Goal: Task Accomplishment & Management: Manage account settings

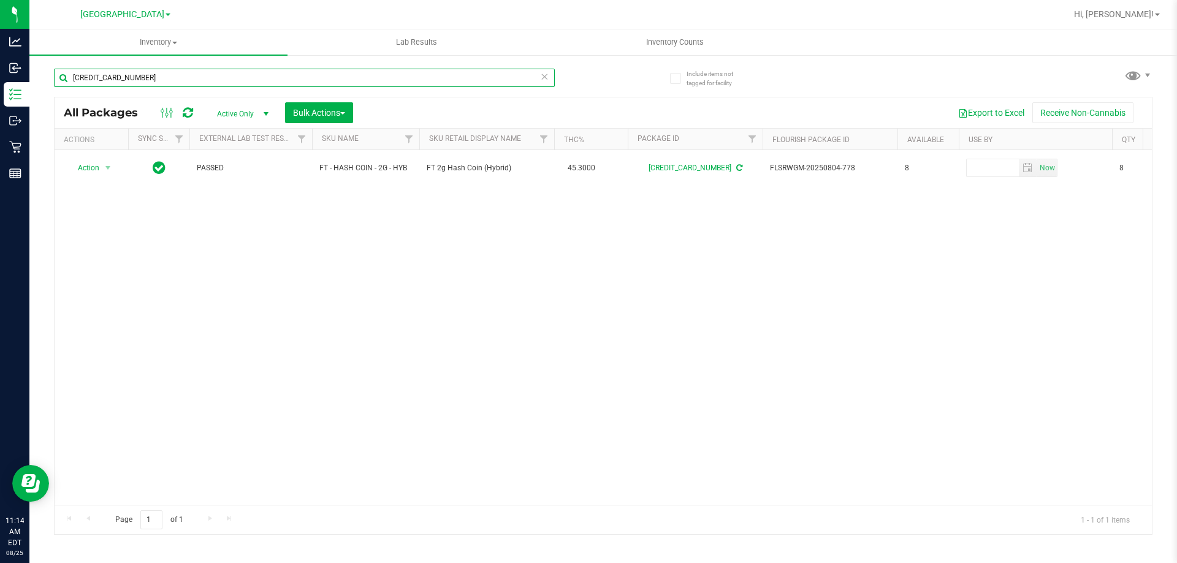
click at [369, 78] on input "[CREDIT_CARD_NUMBER]" at bounding box center [304, 78] width 501 height 18
type input "6"
type input "xrl"
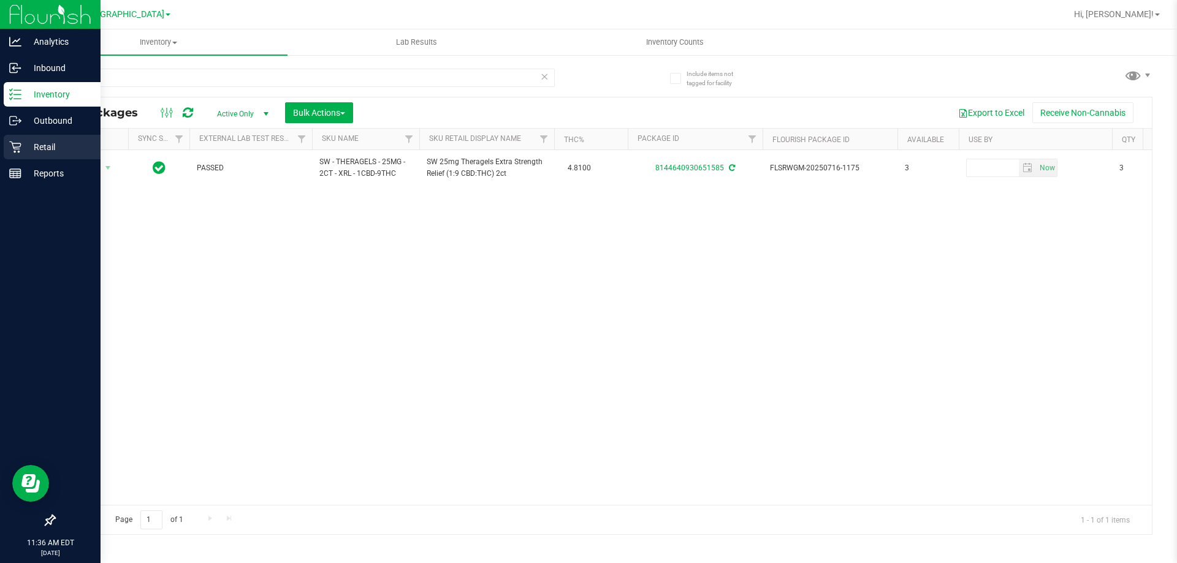
click at [48, 149] on p "Retail" at bounding box center [58, 147] width 74 height 15
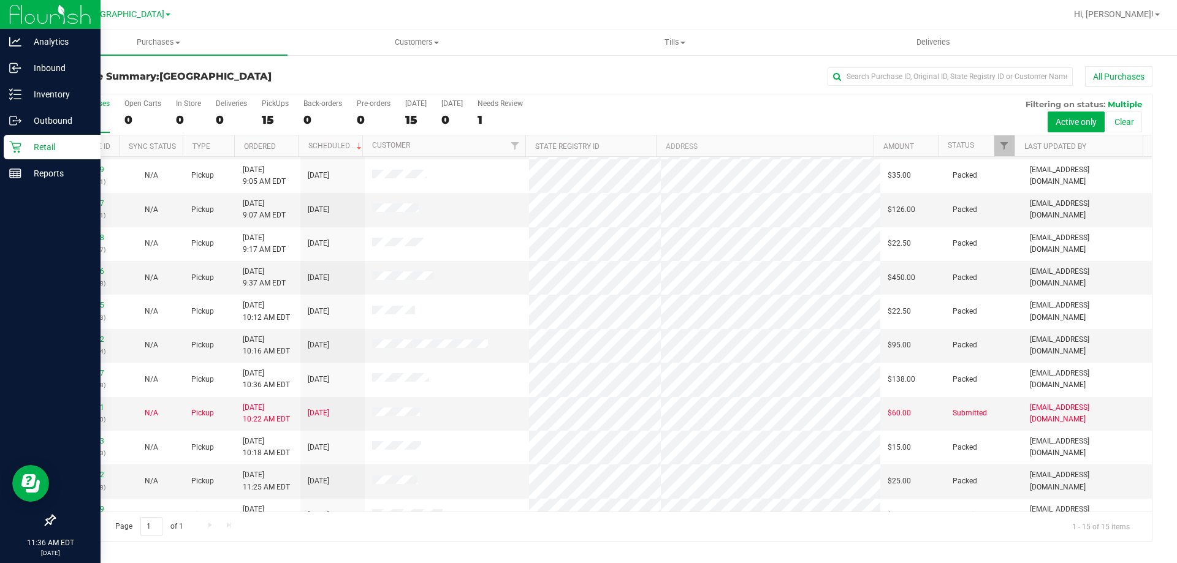
scroll to position [154, 0]
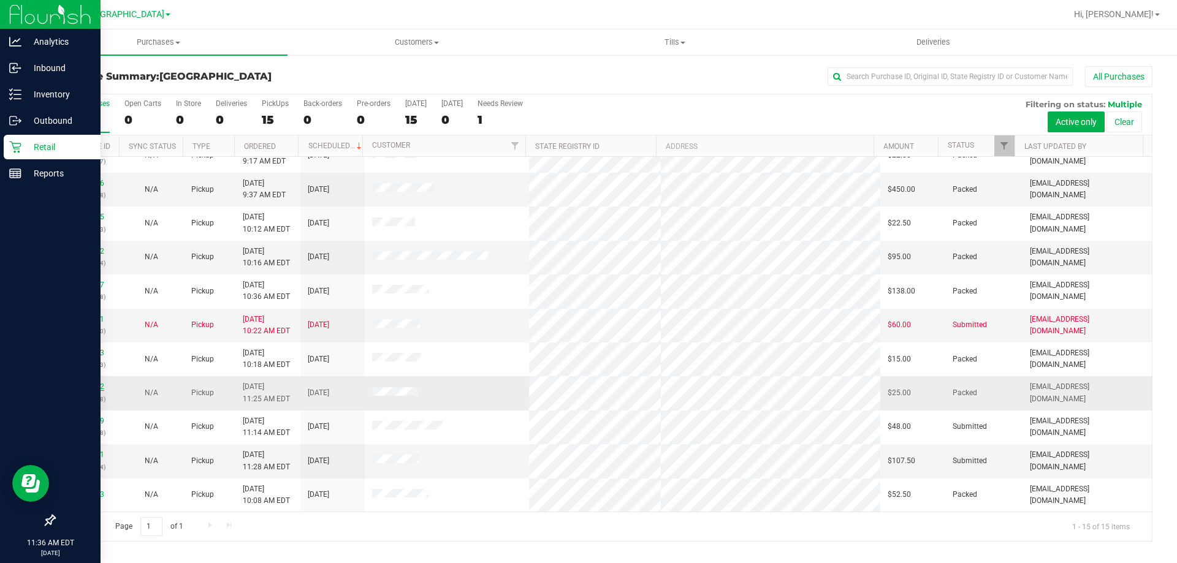
click at [86, 389] on link "11842912" at bounding box center [87, 386] width 34 height 9
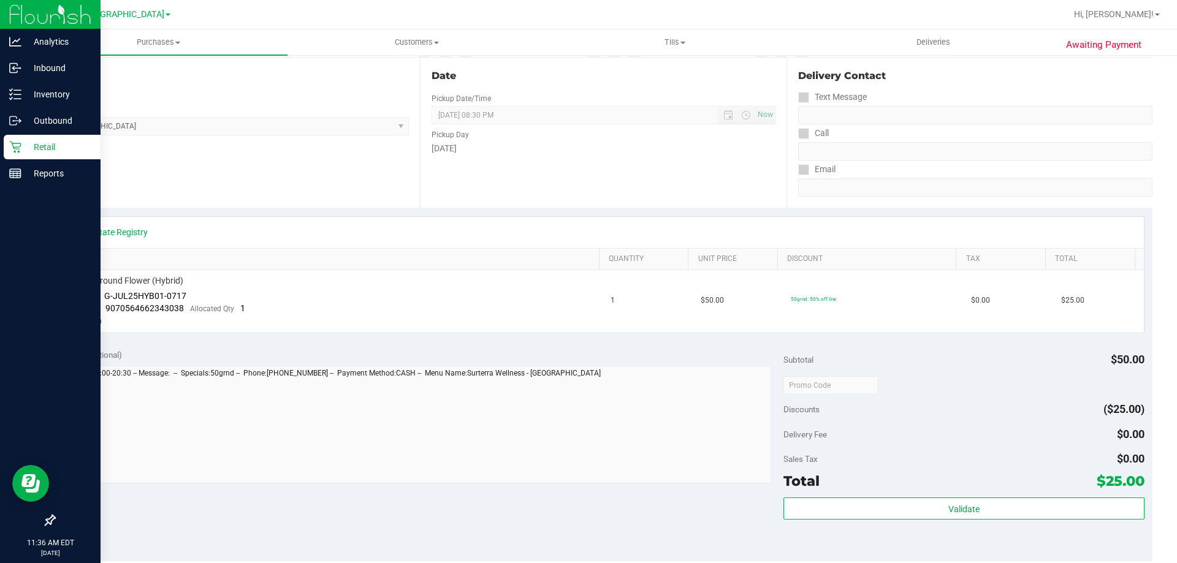
scroll to position [306, 0]
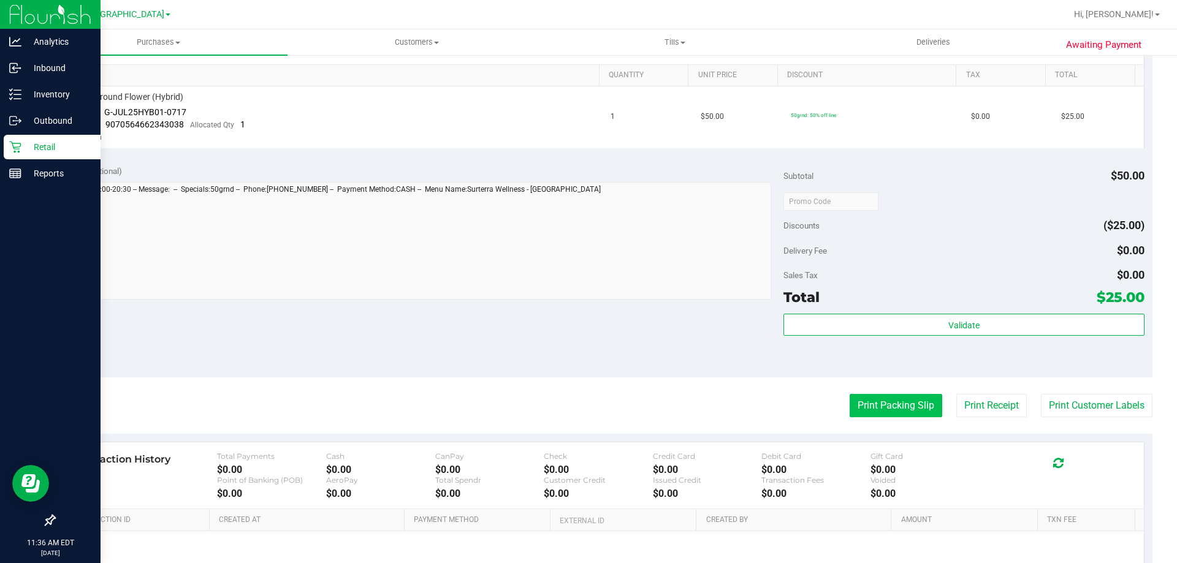
click at [868, 404] on button "Print Packing Slip" at bounding box center [896, 405] width 93 height 23
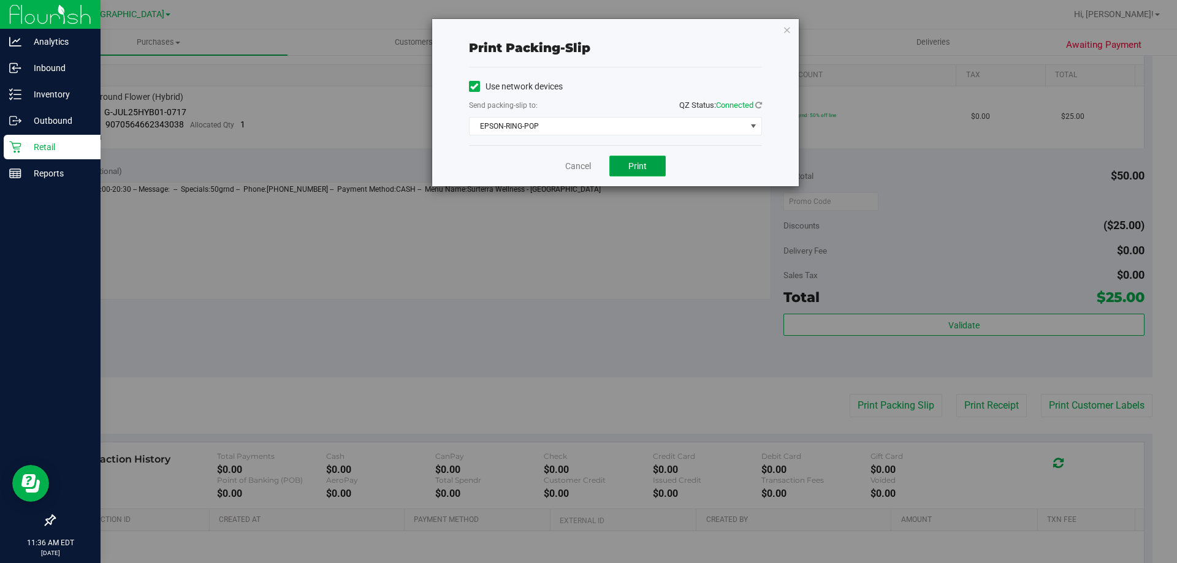
click at [642, 161] on span "Print" at bounding box center [637, 166] width 18 height 10
click at [786, 28] on icon "button" at bounding box center [787, 29] width 9 height 15
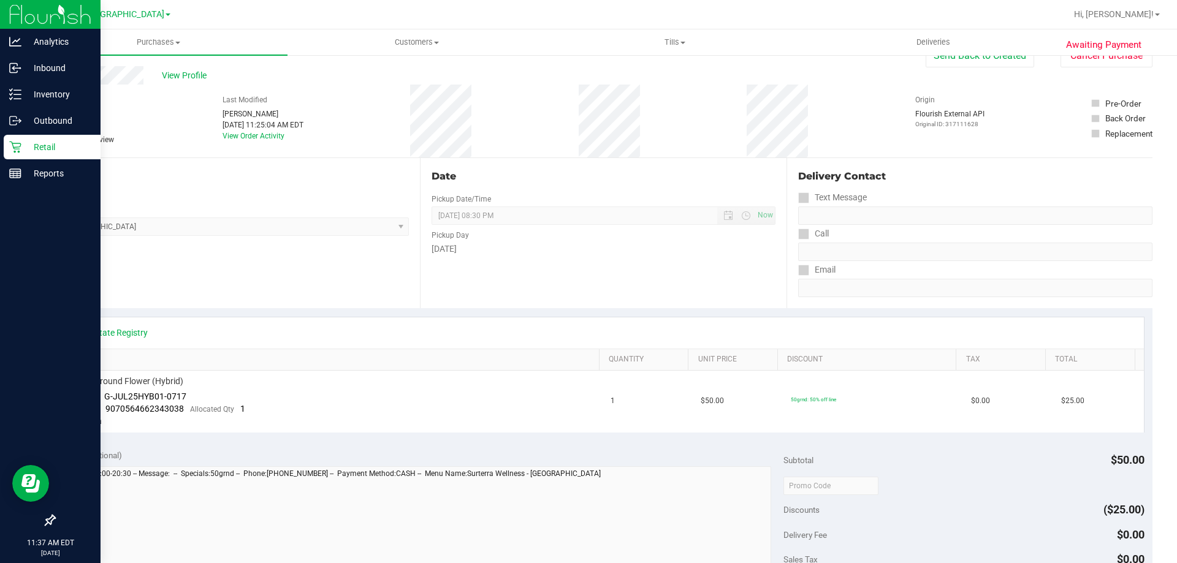
scroll to position [0, 0]
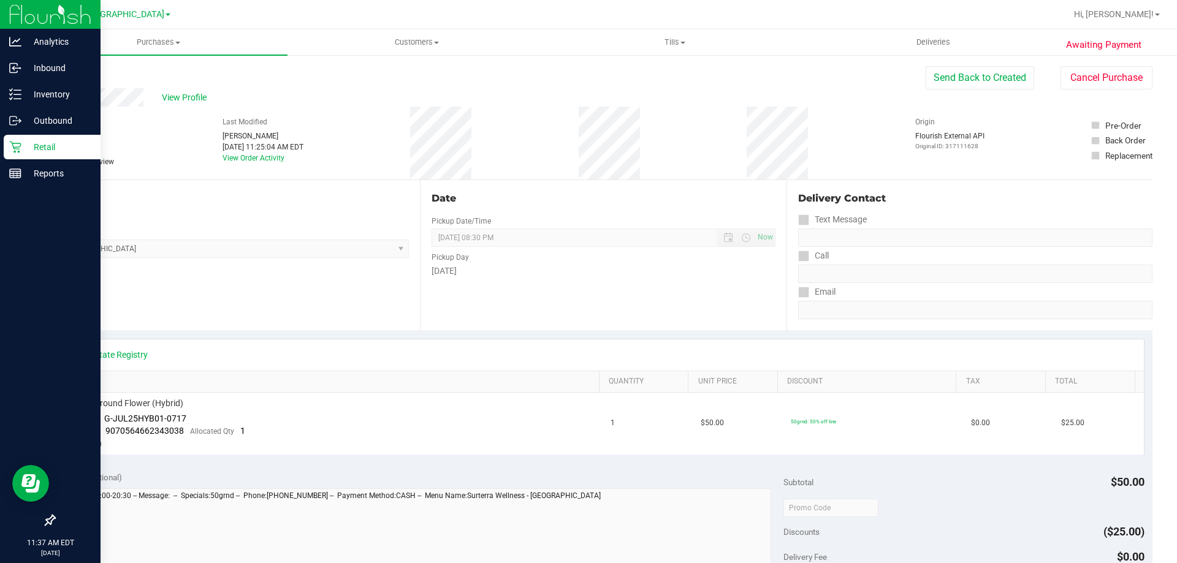
click at [31, 154] on p "Retail" at bounding box center [58, 147] width 74 height 15
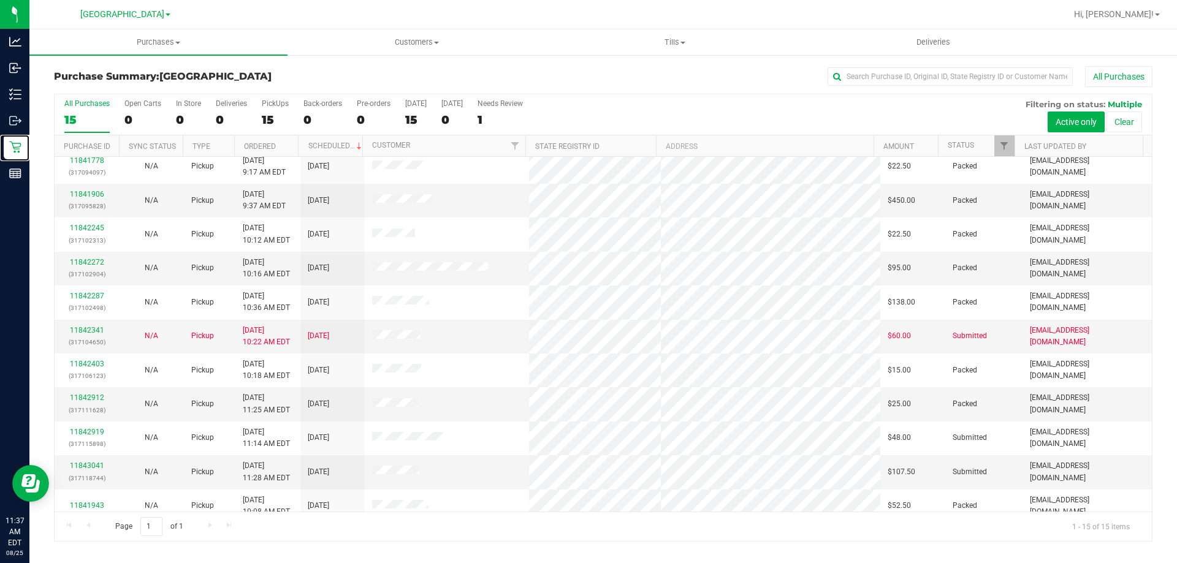
scroll to position [154, 0]
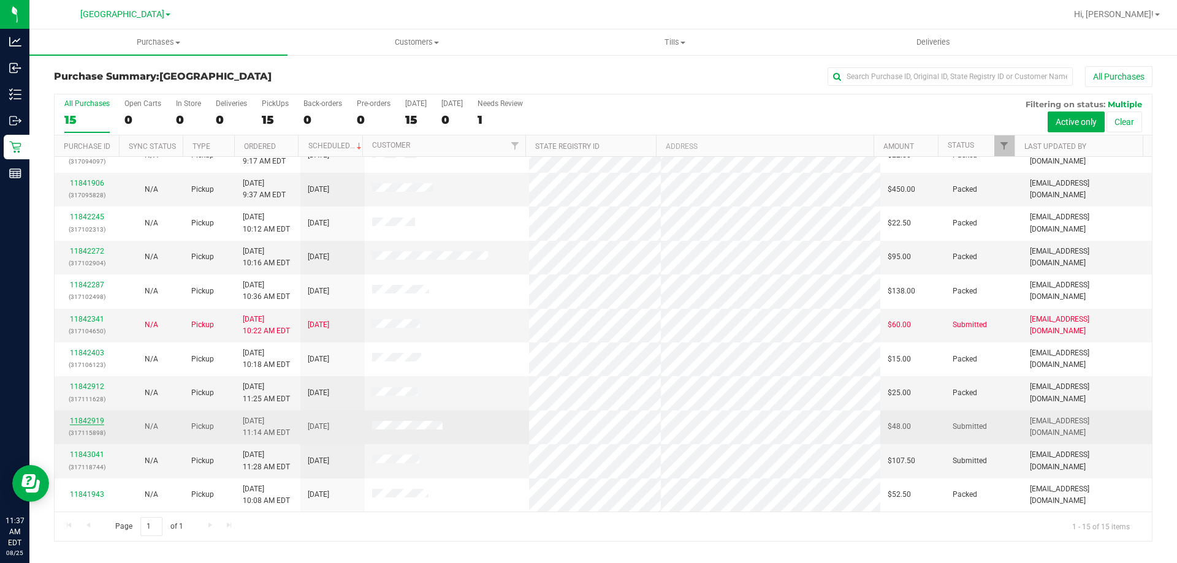
click at [94, 419] on link "11842919" at bounding box center [87, 421] width 34 height 9
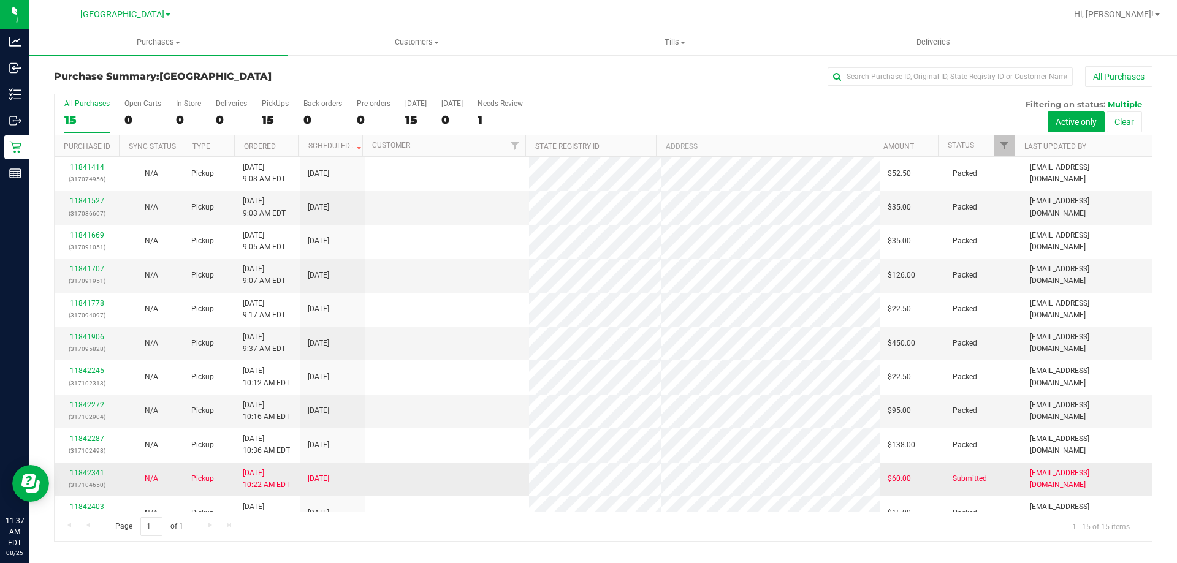
scroll to position [154, 0]
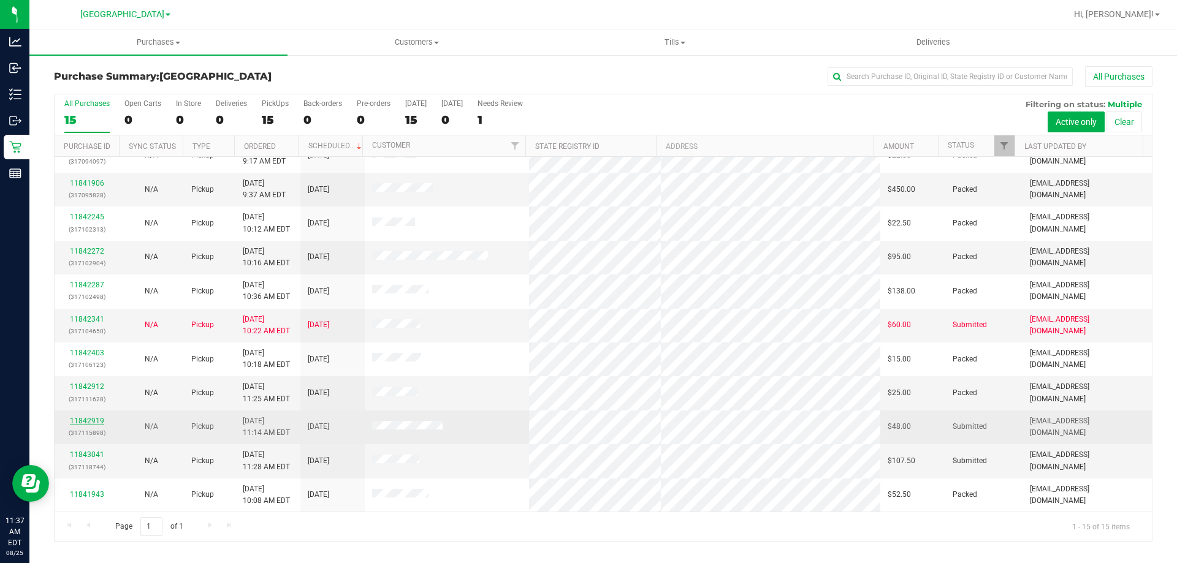
click at [96, 417] on link "11842919" at bounding box center [87, 421] width 34 height 9
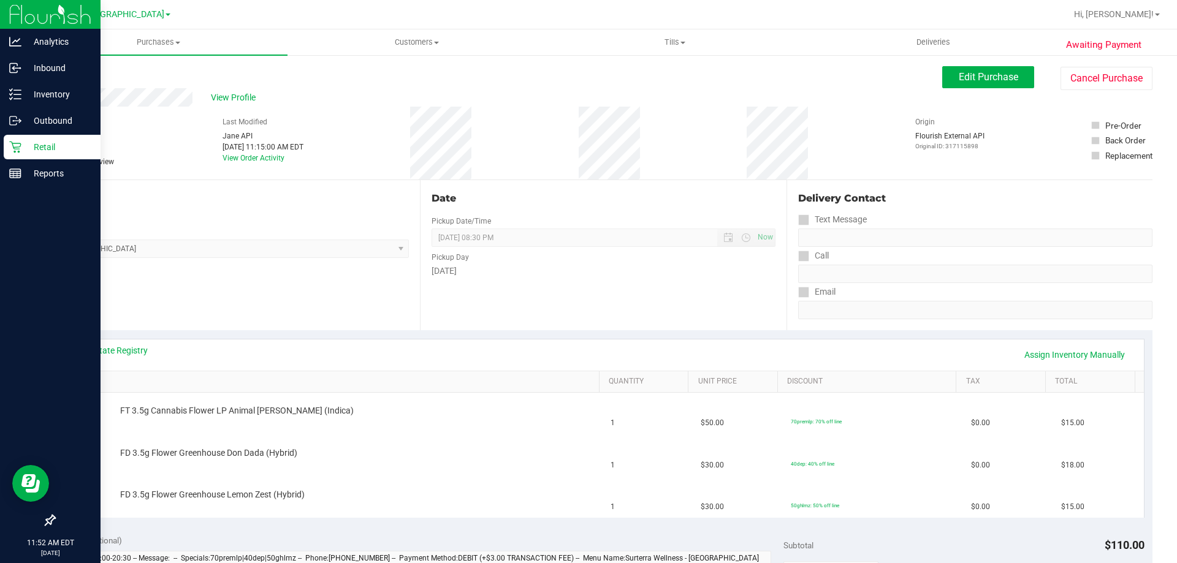
click at [25, 149] on p "Retail" at bounding box center [58, 147] width 74 height 15
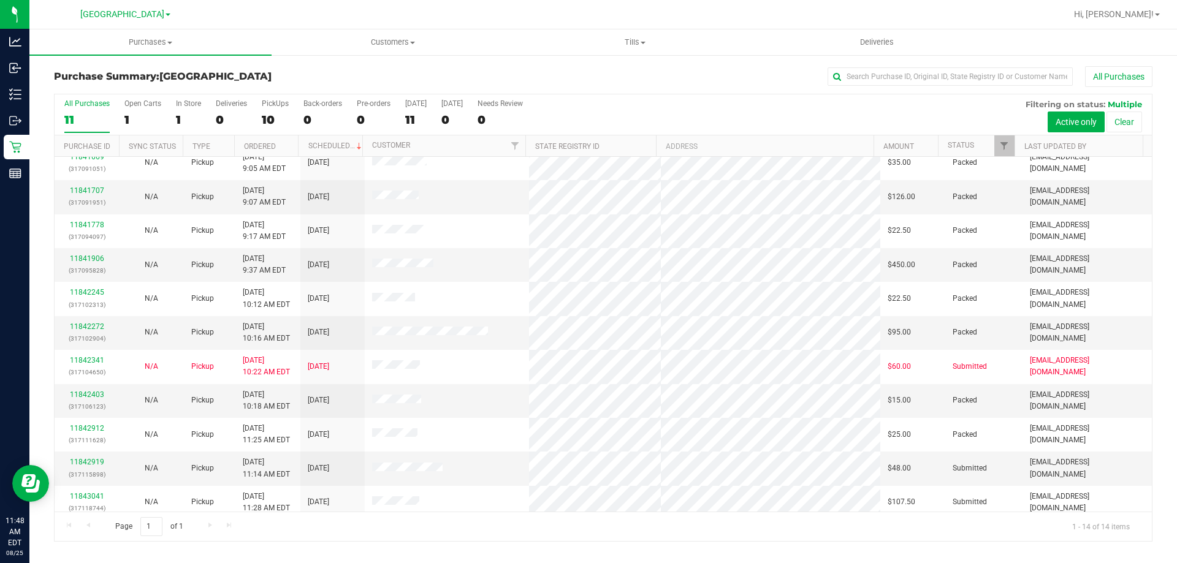
scroll to position [120, 0]
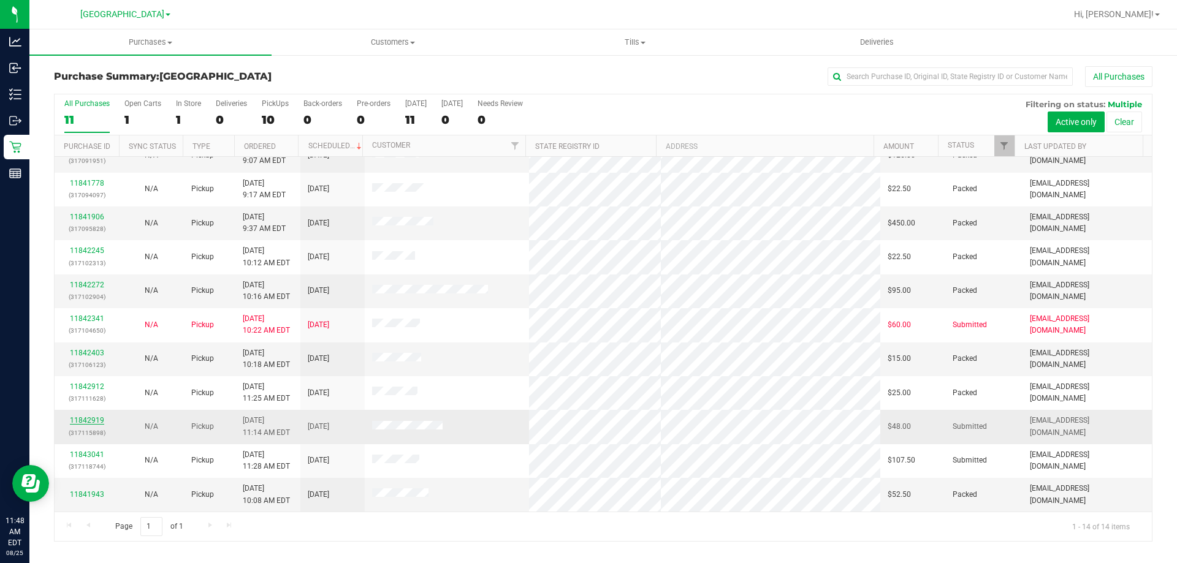
click at [94, 420] on link "11842919" at bounding box center [87, 420] width 34 height 9
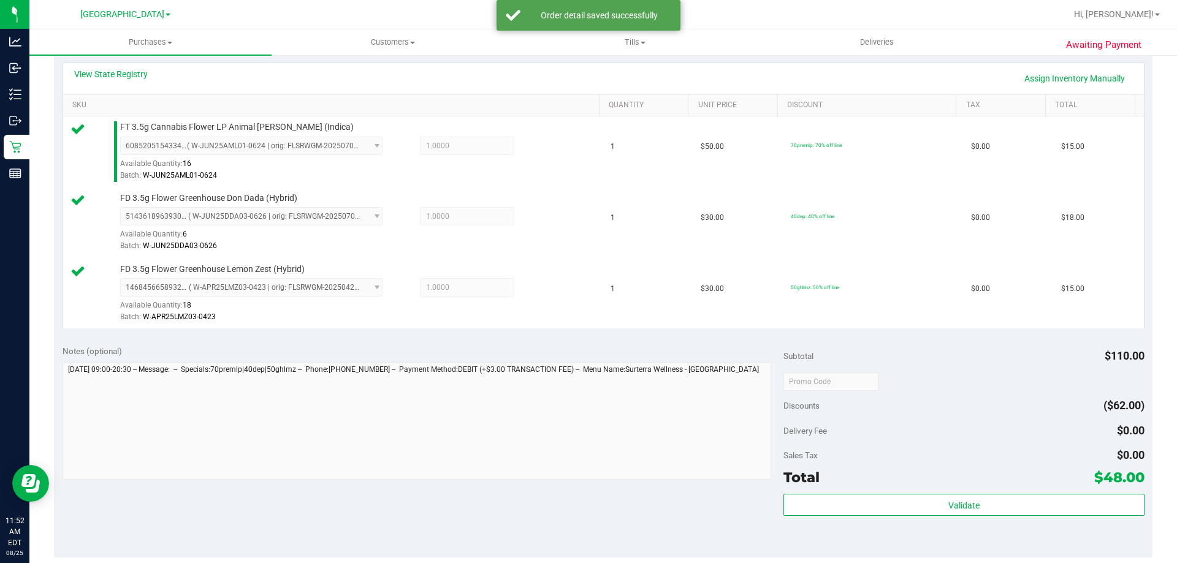
scroll to position [368, 0]
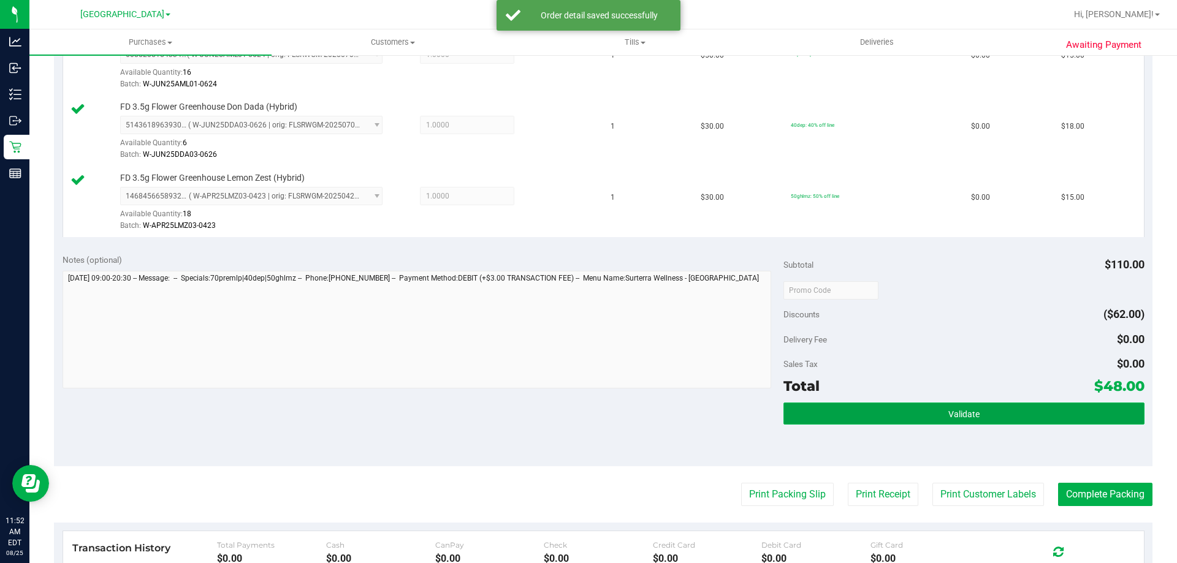
click at [1055, 408] on button "Validate" at bounding box center [963, 414] width 360 height 22
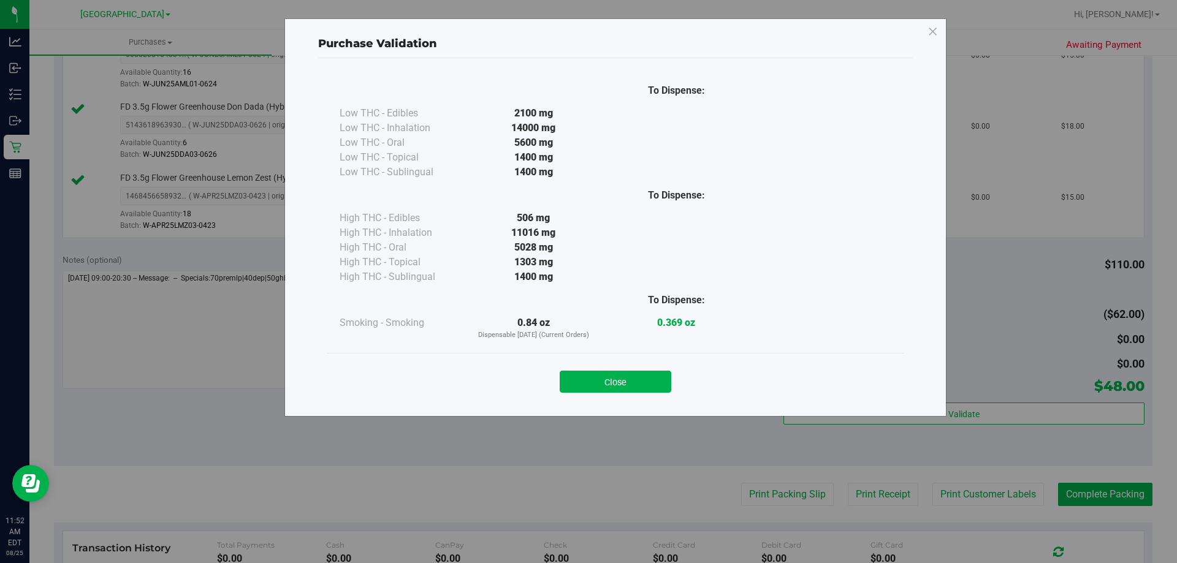
click at [637, 396] on div "Close" at bounding box center [615, 378] width 576 height 50
click at [638, 378] on button "Close" at bounding box center [616, 382] width 112 height 22
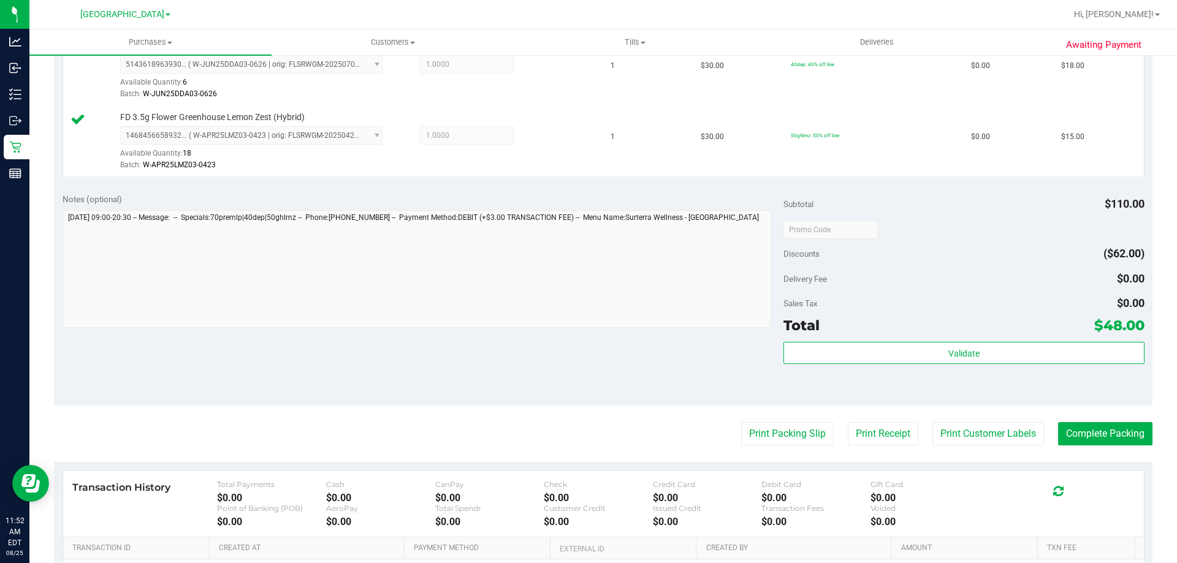
scroll to position [552, 0]
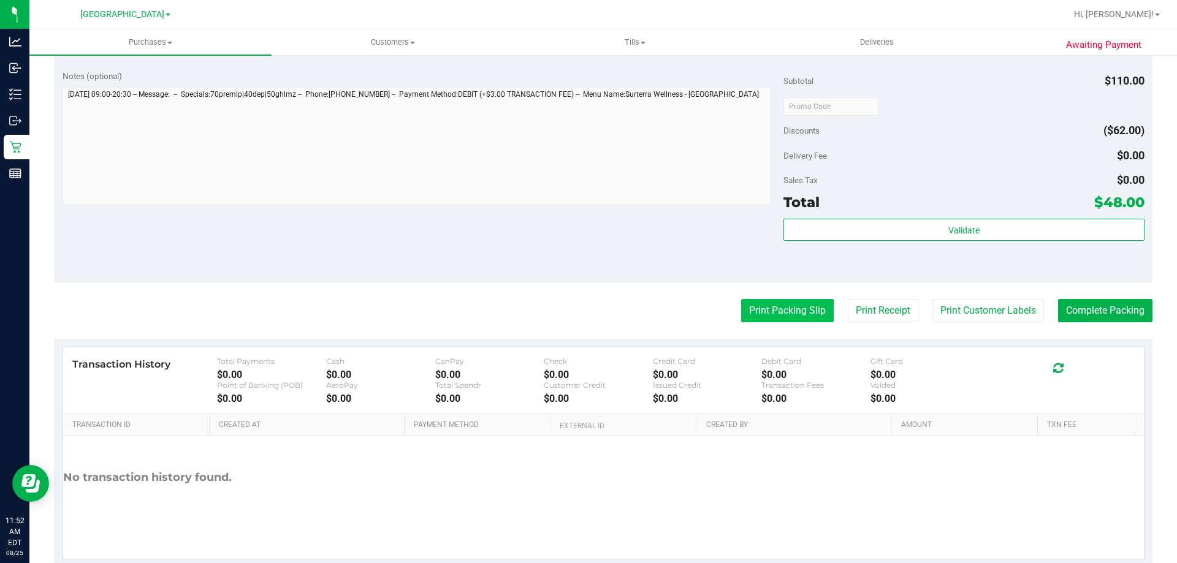
click at [758, 304] on button "Print Packing Slip" at bounding box center [787, 310] width 93 height 23
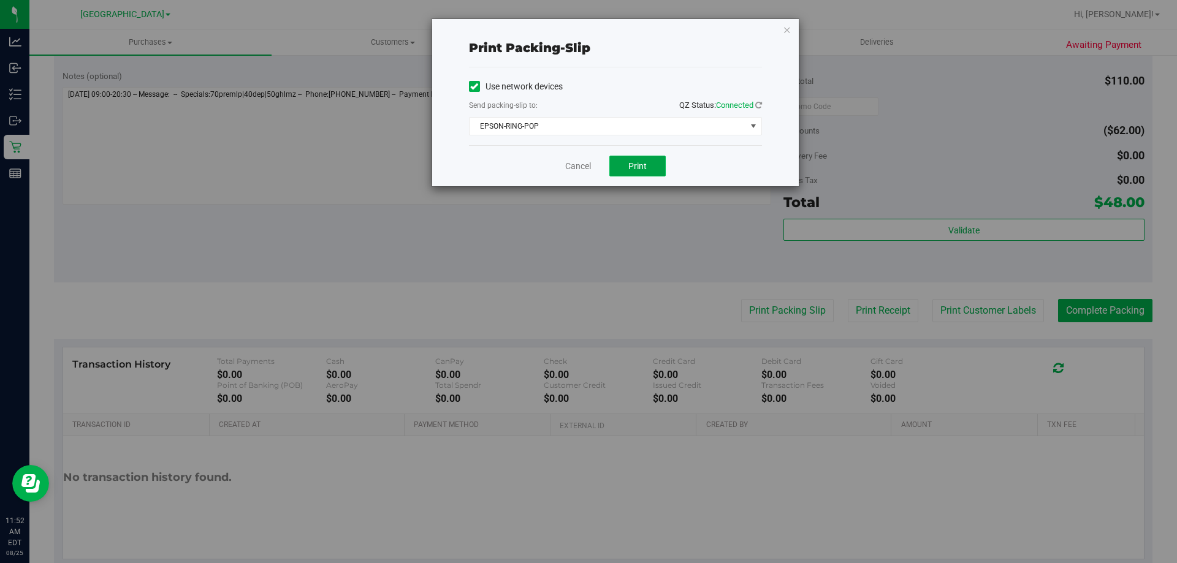
click at [652, 166] on button "Print" at bounding box center [637, 166] width 56 height 21
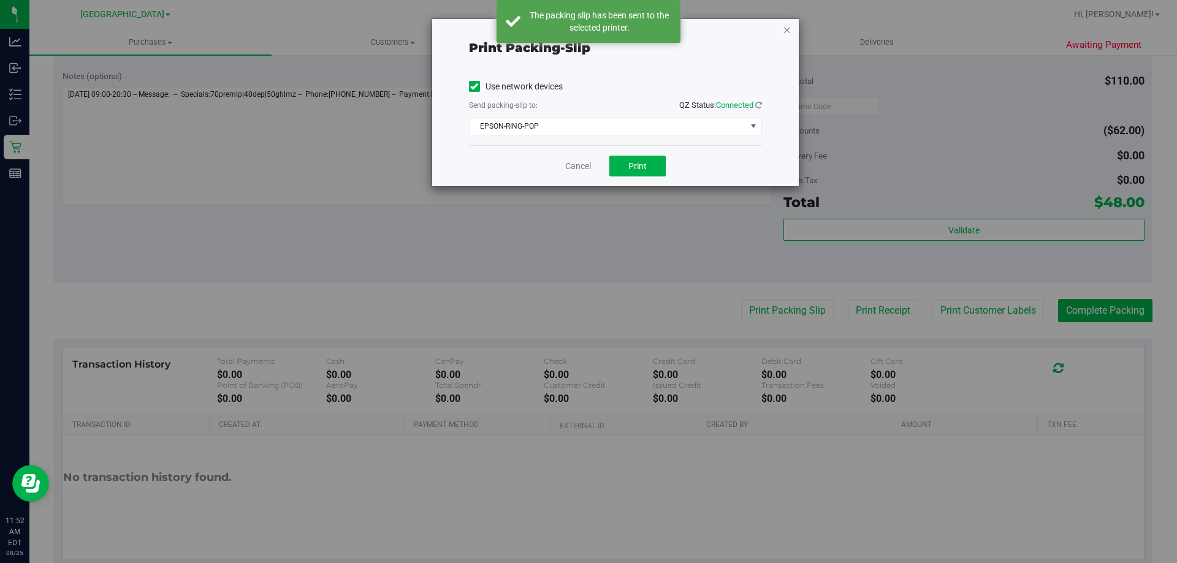
click at [785, 31] on icon "button" at bounding box center [787, 29] width 9 height 15
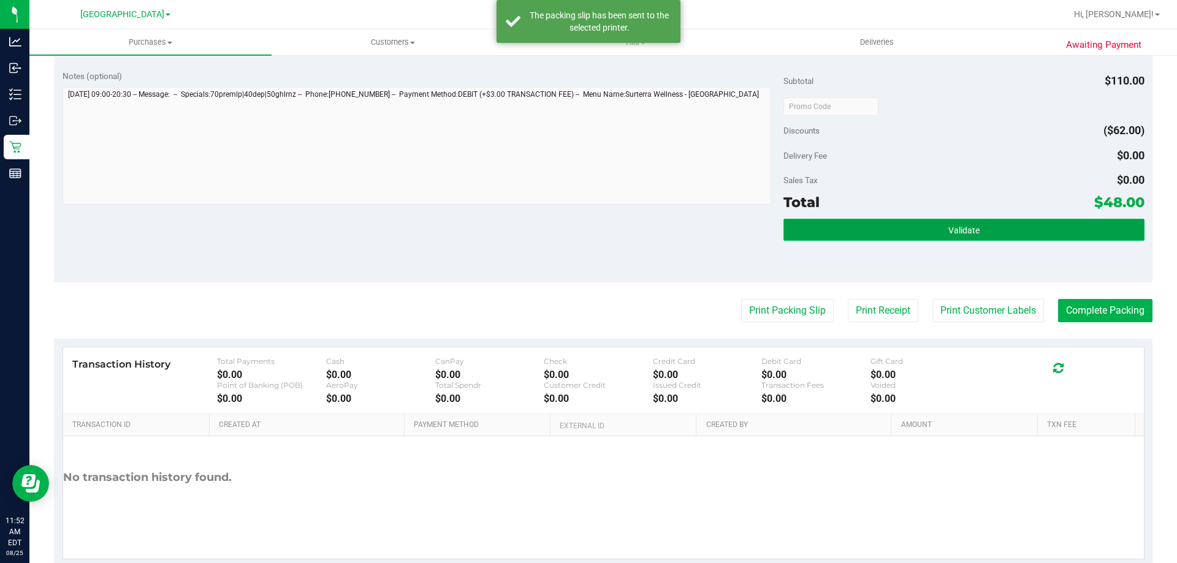
click at [905, 237] on button "Validate" at bounding box center [963, 230] width 360 height 22
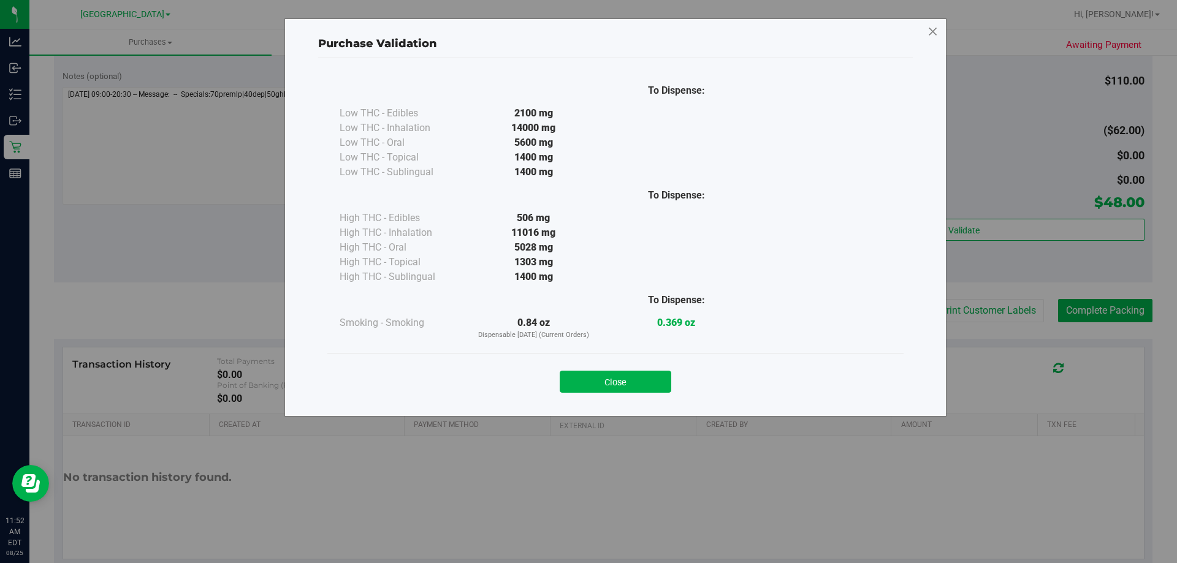
click at [936, 31] on icon at bounding box center [932, 32] width 11 height 20
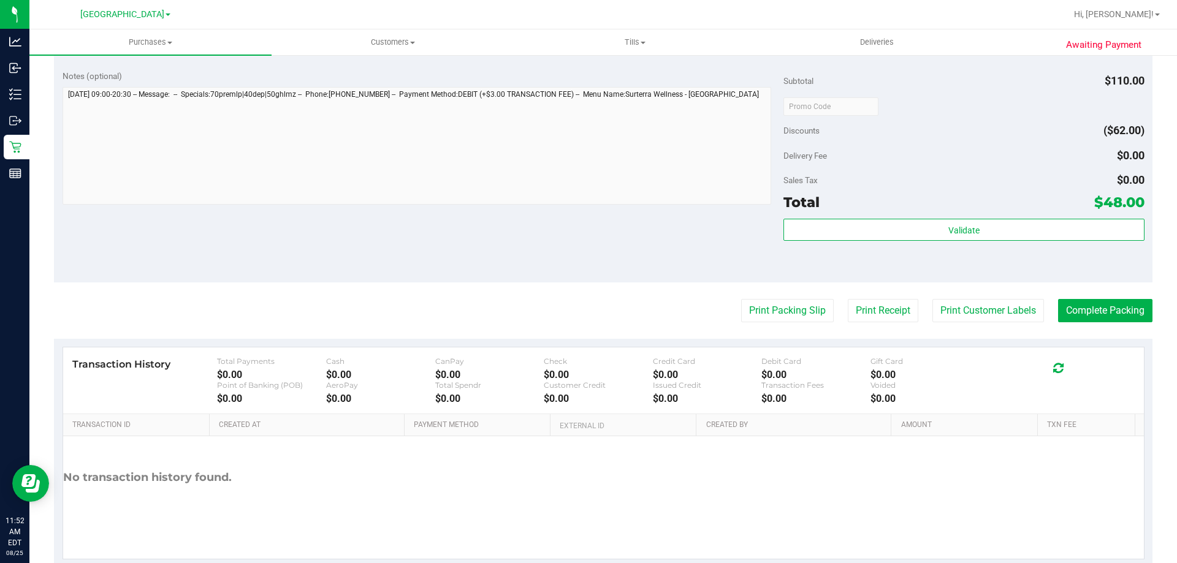
click at [1110, 323] on purchase-details "Back Edit Purchase Cancel Purchase View Profile # 11842919 BioTrack ID: - Submi…" at bounding box center [603, 42] width 1098 height 1054
click at [1113, 306] on button "Complete Packing" at bounding box center [1105, 310] width 94 height 23
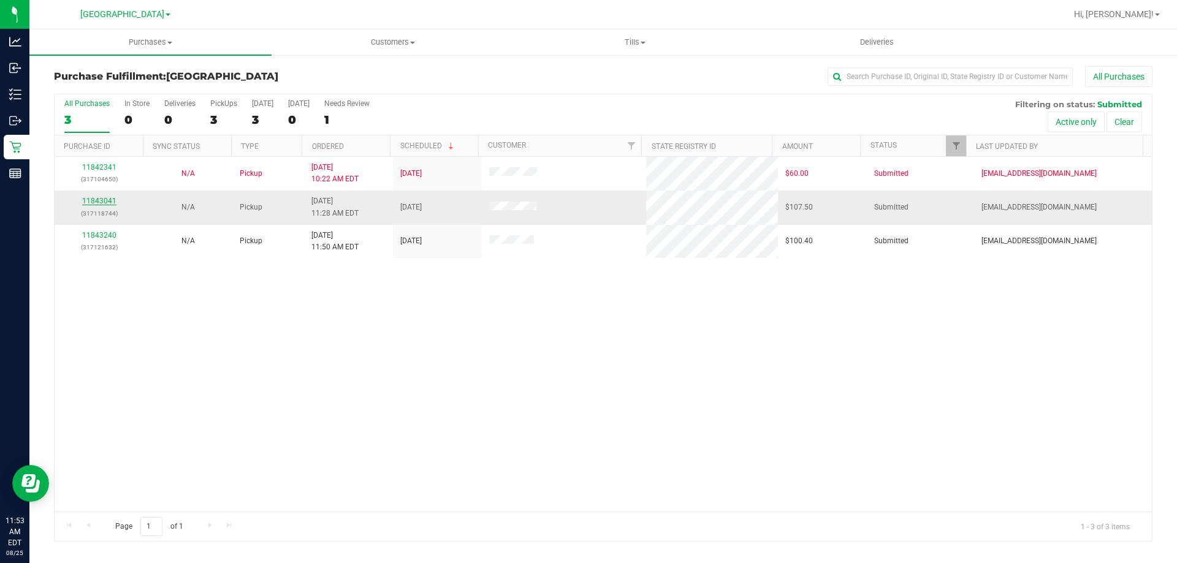
click at [99, 201] on link "11843041" at bounding box center [99, 201] width 34 height 9
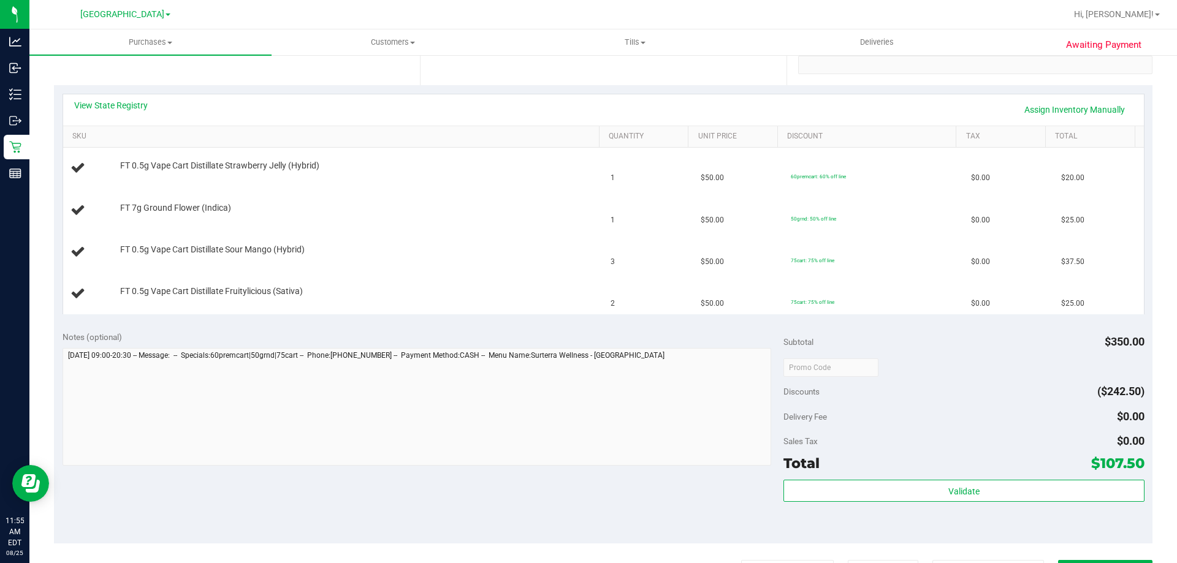
scroll to position [429, 0]
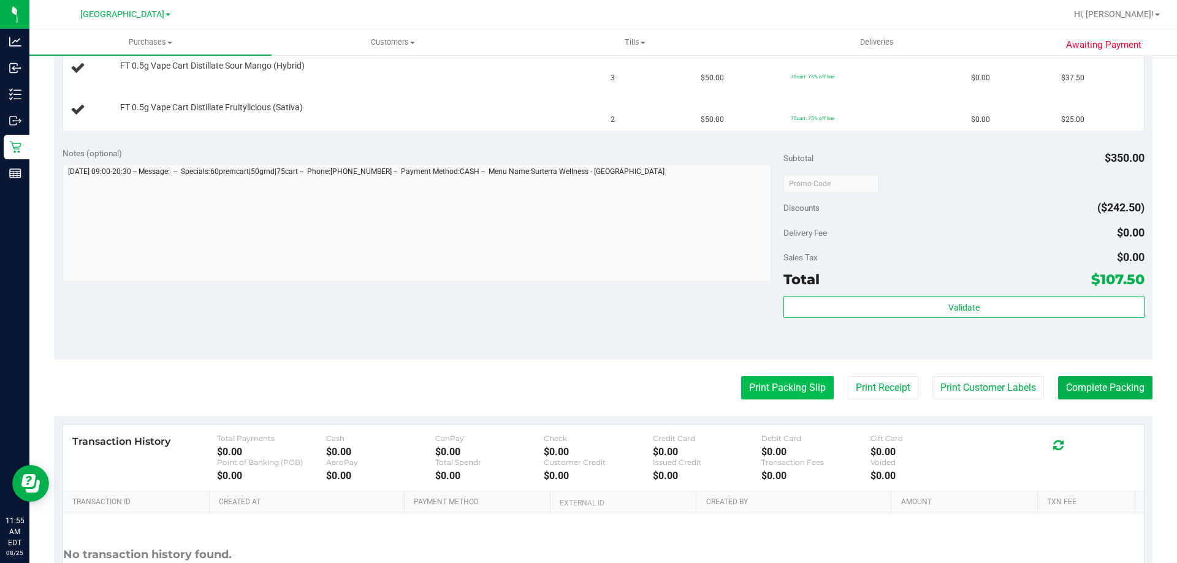
click at [758, 387] on button "Print Packing Slip" at bounding box center [787, 387] width 93 height 23
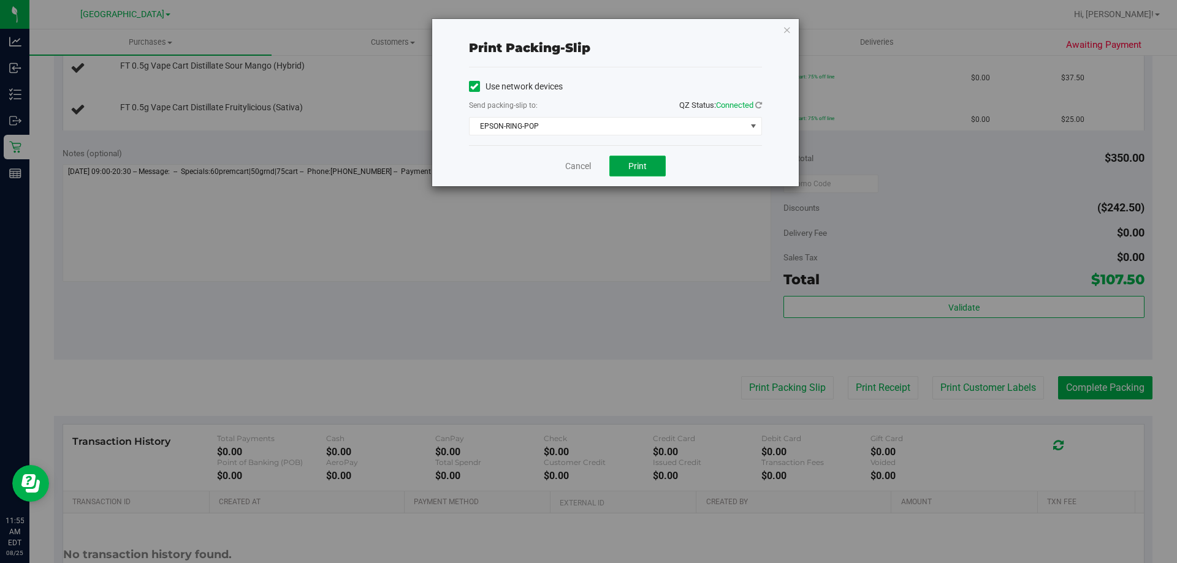
click at [621, 169] on button "Print" at bounding box center [637, 166] width 56 height 21
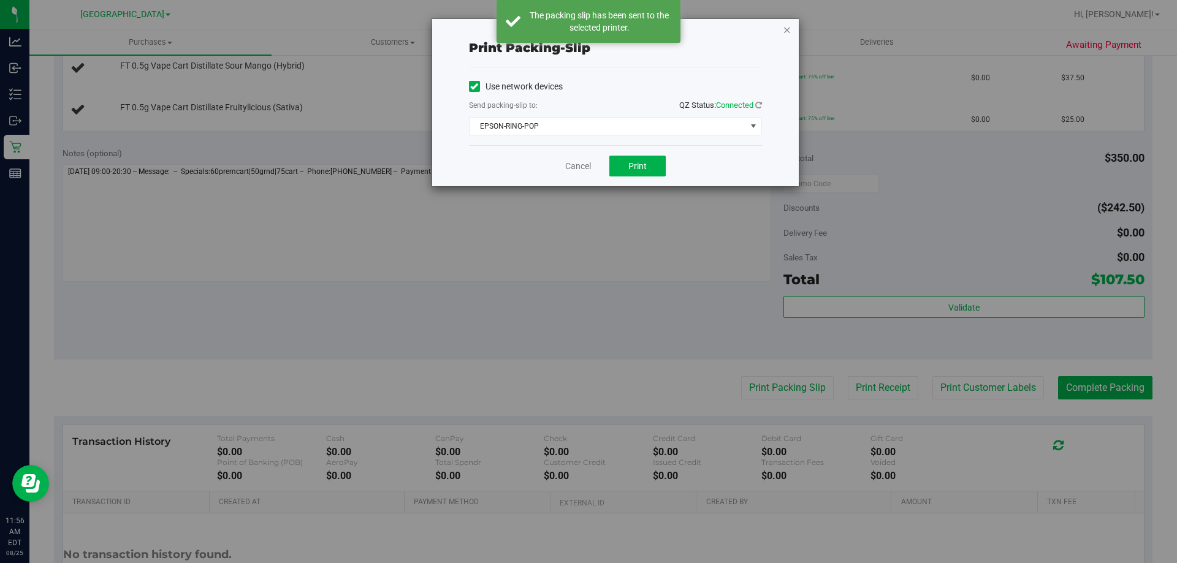
click at [790, 28] on icon "button" at bounding box center [787, 29] width 9 height 15
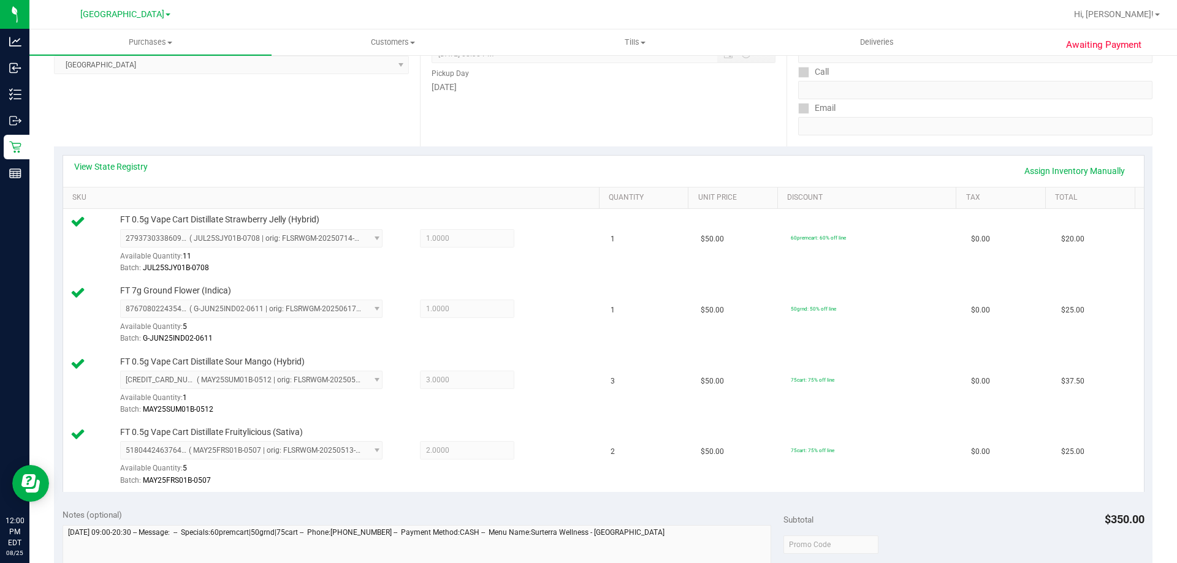
scroll to position [368, 0]
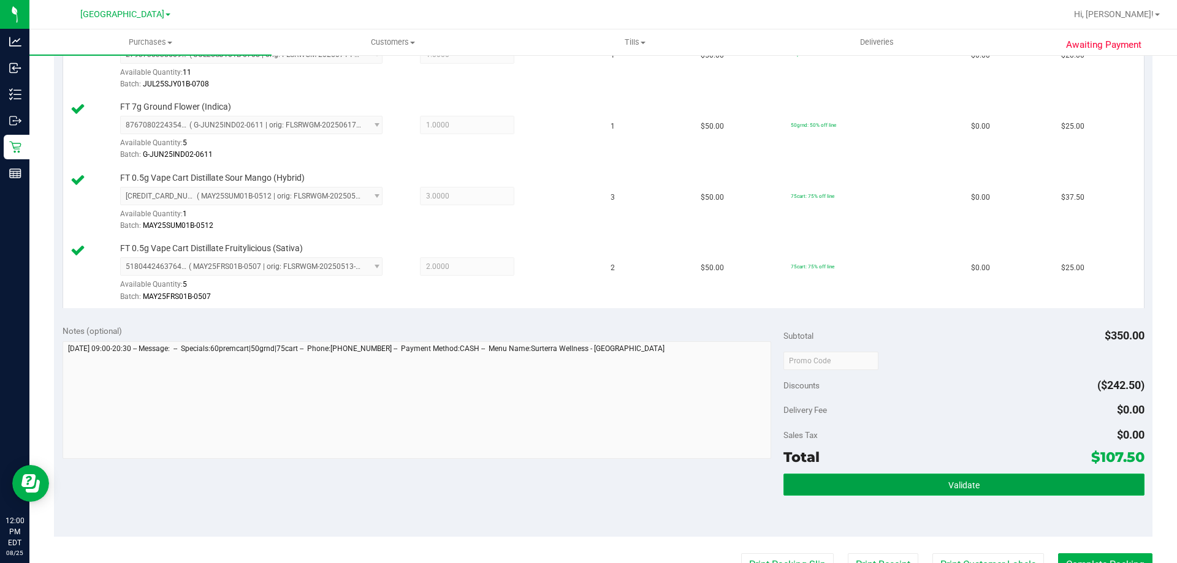
click at [865, 485] on button "Validate" at bounding box center [963, 485] width 360 height 22
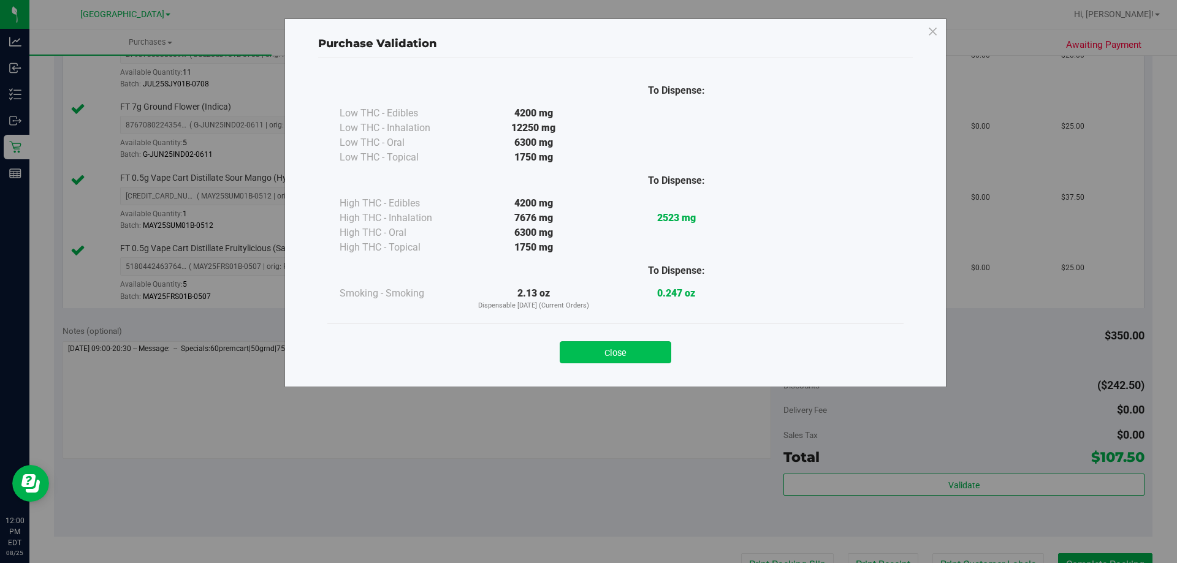
click at [661, 349] on button "Close" at bounding box center [616, 352] width 112 height 22
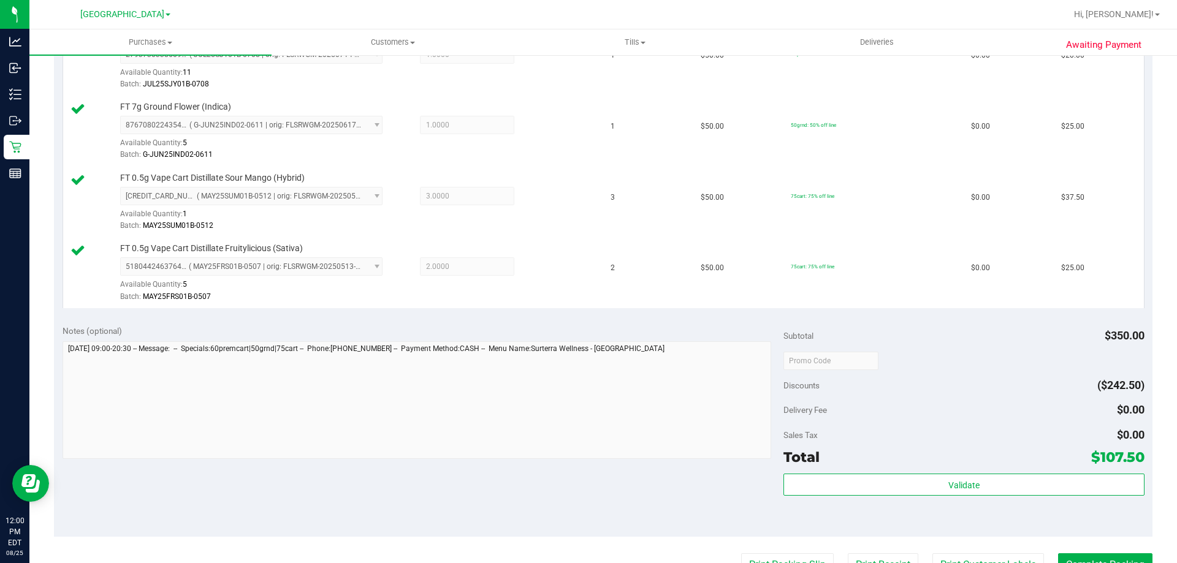
scroll to position [652, 0]
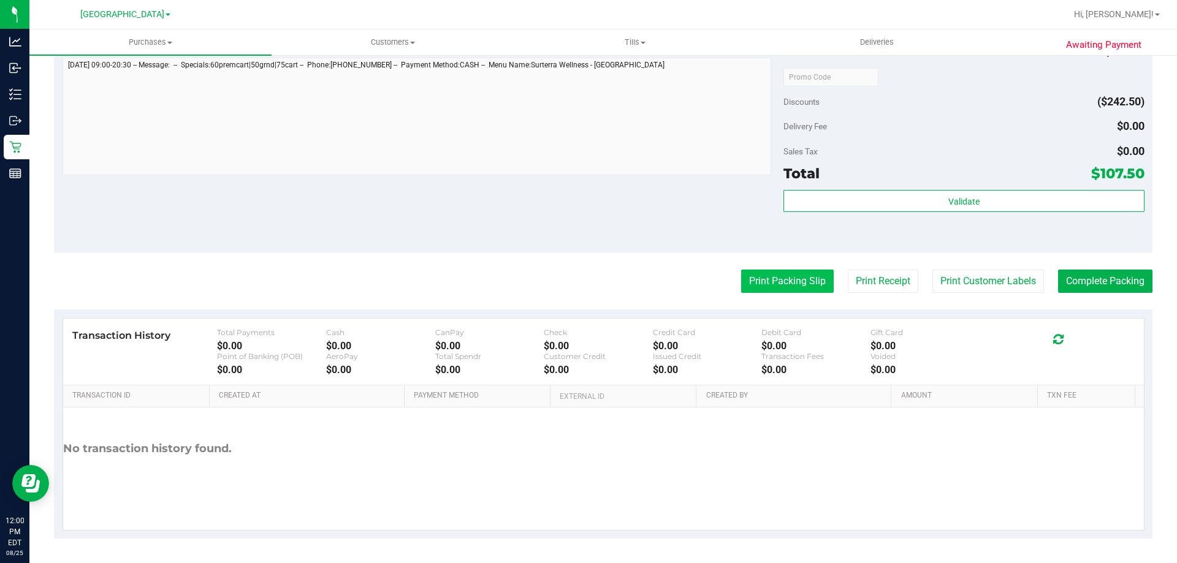
click at [778, 286] on button "Print Packing Slip" at bounding box center [787, 281] width 93 height 23
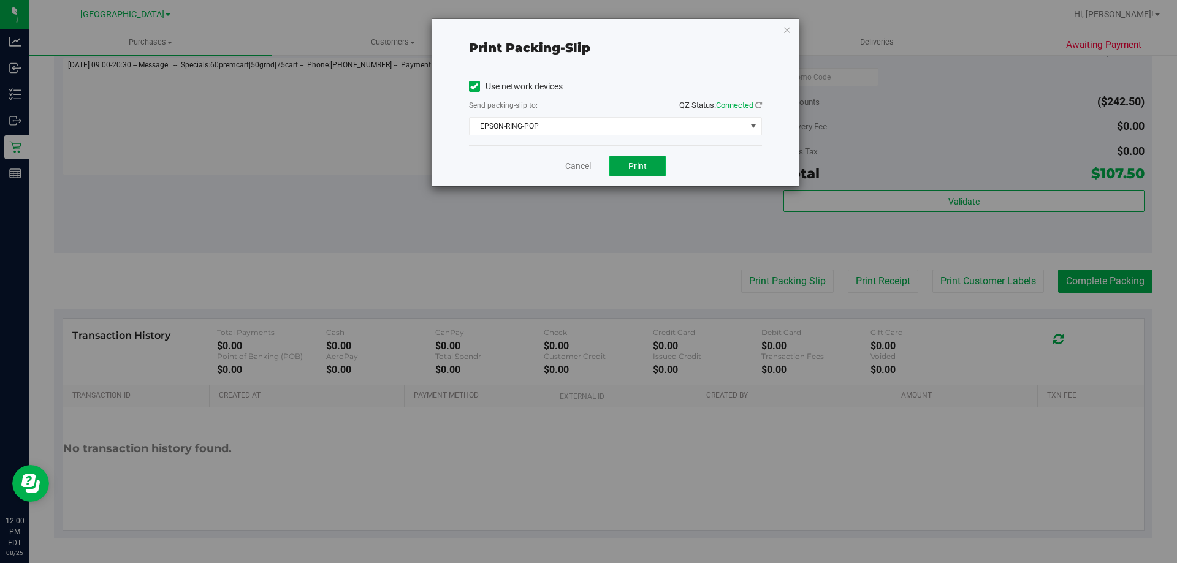
click at [637, 170] on span "Print" at bounding box center [637, 166] width 18 height 10
click at [788, 32] on icon "button" at bounding box center [787, 29] width 9 height 15
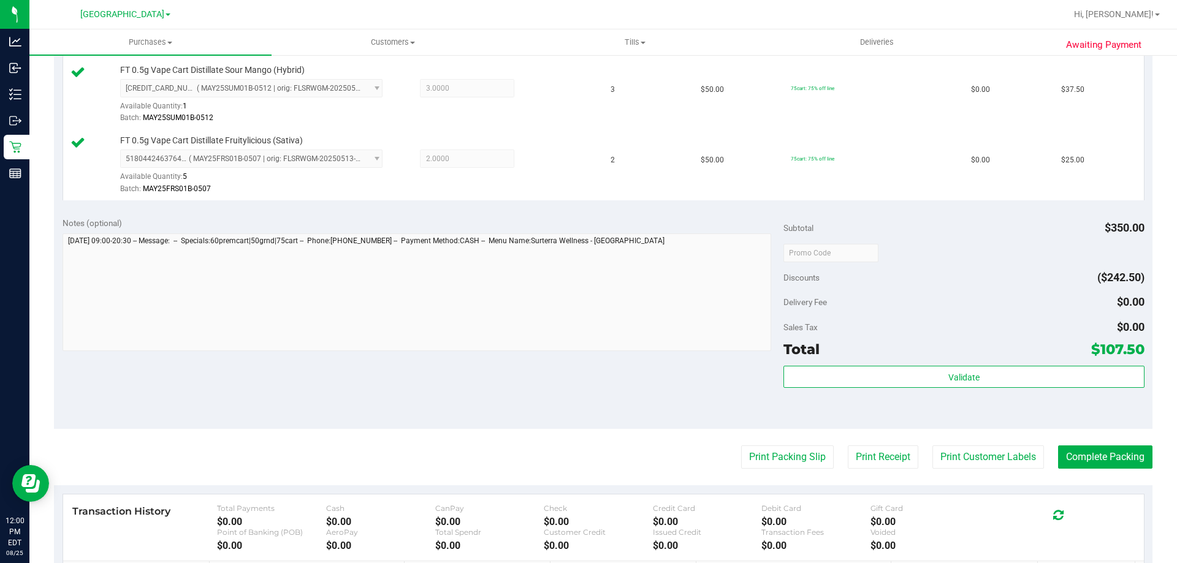
scroll to position [529, 0]
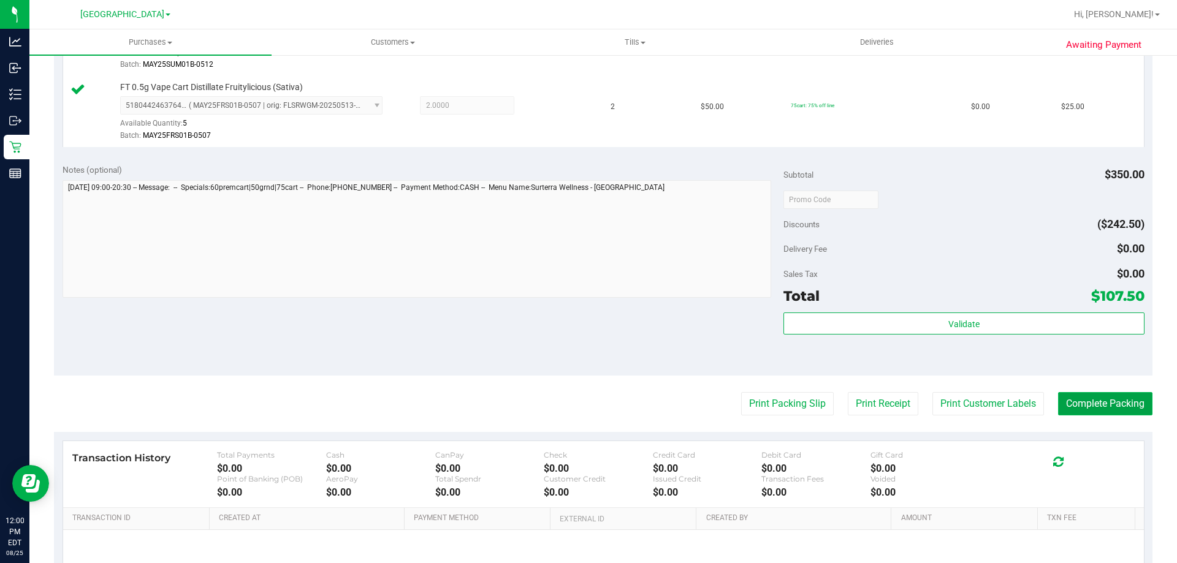
click at [1092, 400] on button "Complete Packing" at bounding box center [1105, 403] width 94 height 23
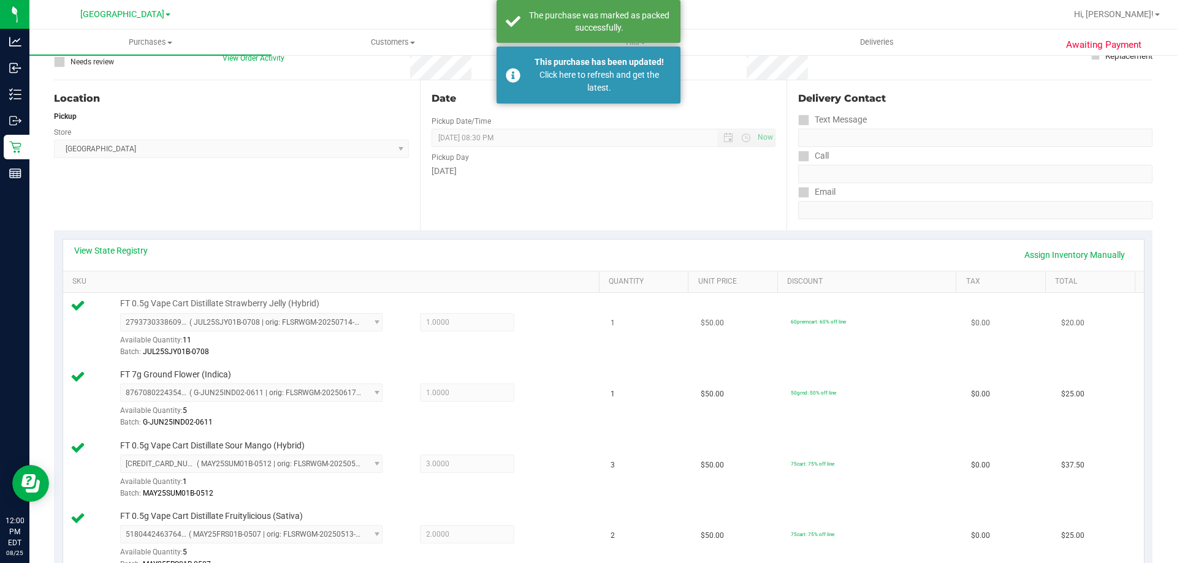
scroll to position [0, 0]
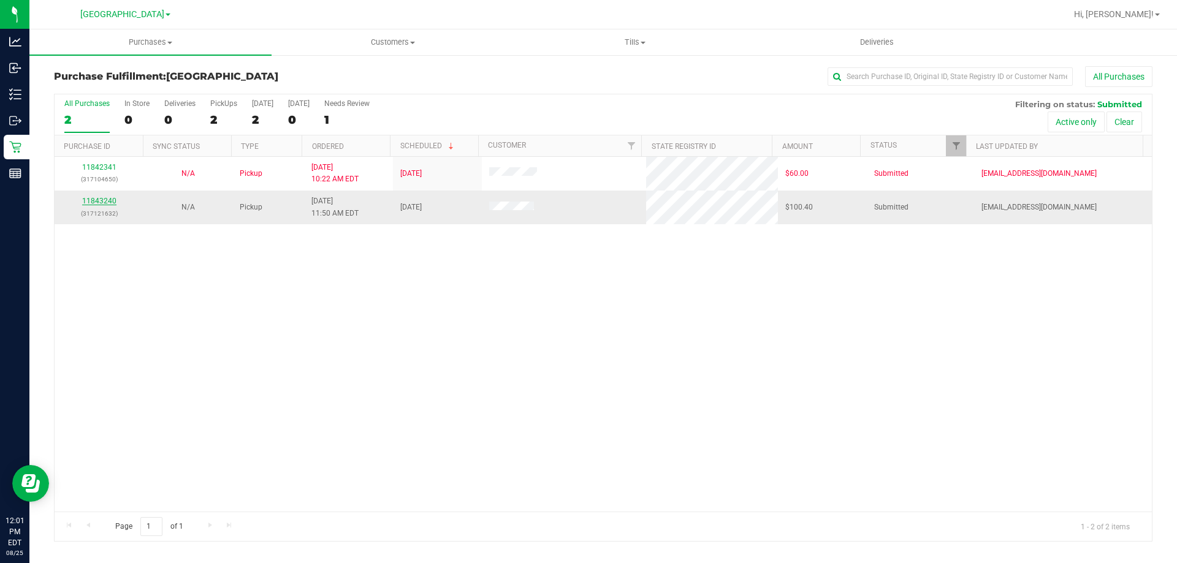
click at [91, 201] on link "11843240" at bounding box center [99, 201] width 34 height 9
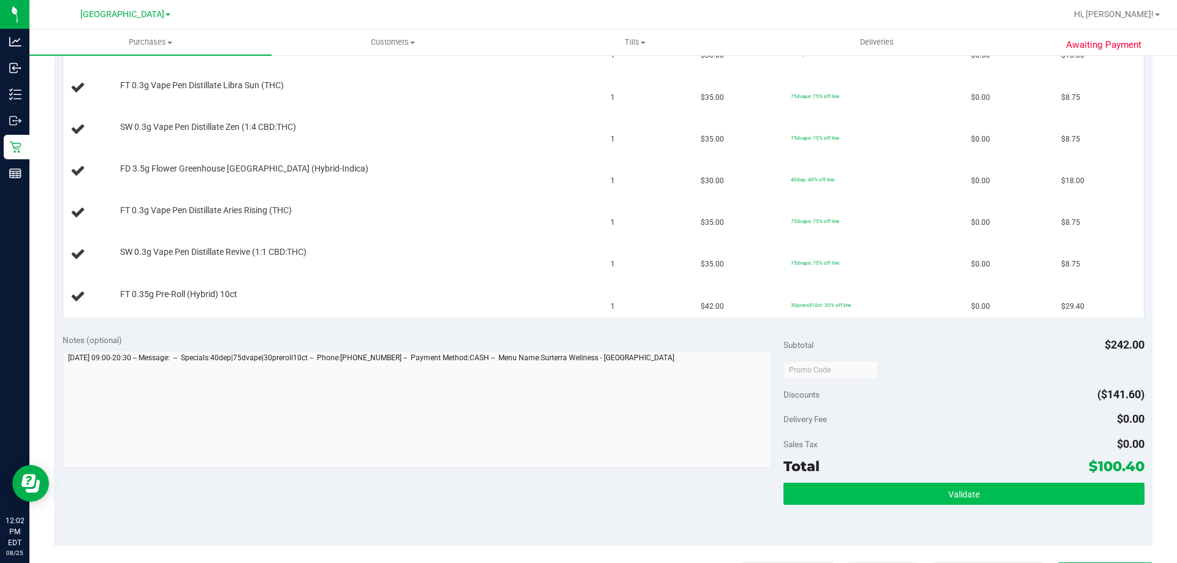
scroll to position [552, 0]
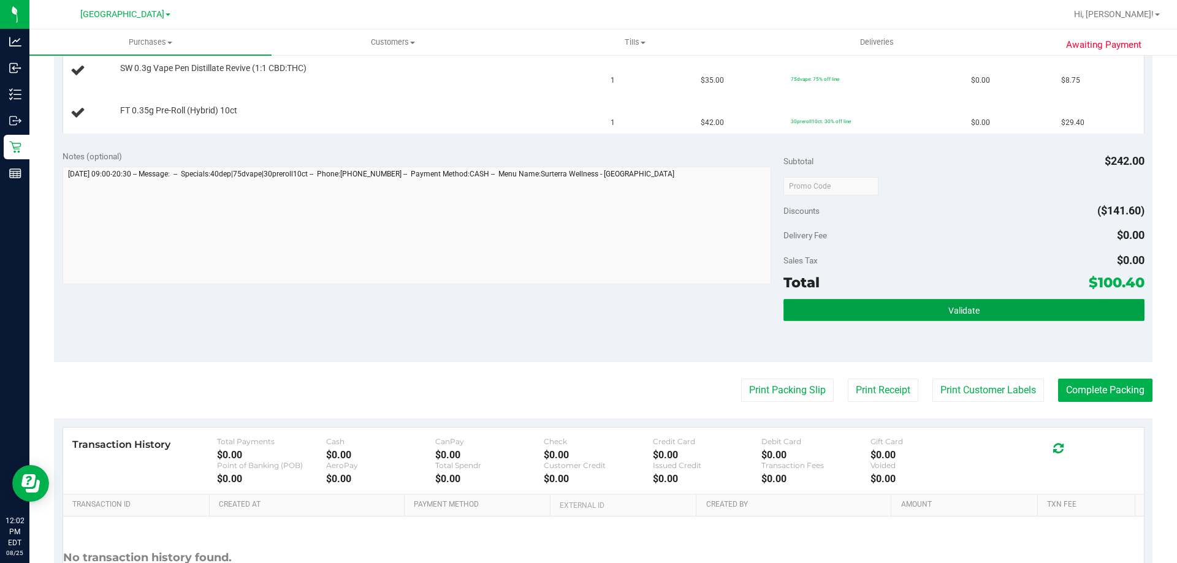
click at [889, 313] on button "Validate" at bounding box center [963, 310] width 360 height 22
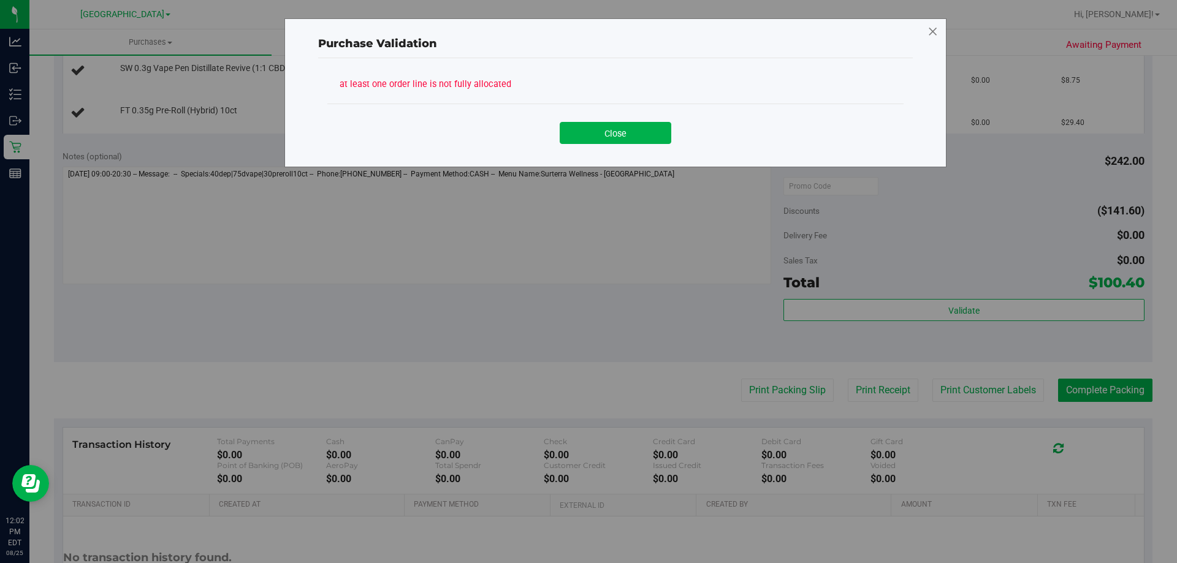
click at [932, 31] on icon at bounding box center [932, 32] width 11 height 20
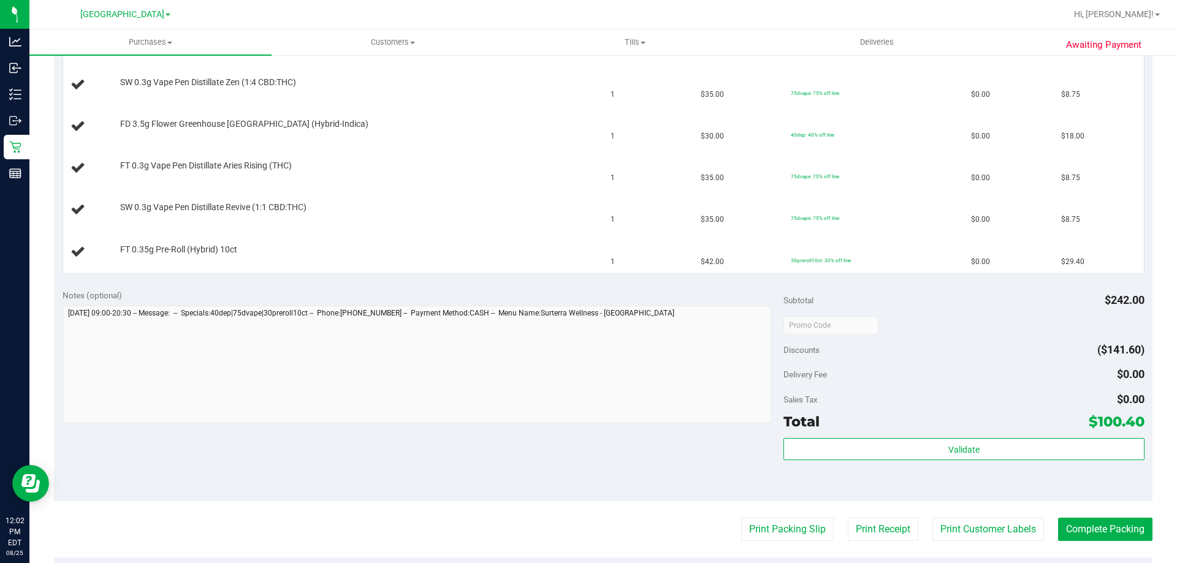
scroll to position [490, 0]
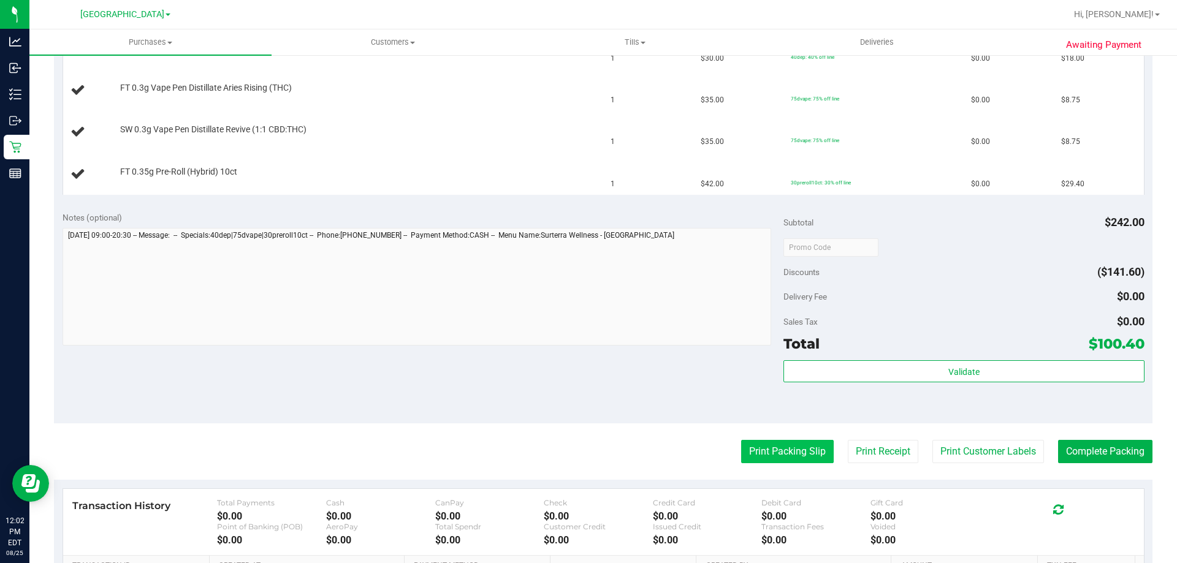
click at [774, 443] on button "Print Packing Slip" at bounding box center [787, 451] width 93 height 23
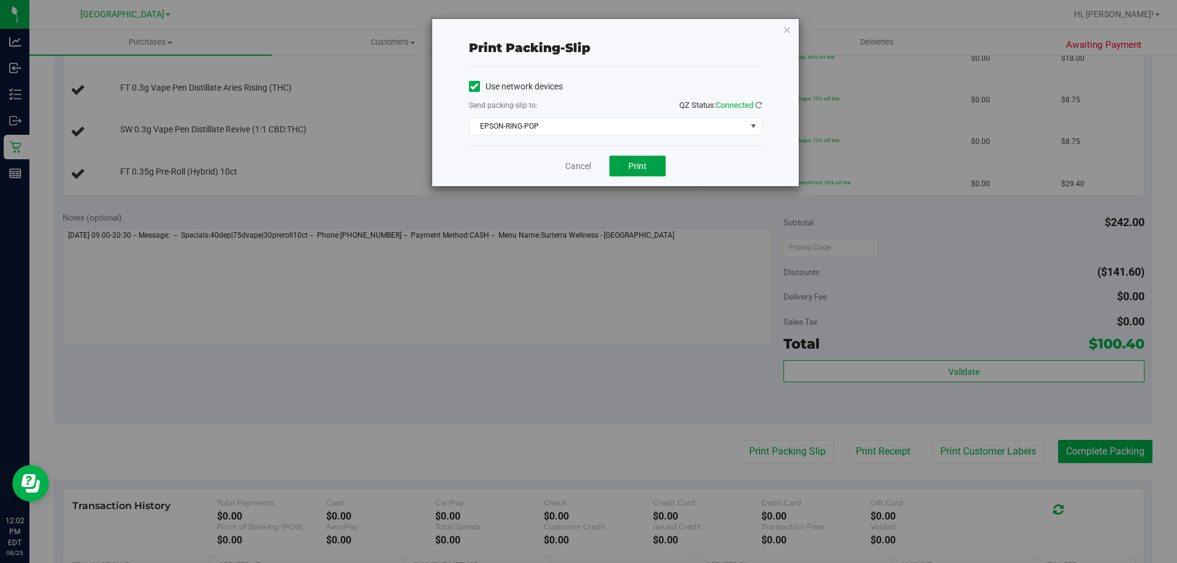
click at [631, 162] on span "Print" at bounding box center [637, 166] width 18 height 10
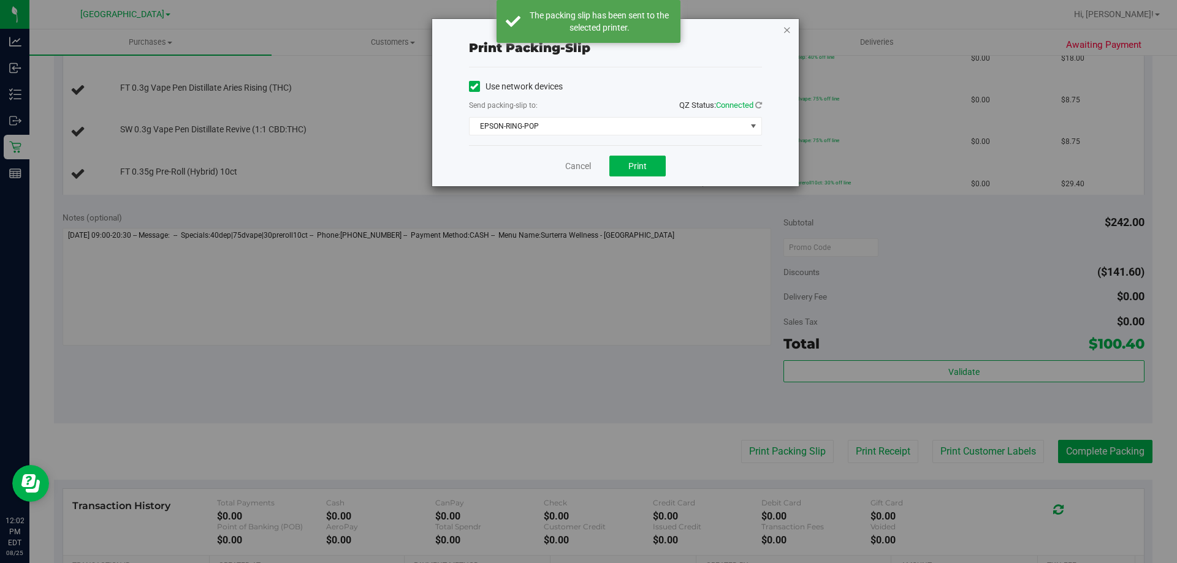
click at [790, 35] on icon "button" at bounding box center [787, 29] width 9 height 15
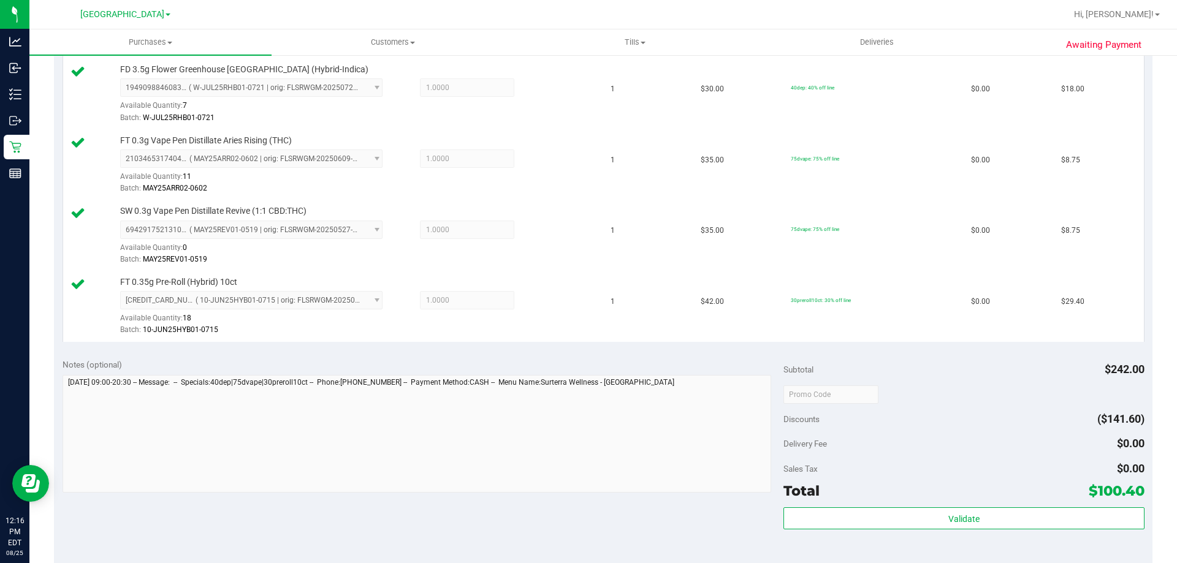
scroll to position [552, 0]
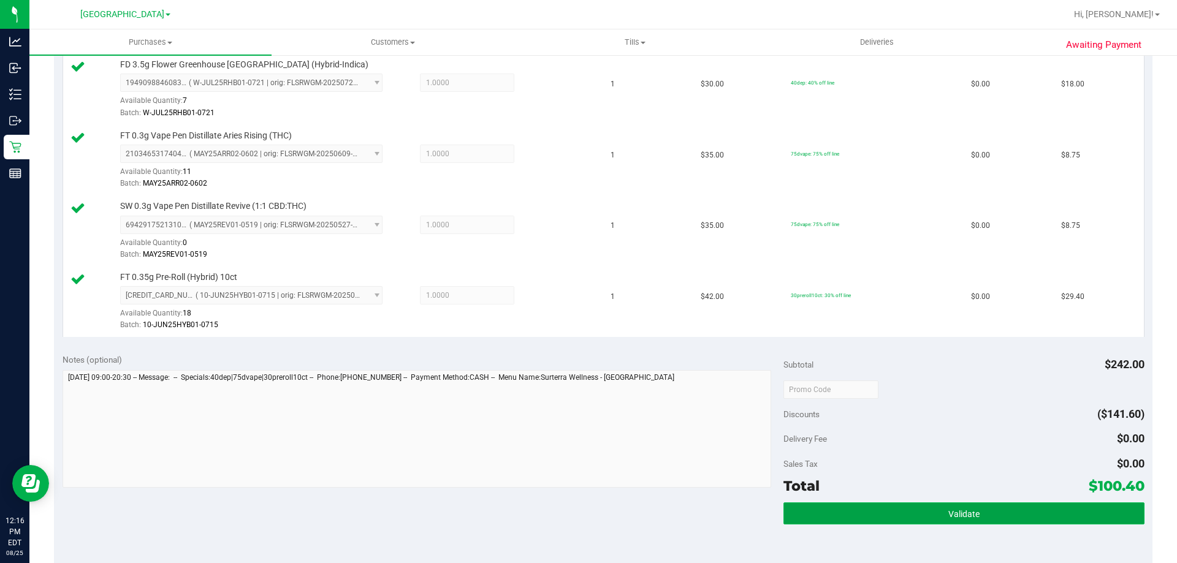
click at [873, 520] on button "Validate" at bounding box center [963, 514] width 360 height 22
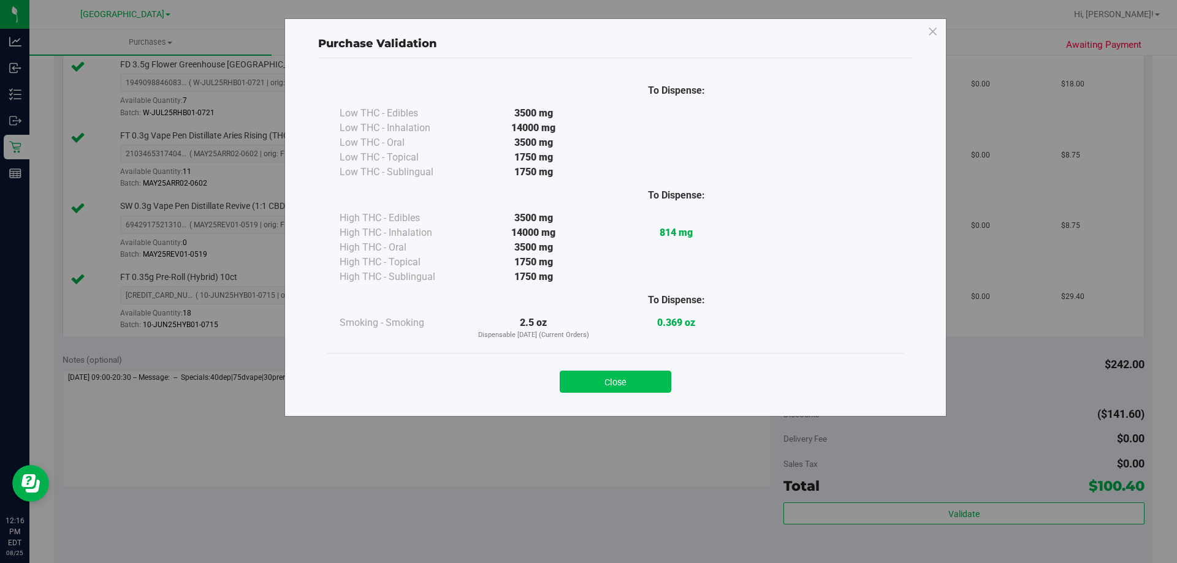
click at [647, 381] on button "Close" at bounding box center [616, 382] width 112 height 22
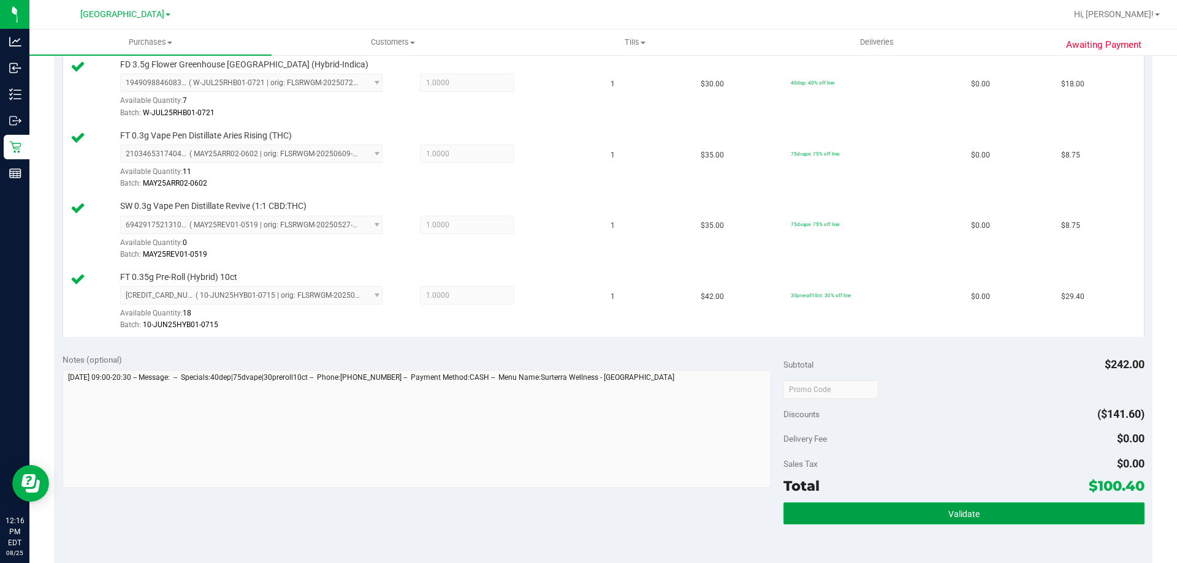
click at [948, 514] on span "Validate" at bounding box center [963, 514] width 31 height 10
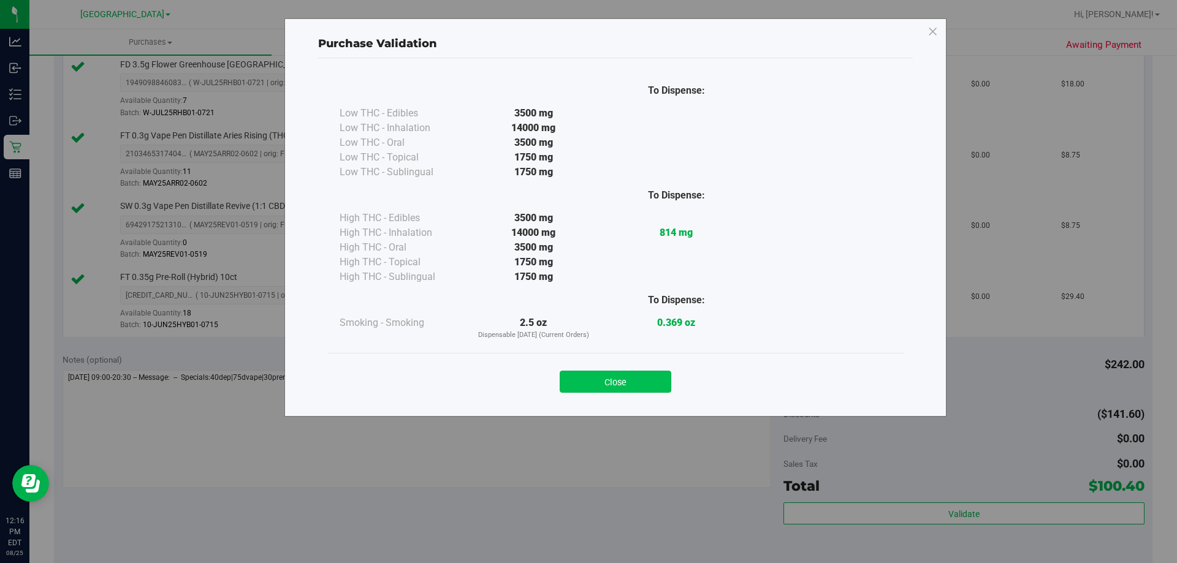
click at [662, 386] on button "Close" at bounding box center [616, 382] width 112 height 22
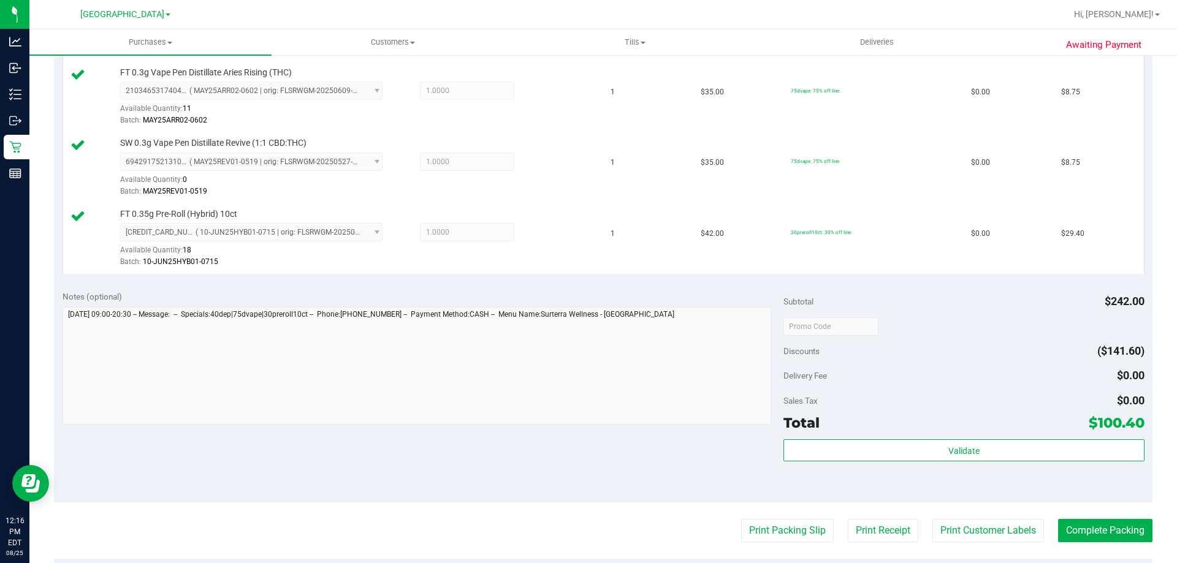
scroll to position [674, 0]
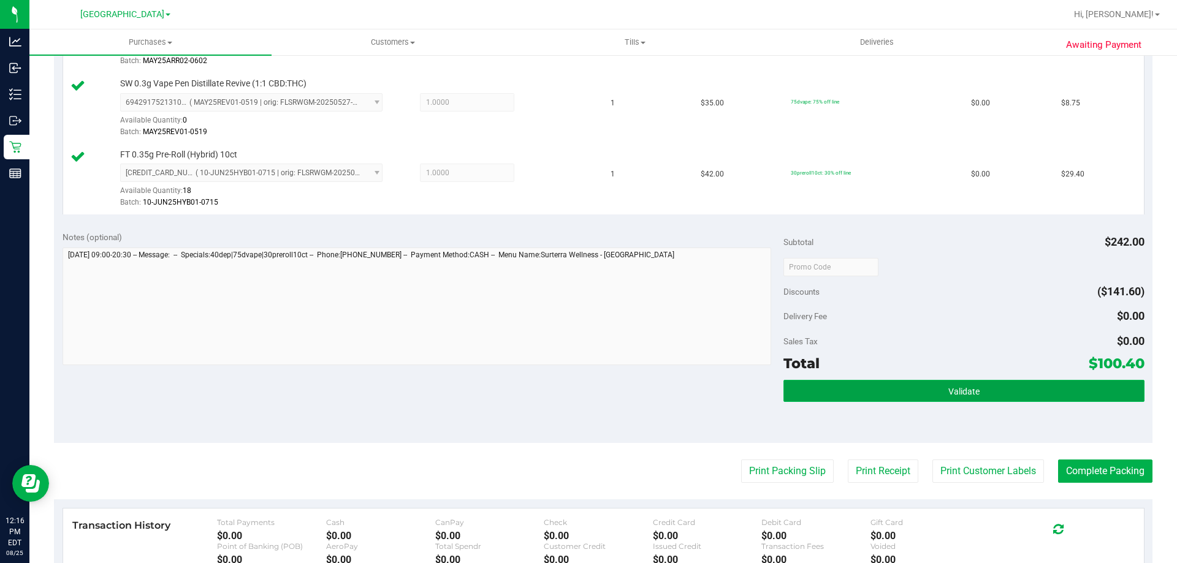
click at [843, 397] on button "Validate" at bounding box center [963, 391] width 360 height 22
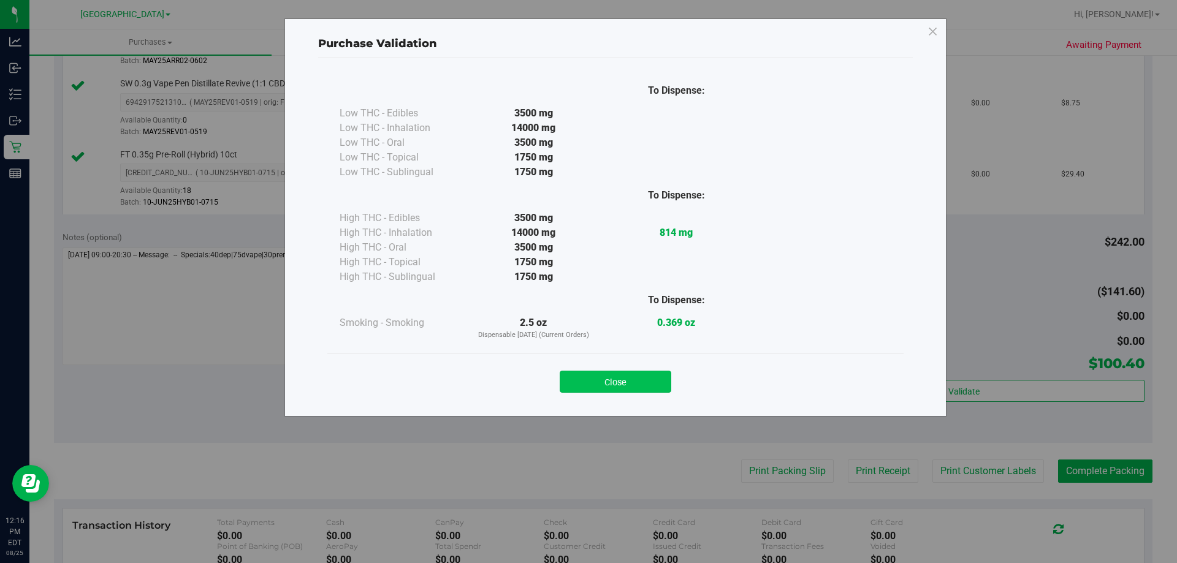
click at [647, 384] on button "Close" at bounding box center [616, 382] width 112 height 22
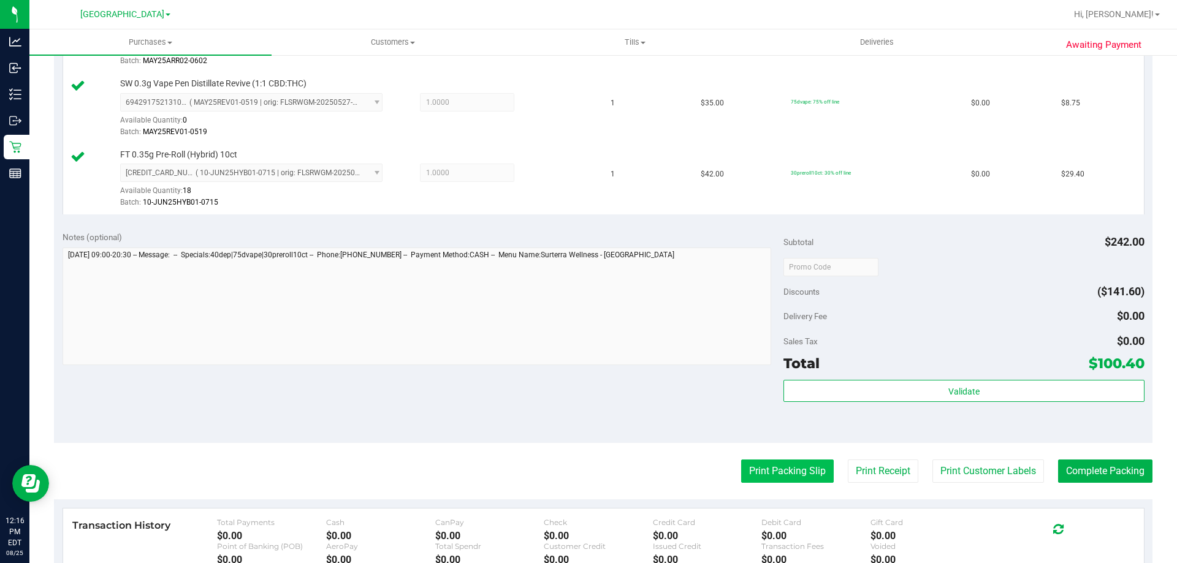
click at [756, 473] on button "Print Packing Slip" at bounding box center [787, 471] width 93 height 23
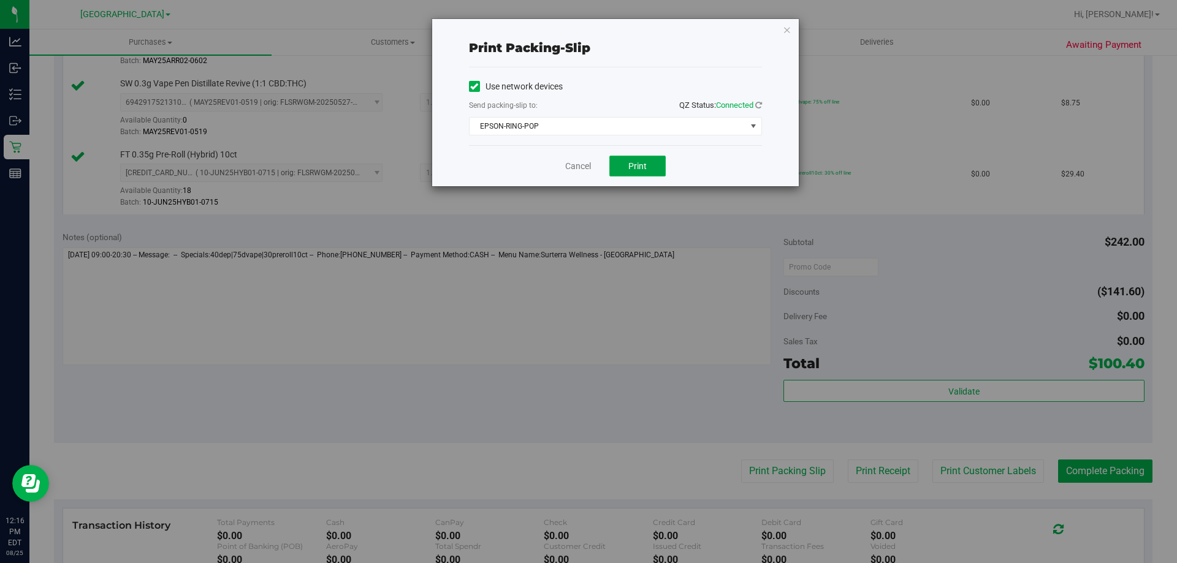
click at [644, 171] on button "Print" at bounding box center [637, 166] width 56 height 21
click at [790, 29] on icon "button" at bounding box center [787, 29] width 9 height 15
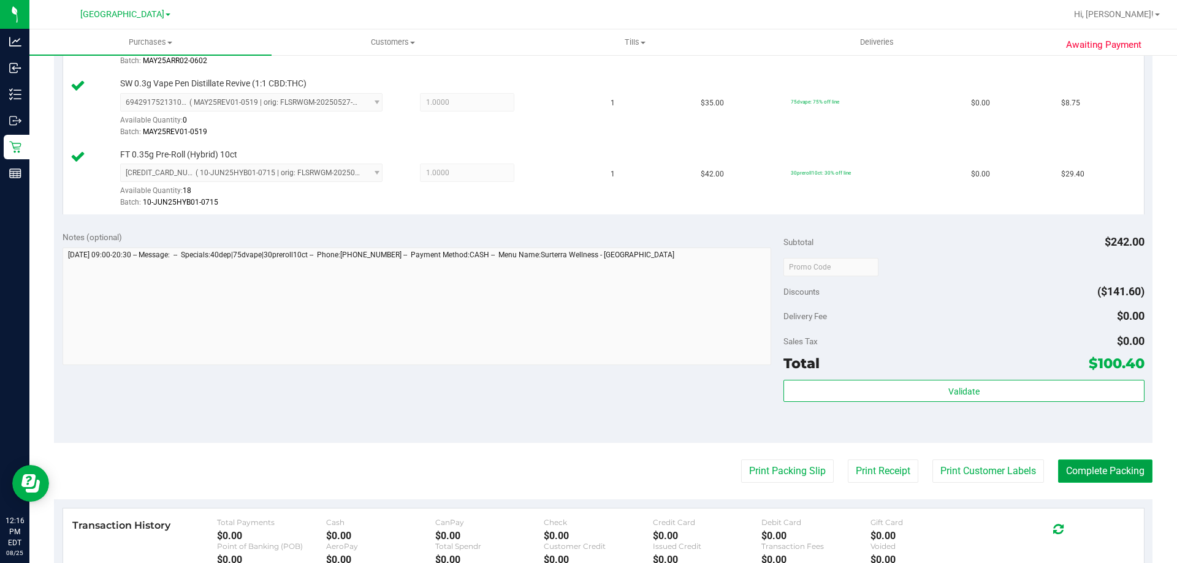
click at [1115, 479] on button "Complete Packing" at bounding box center [1105, 471] width 94 height 23
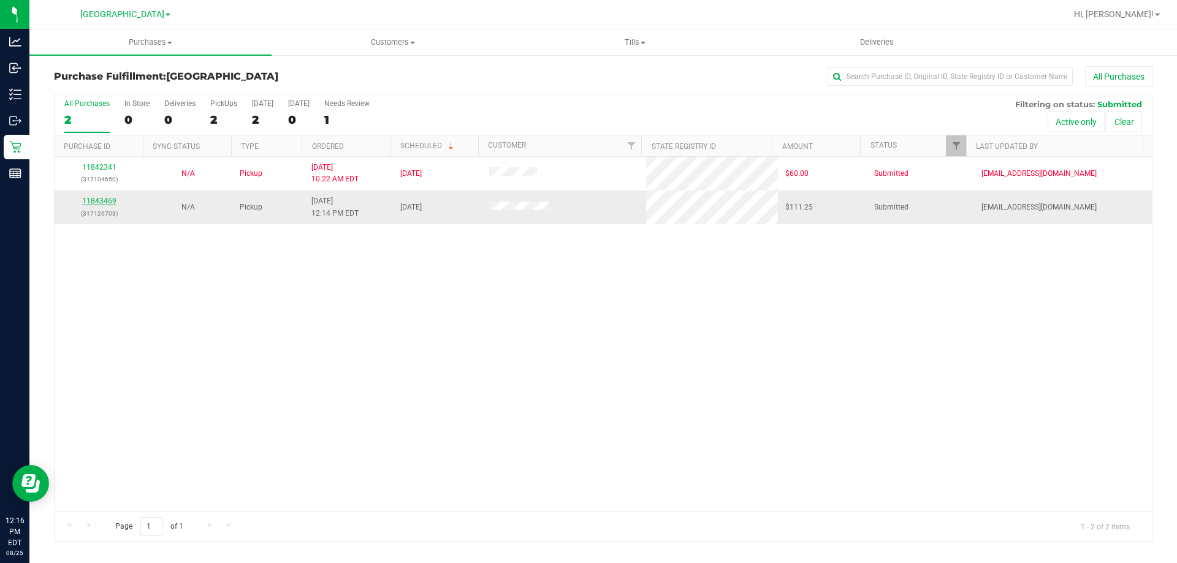
click at [110, 200] on link "11843469" at bounding box center [99, 201] width 34 height 9
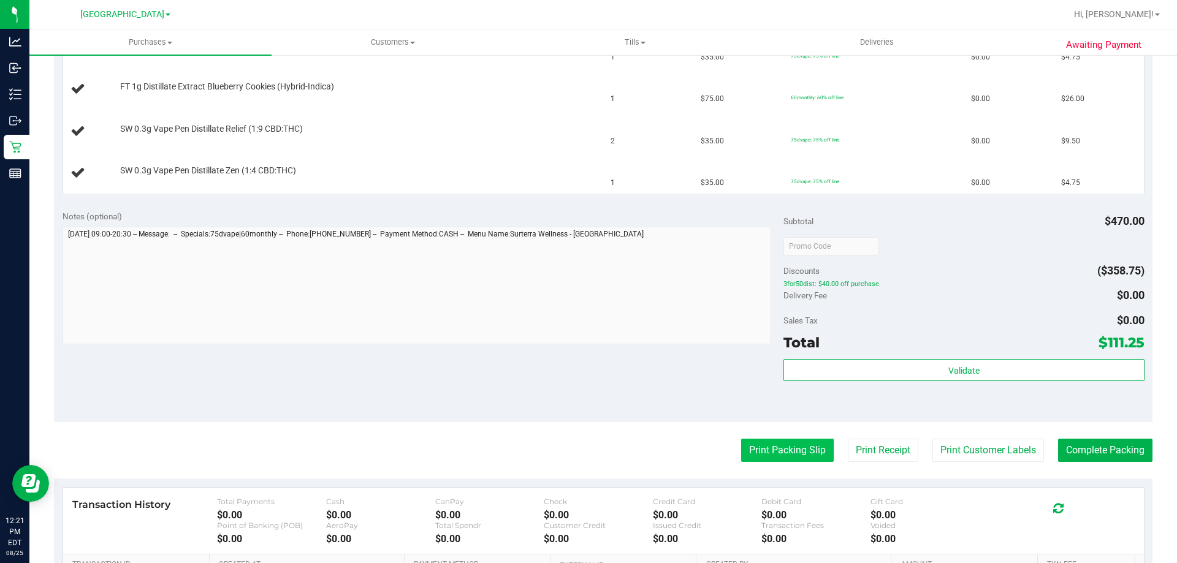
scroll to position [613, 0]
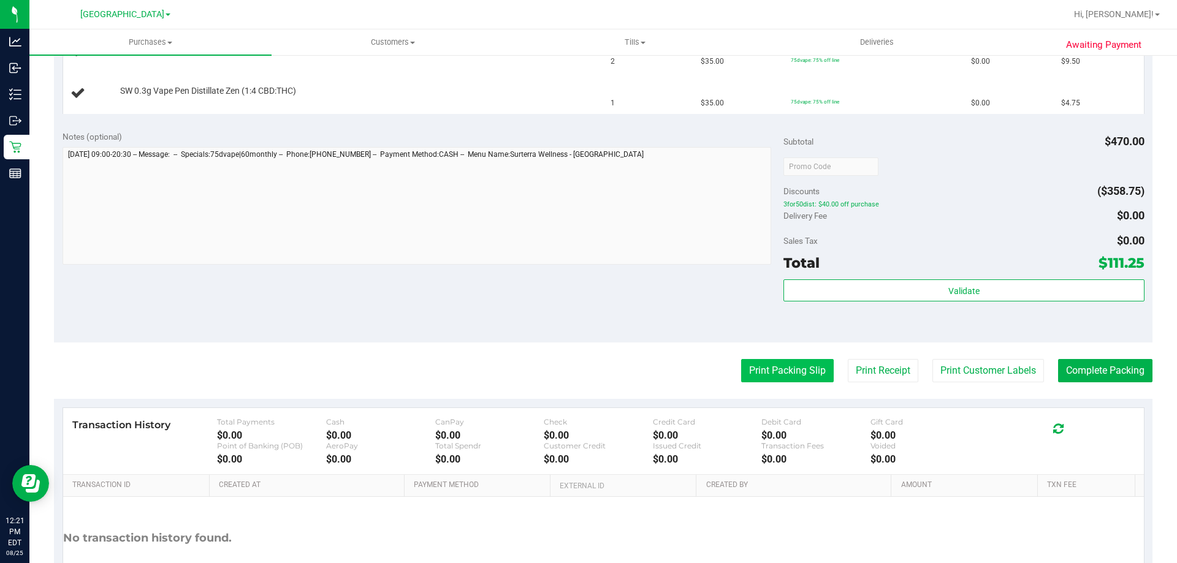
click at [801, 375] on button "Print Packing Slip" at bounding box center [787, 370] width 93 height 23
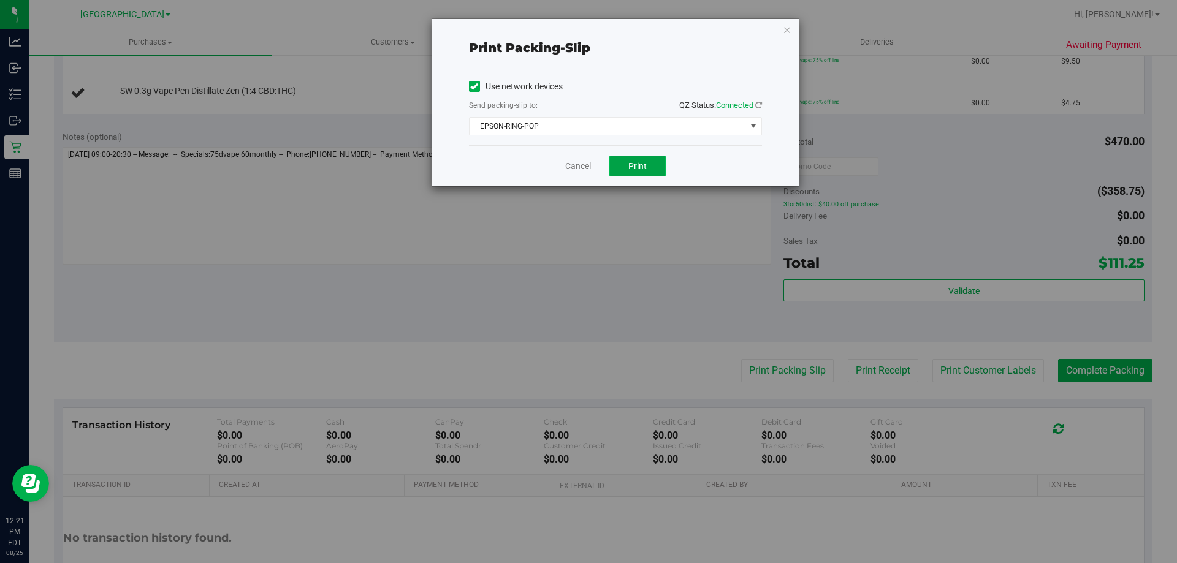
click at [647, 170] on button "Print" at bounding box center [637, 166] width 56 height 21
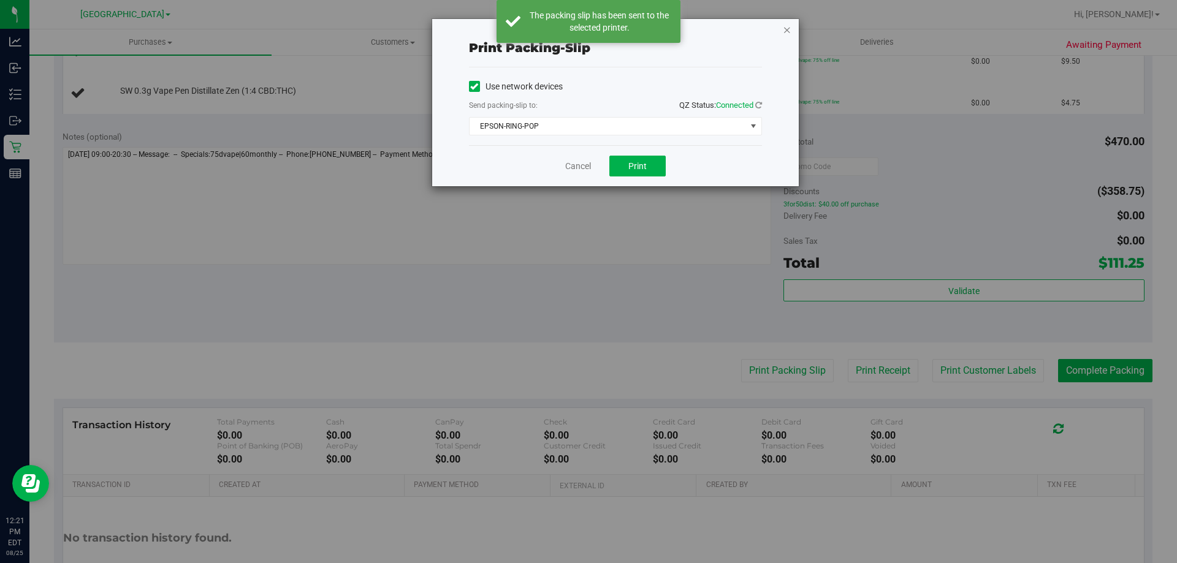
click at [786, 34] on icon "button" at bounding box center [787, 29] width 9 height 15
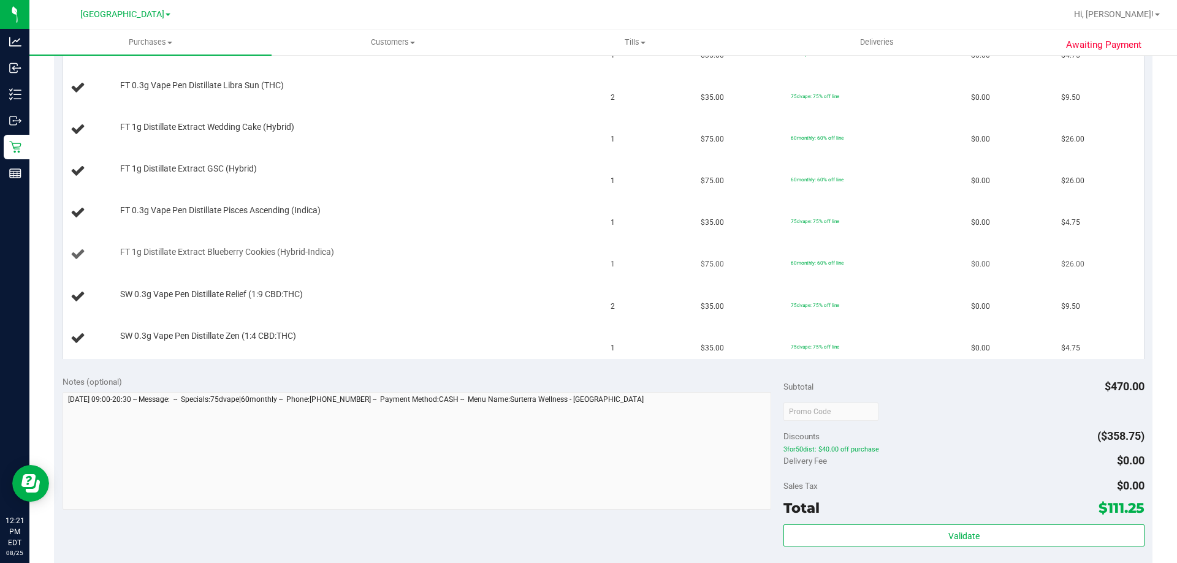
scroll to position [429, 0]
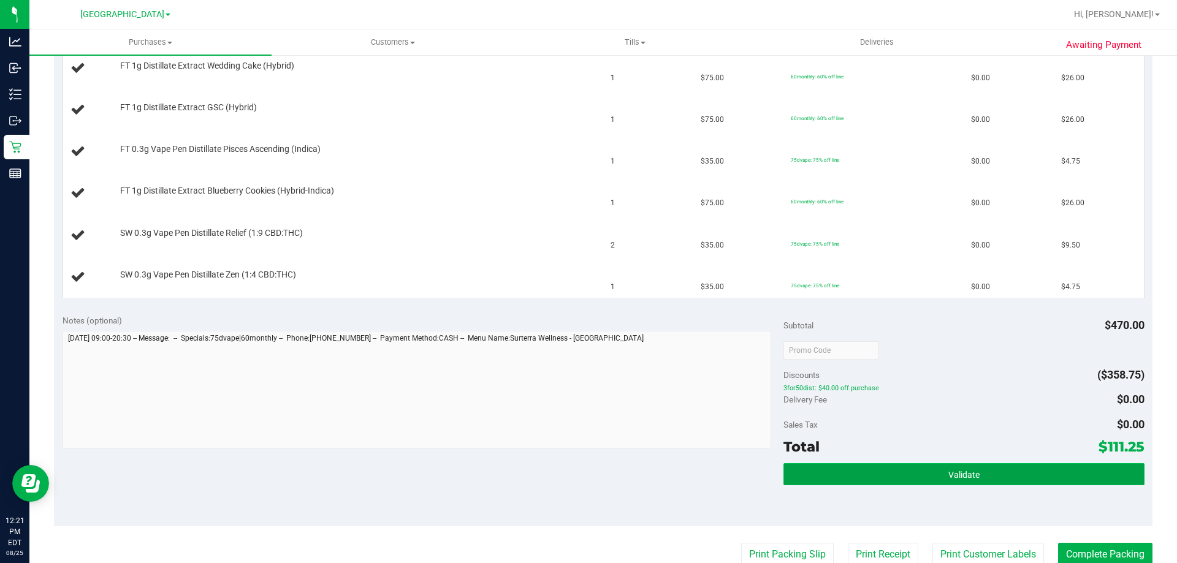
click at [878, 466] on button "Validate" at bounding box center [963, 474] width 360 height 22
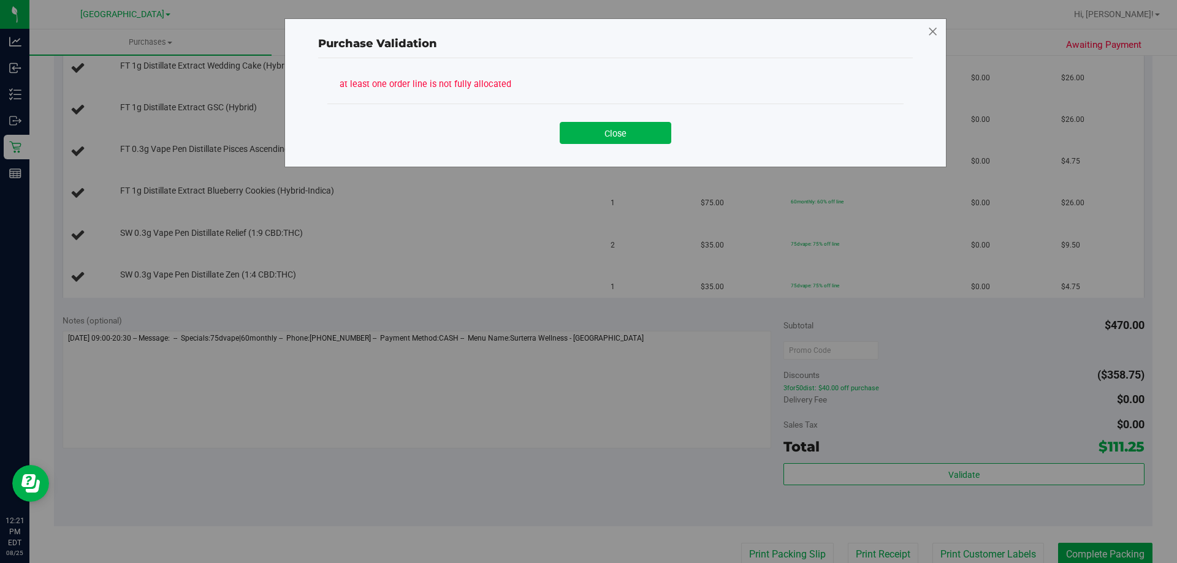
click at [933, 32] on icon at bounding box center [932, 32] width 11 height 20
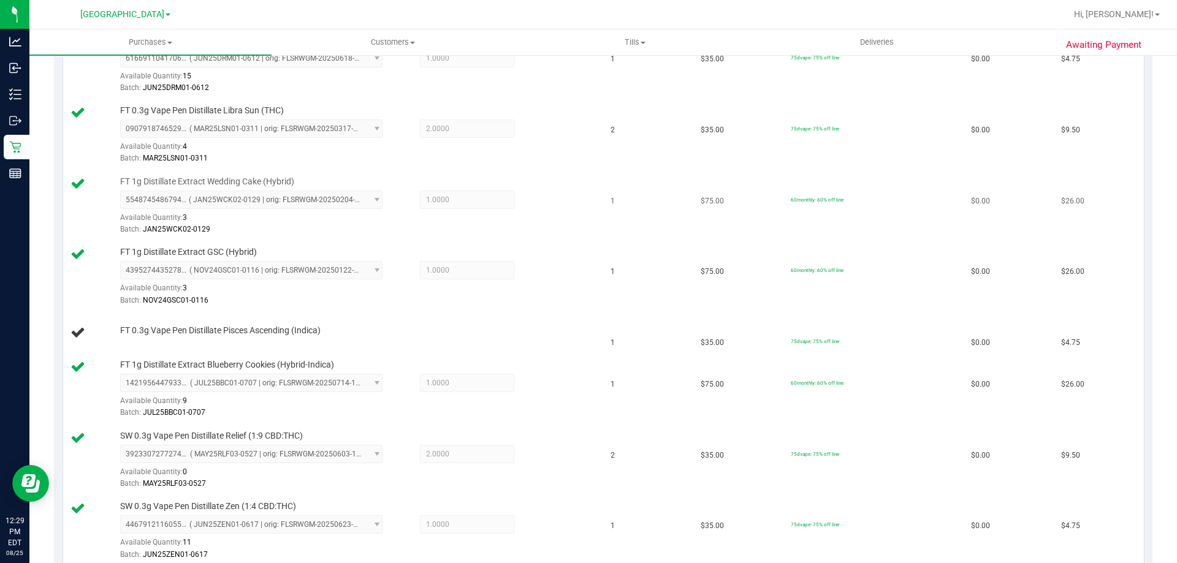
scroll to position [495, 0]
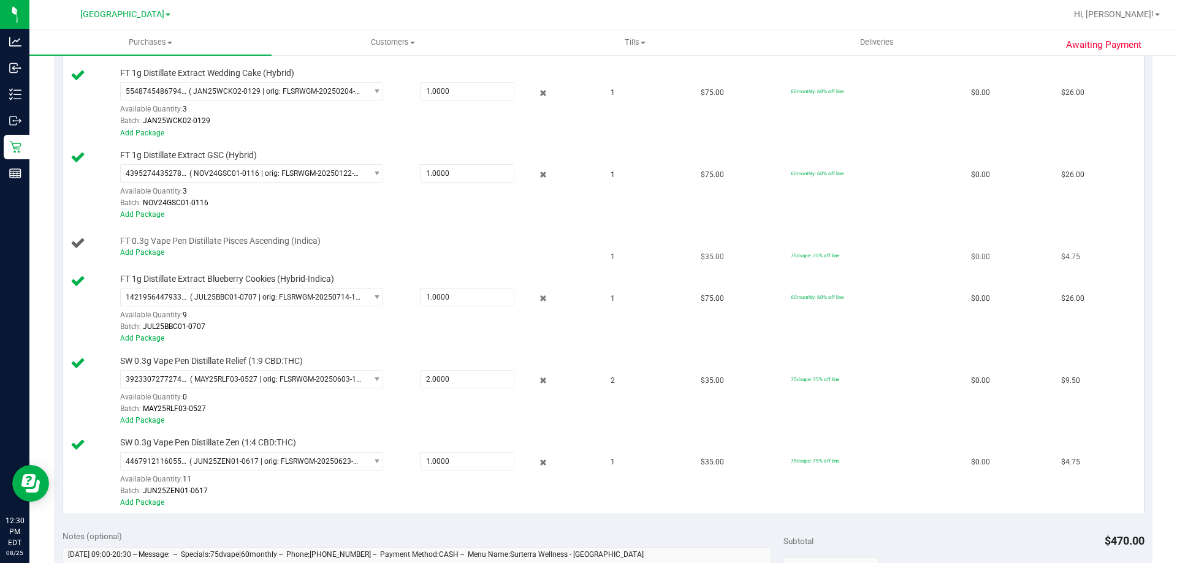
click at [151, 248] on div "Add Package" at bounding box center [356, 253] width 473 height 12
click at [151, 249] on link "Add Package" at bounding box center [142, 252] width 44 height 9
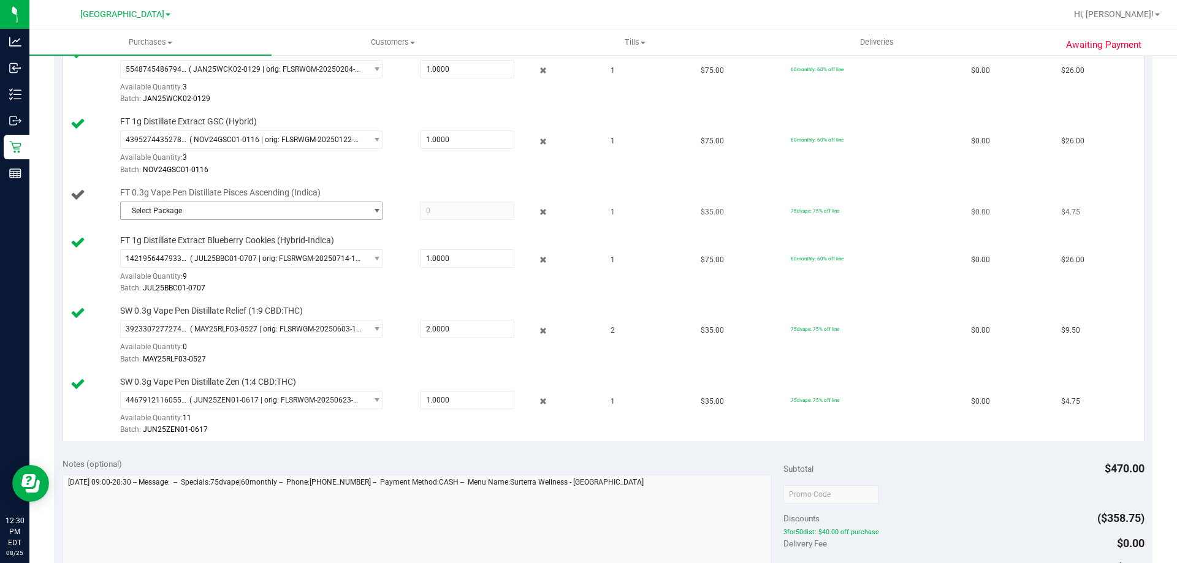
click at [374, 211] on span "select" at bounding box center [376, 211] width 9 height 10
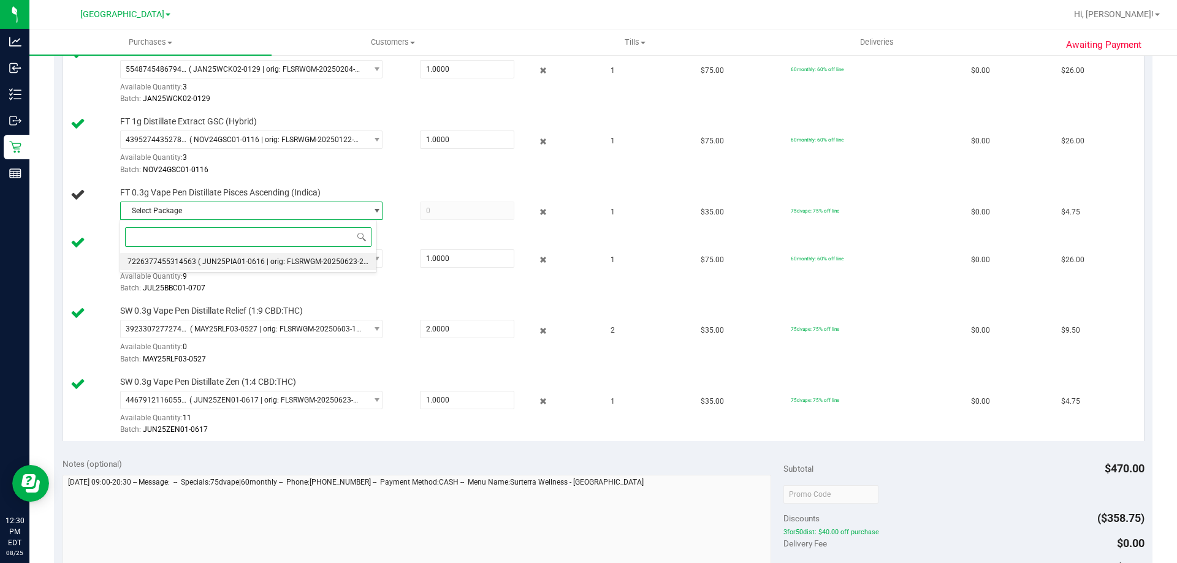
click at [338, 261] on span "( JUN25PIA01-0616 | orig: FLSRWGM-20250623-2027 )" at bounding box center [289, 261] width 183 height 9
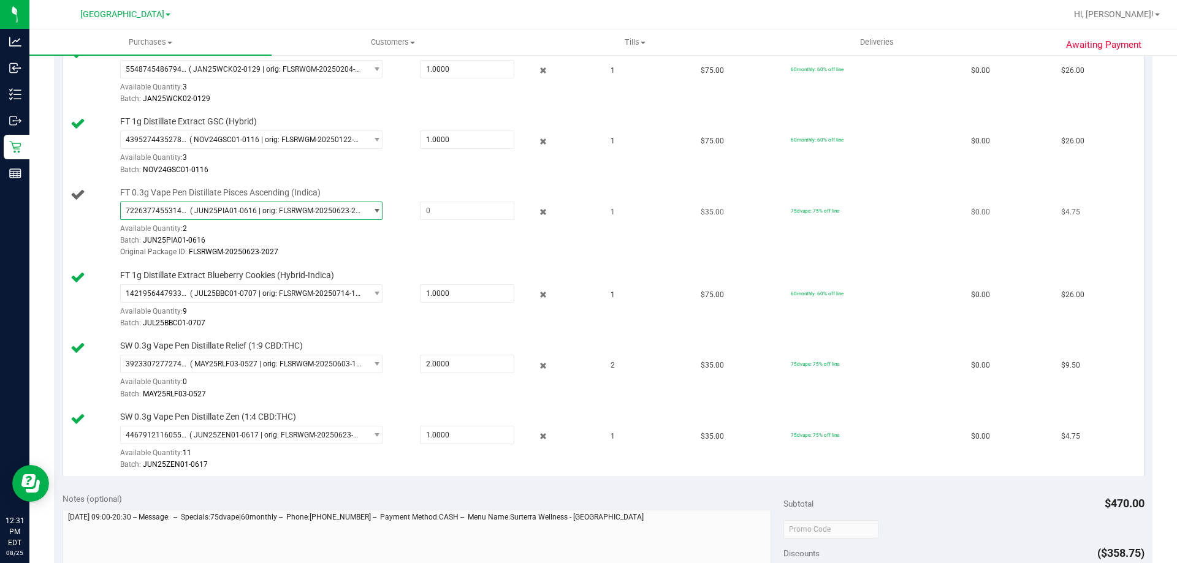
click at [477, 221] on div "7226377455314563 ( JUN25PIA01-0616 | orig: FLSRWGM-20250623-2027 ) 722637745531…" at bounding box center [356, 230] width 473 height 57
click at [474, 214] on span at bounding box center [467, 211] width 94 height 18
type input "1"
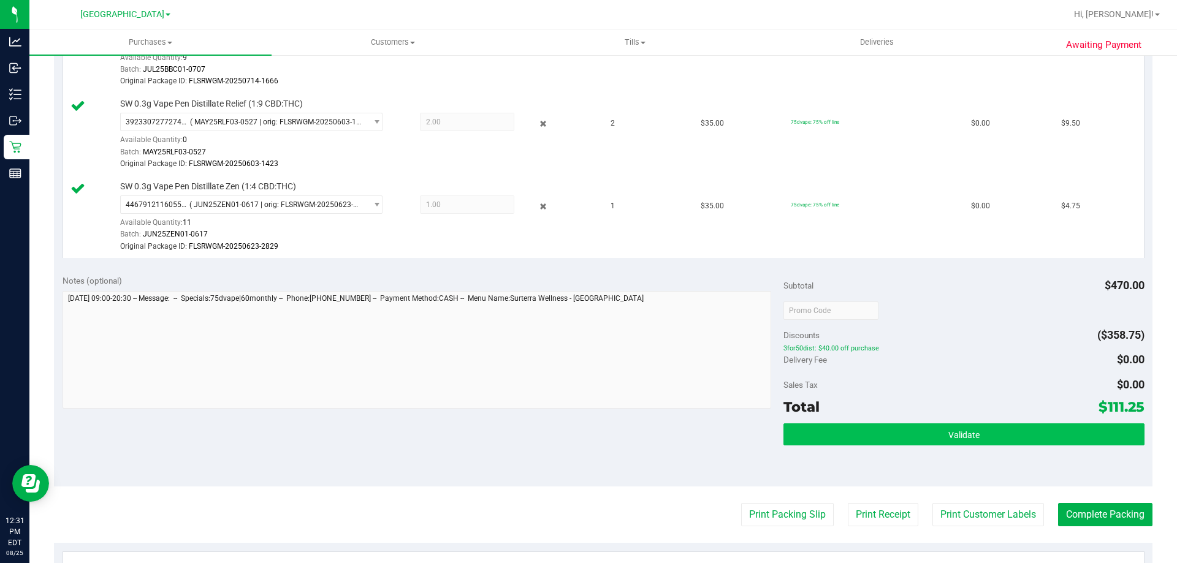
scroll to position [862, 0]
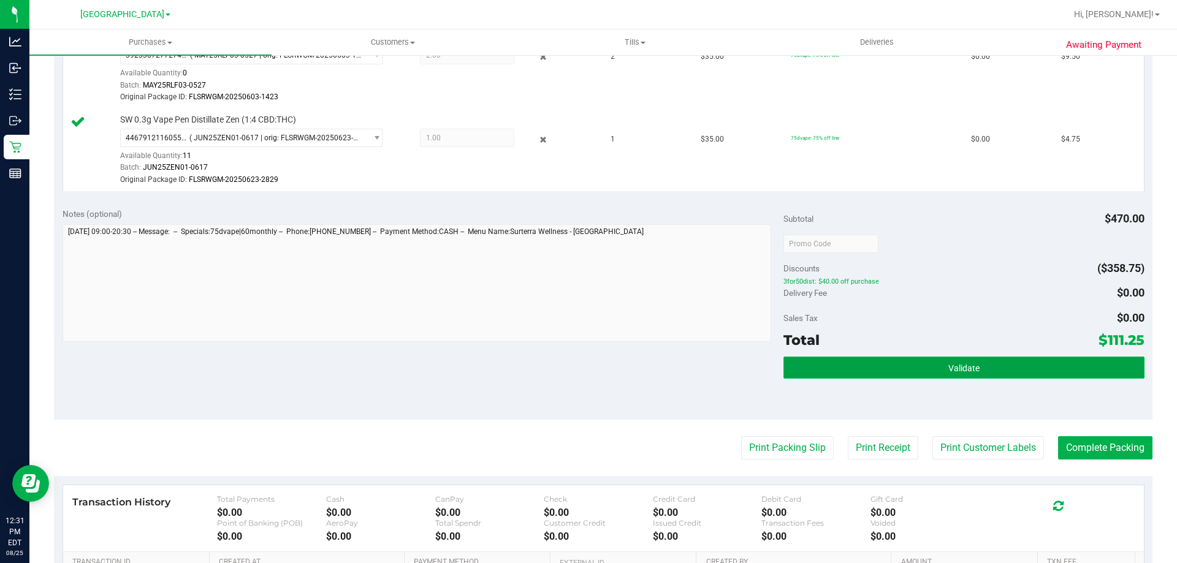
click at [974, 368] on button "Validate" at bounding box center [963, 368] width 360 height 22
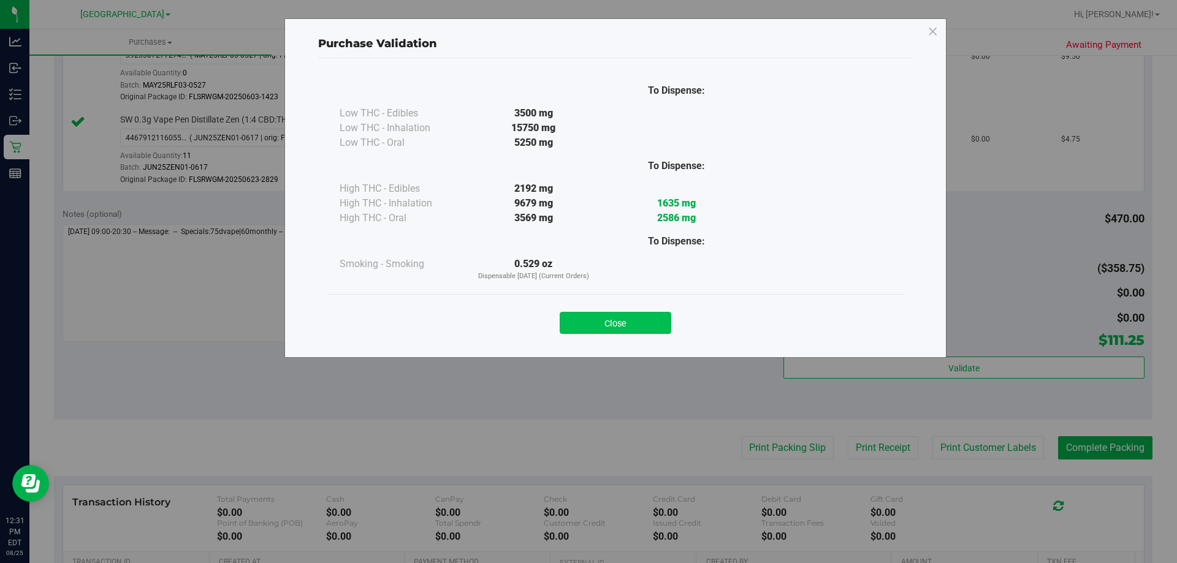
click at [656, 323] on button "Close" at bounding box center [616, 323] width 112 height 22
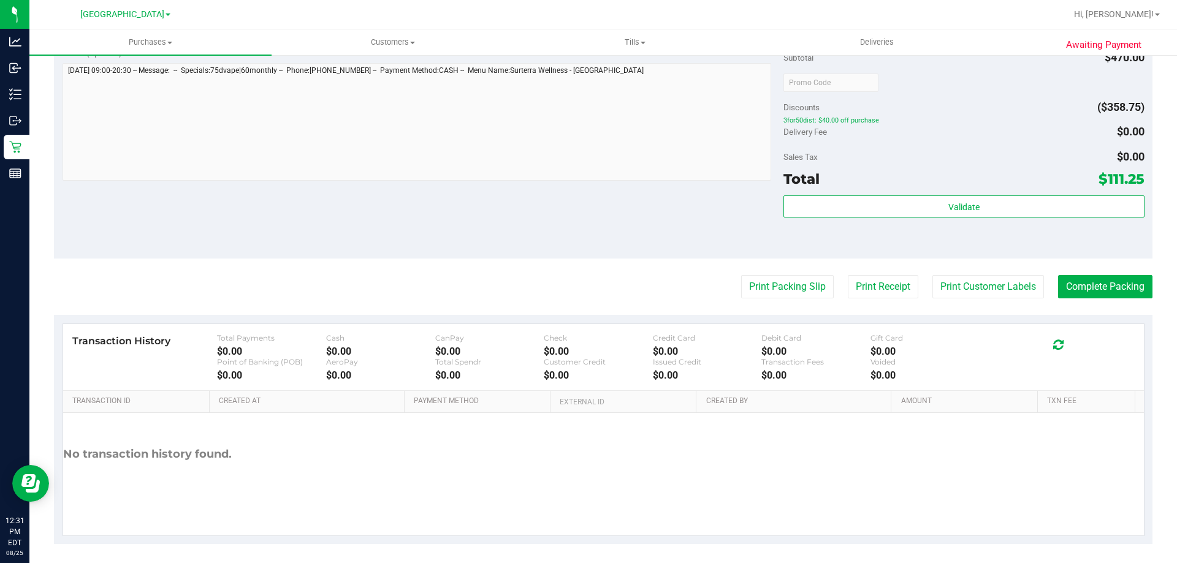
scroll to position [1029, 0]
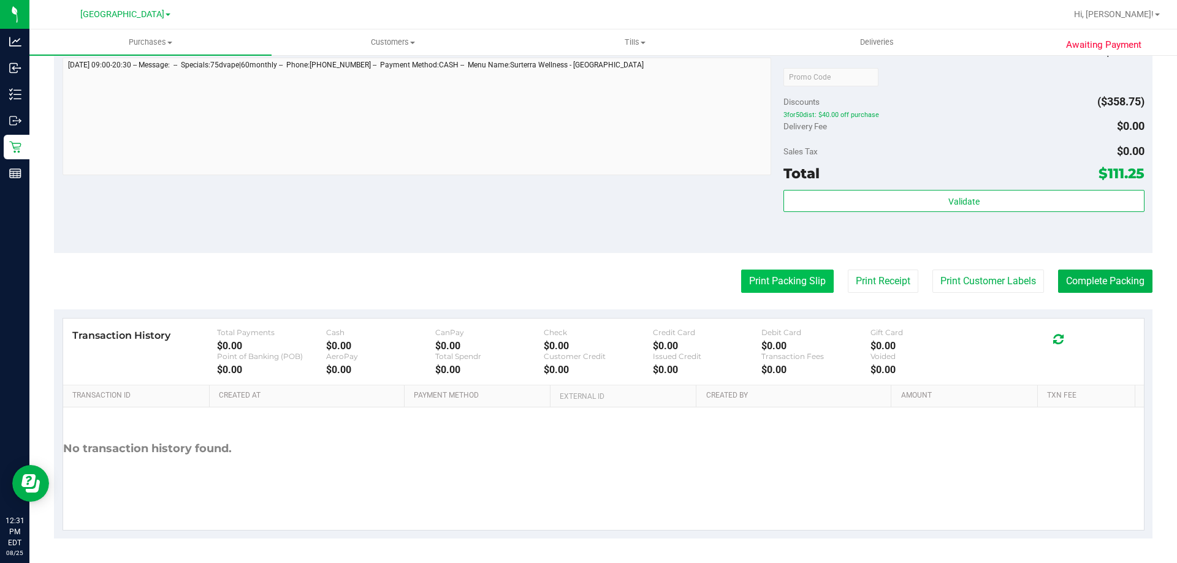
click at [785, 291] on button "Print Packing Slip" at bounding box center [787, 281] width 93 height 23
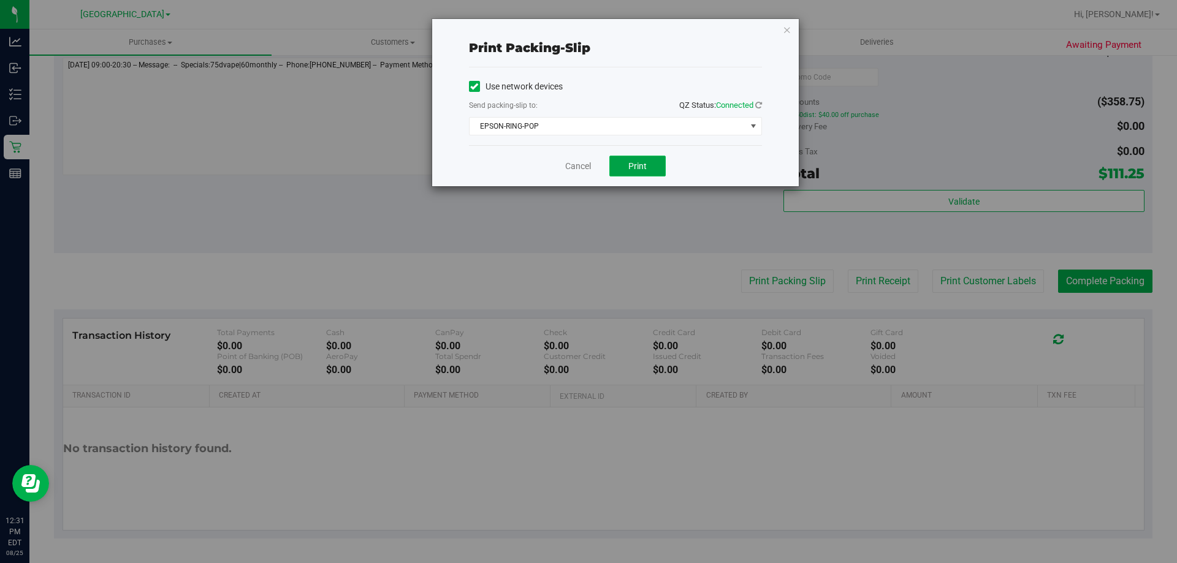
click at [647, 159] on button "Print" at bounding box center [637, 166] width 56 height 21
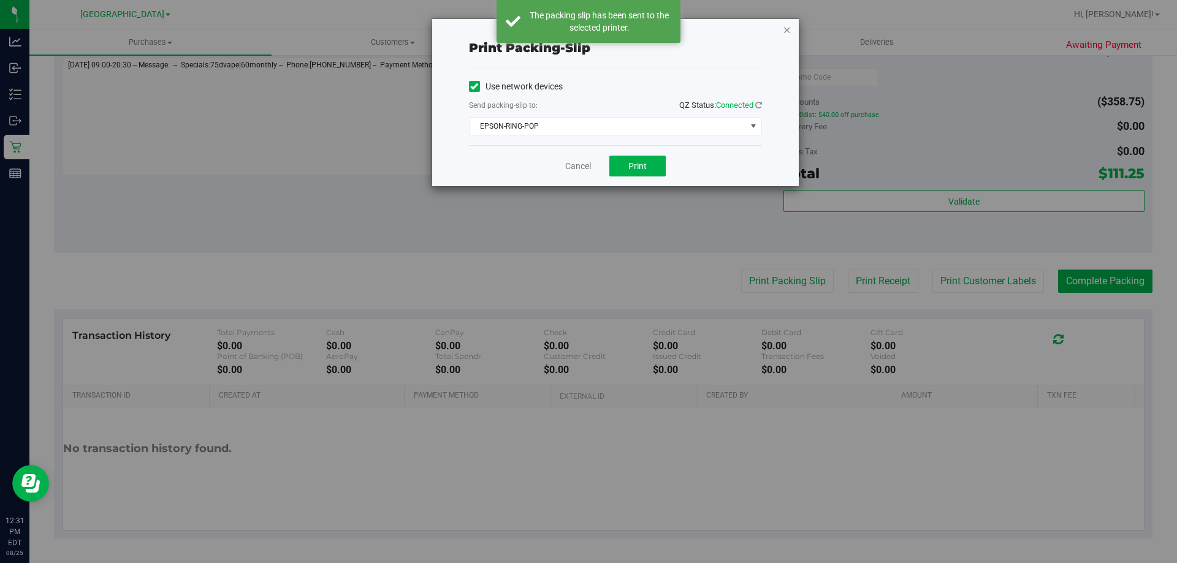
click at [785, 34] on icon "button" at bounding box center [787, 29] width 9 height 15
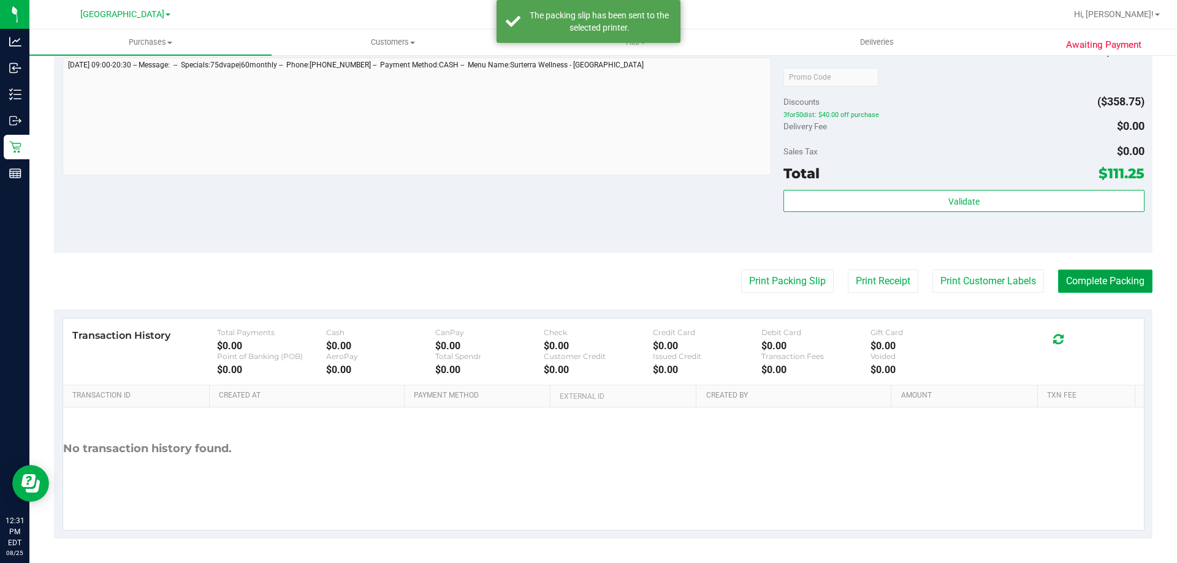
click at [1080, 276] on button "Complete Packing" at bounding box center [1105, 281] width 94 height 23
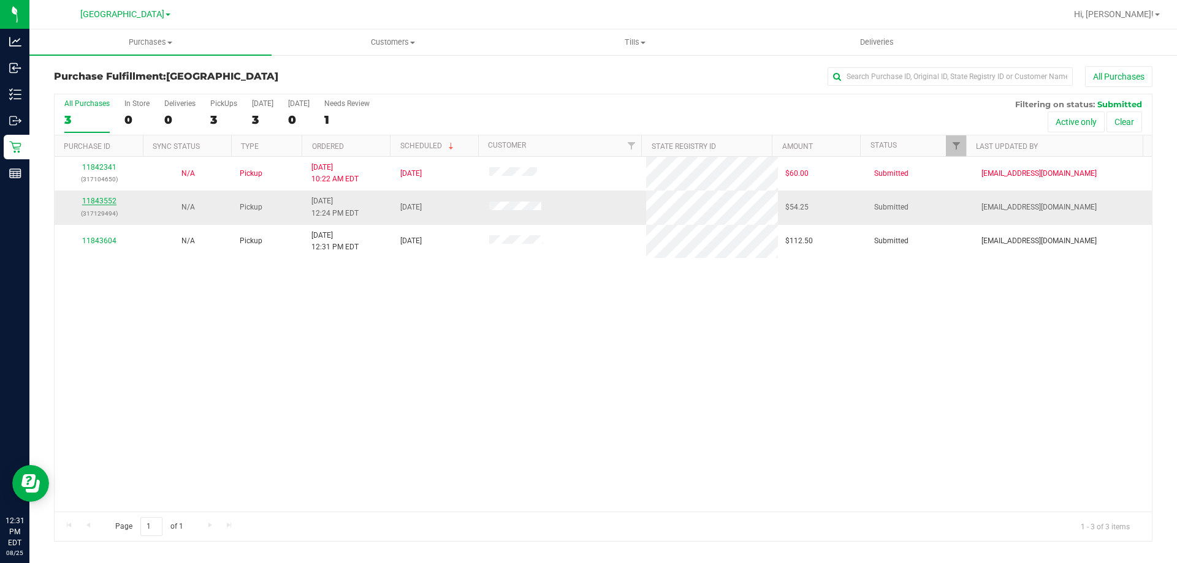
click at [109, 201] on link "11843552" at bounding box center [99, 201] width 34 height 9
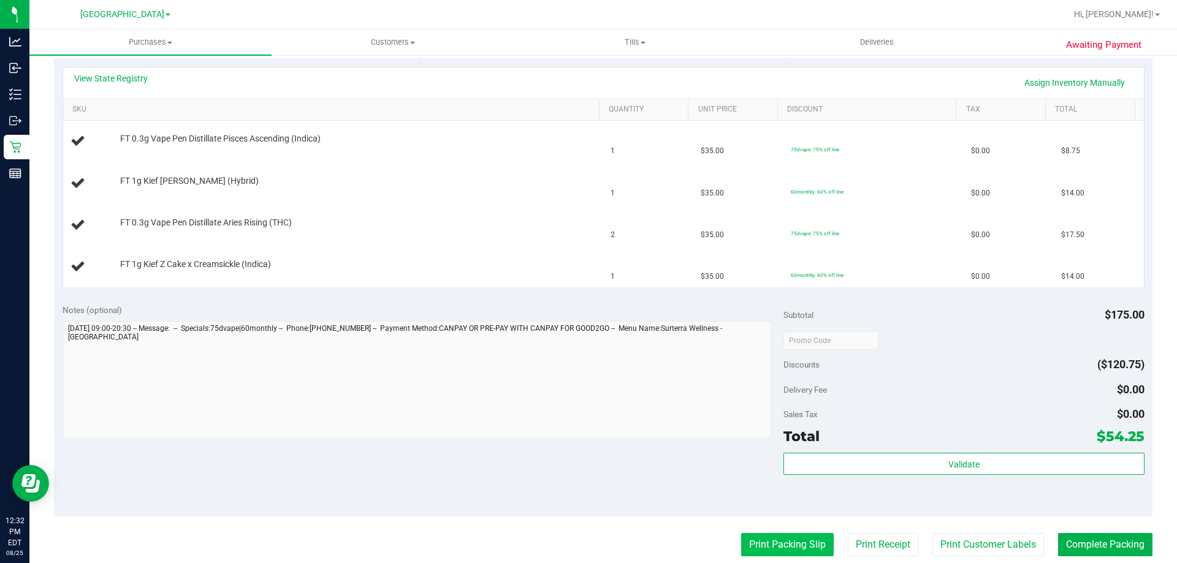
scroll to position [352, 0]
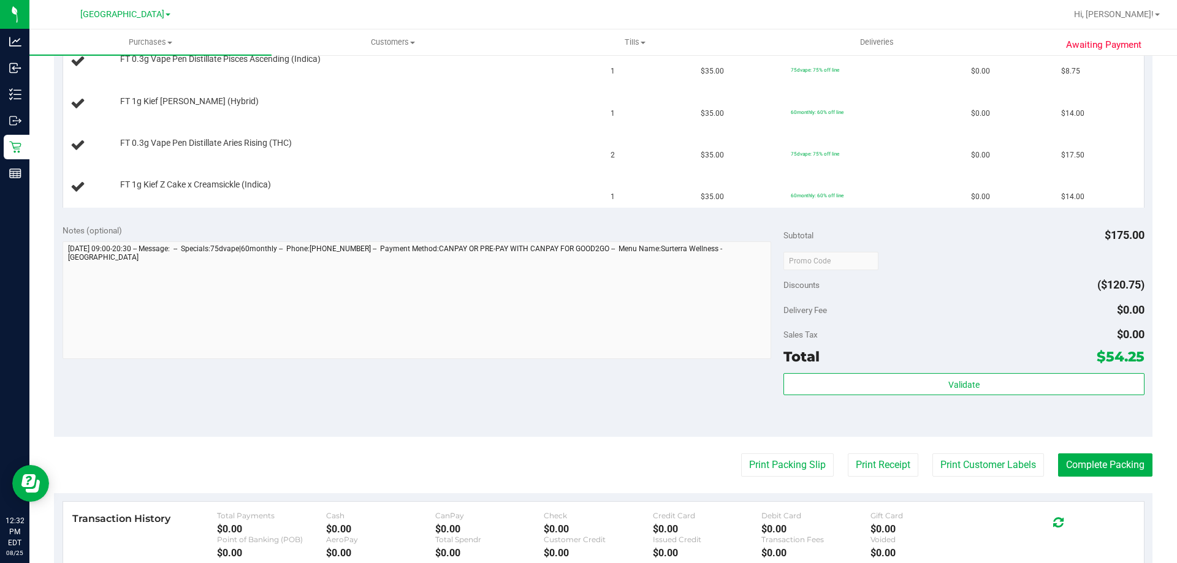
click at [805, 457] on purchase-details "Back Edit Purchase Cancel Purchase View Profile # 11843552 BioTrack ID: - Submi…" at bounding box center [603, 218] width 1098 height 1008
click at [800, 467] on button "Print Packing Slip" at bounding box center [787, 465] width 93 height 23
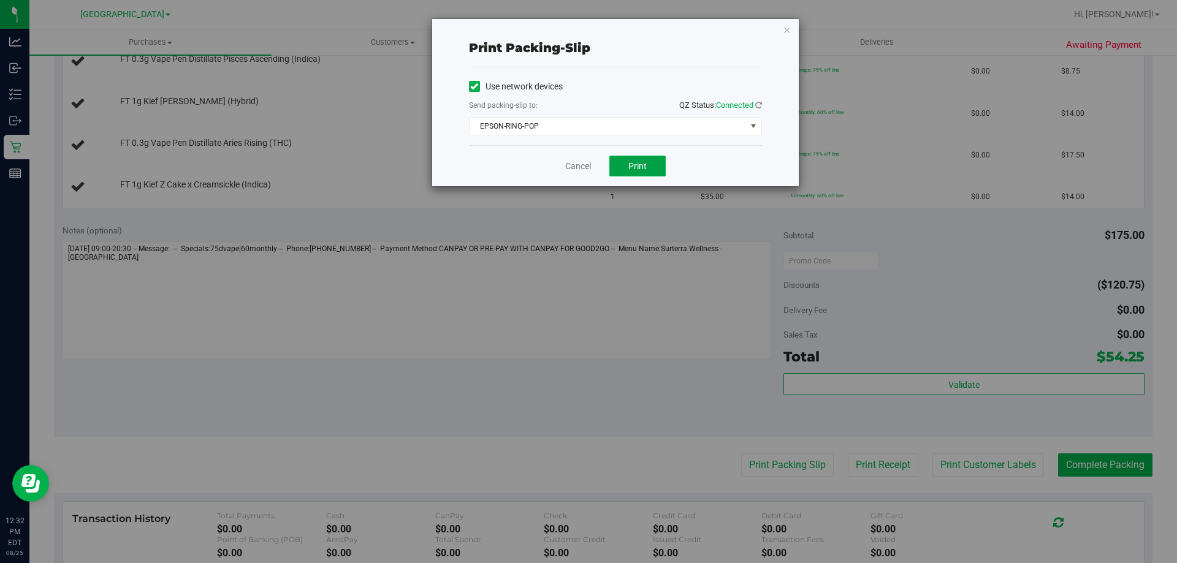
click at [642, 169] on span "Print" at bounding box center [637, 166] width 18 height 10
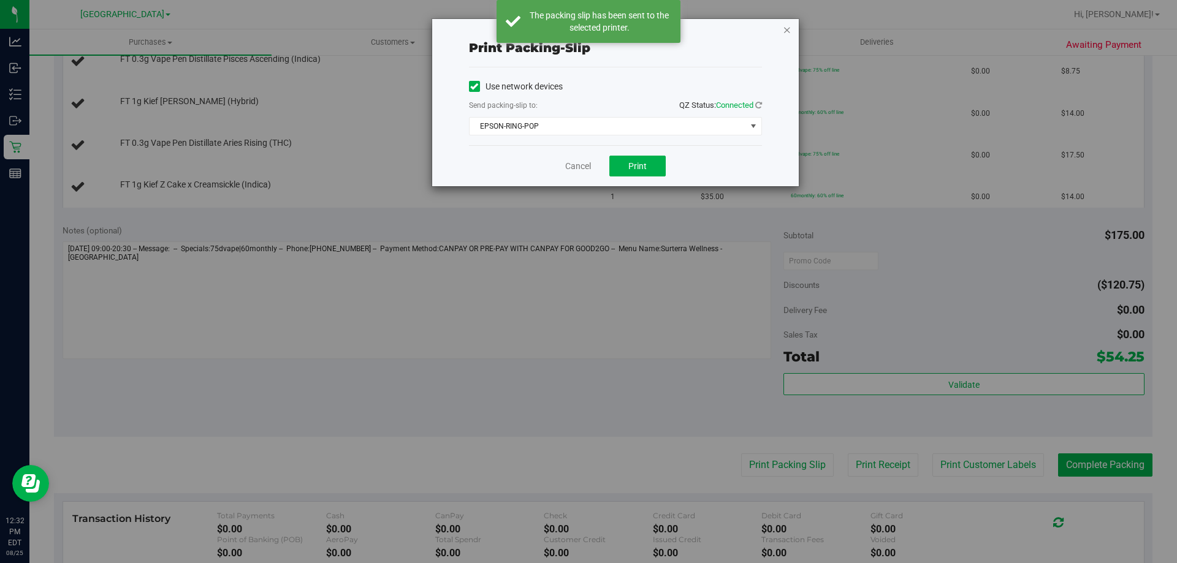
click at [787, 26] on icon "button" at bounding box center [787, 29] width 9 height 15
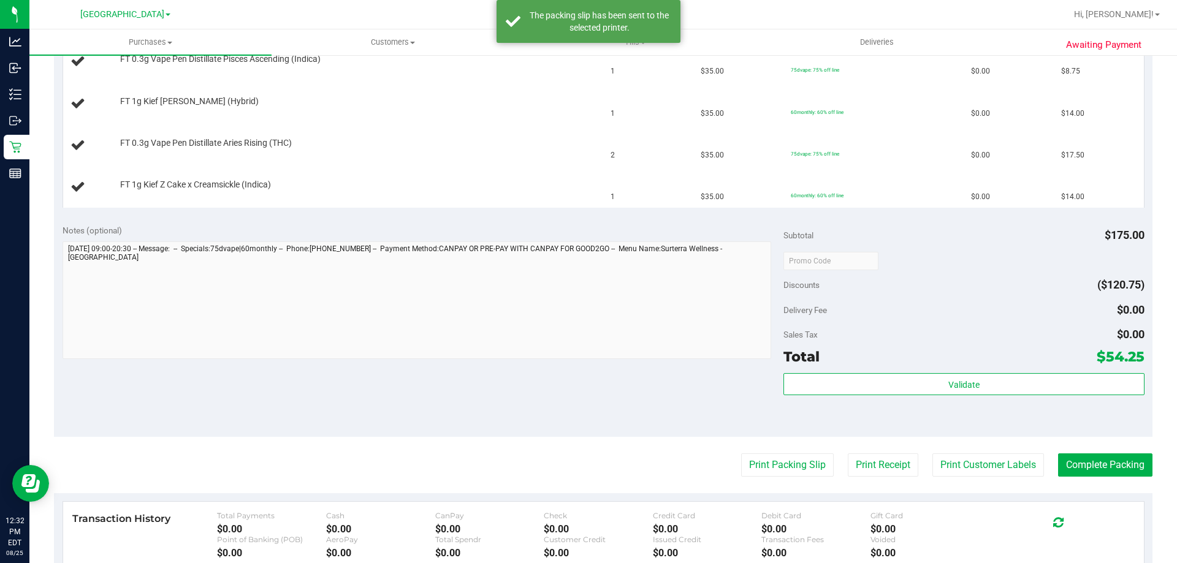
click at [449, 359] on div at bounding box center [417, 302] width 709 height 121
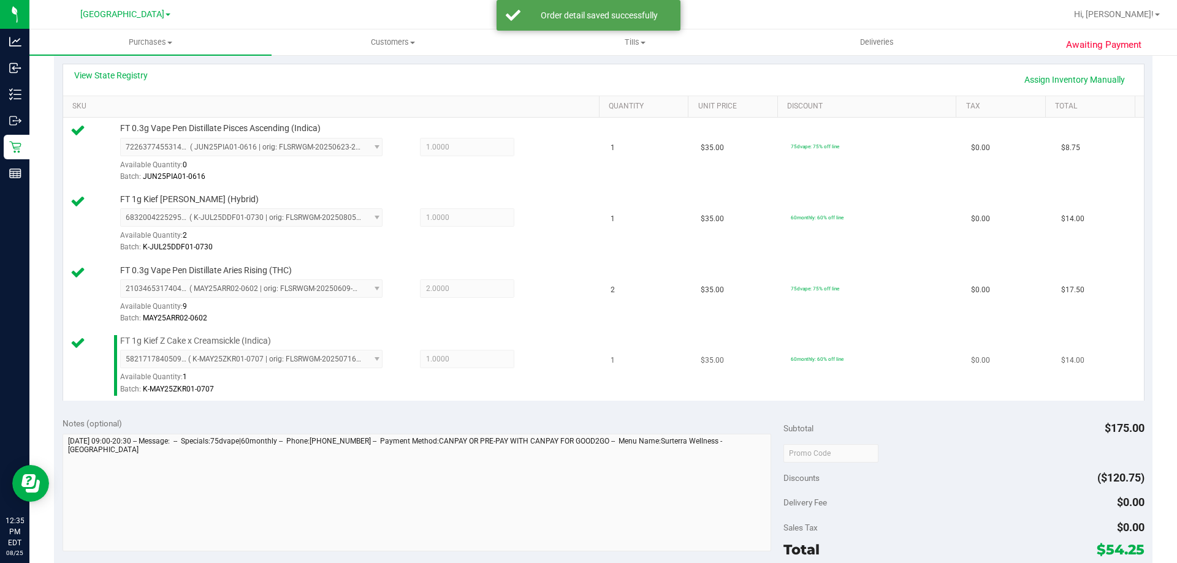
scroll to position [413, 0]
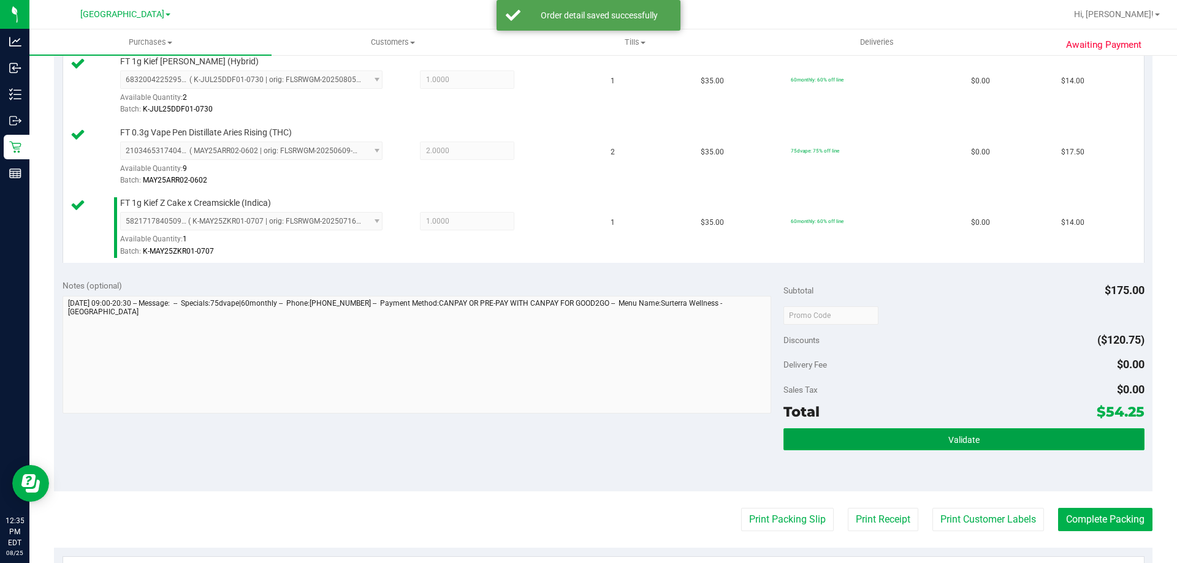
click at [902, 428] on button "Validate" at bounding box center [963, 439] width 360 height 22
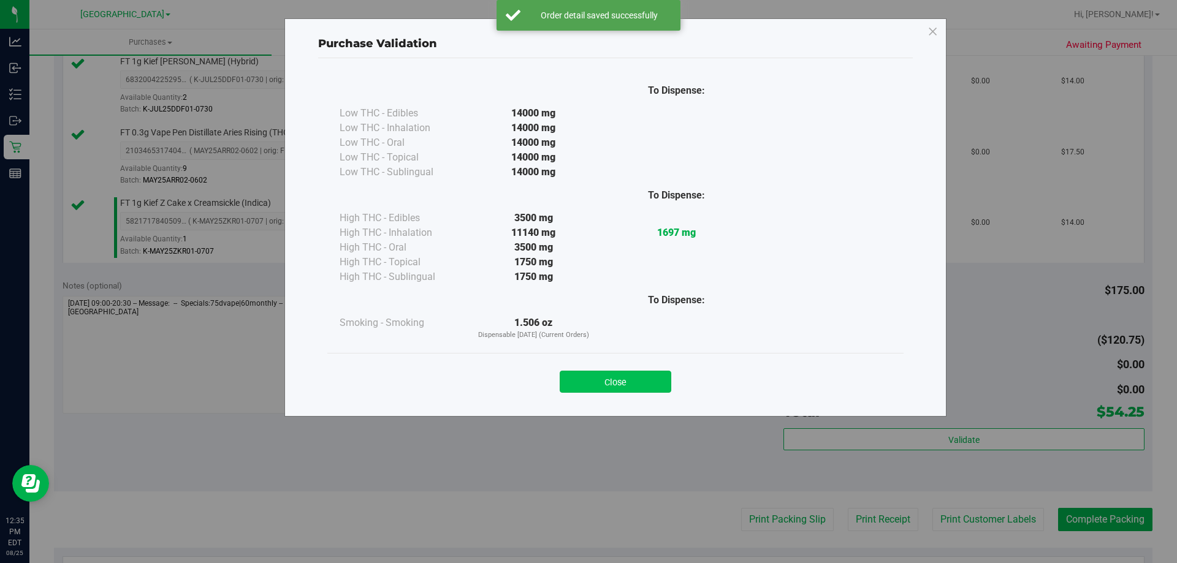
click at [626, 386] on button "Close" at bounding box center [616, 382] width 112 height 22
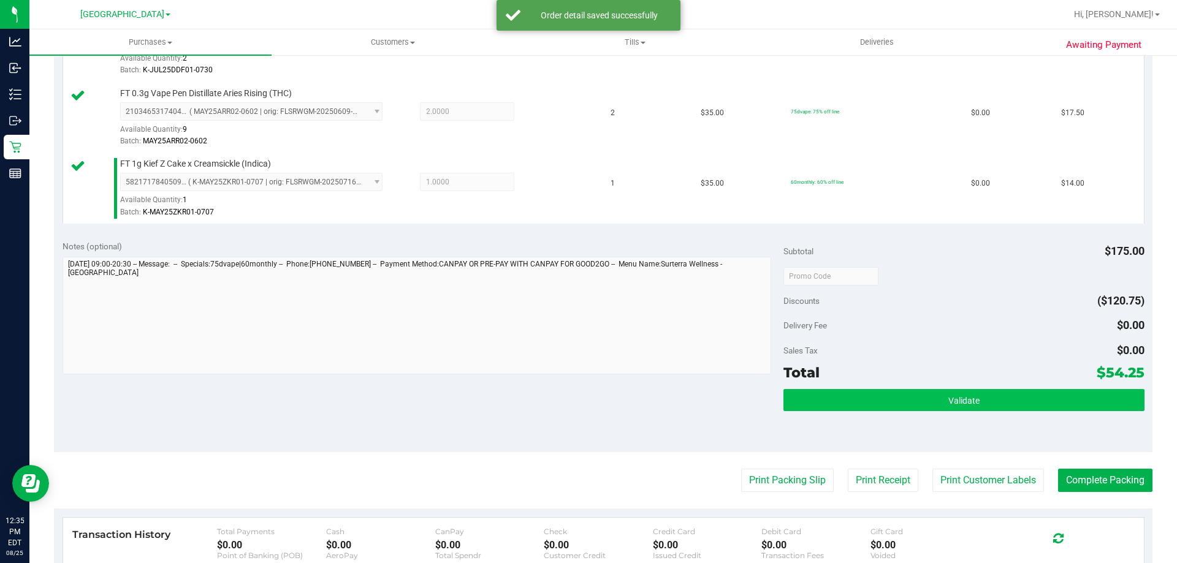
scroll to position [474, 0]
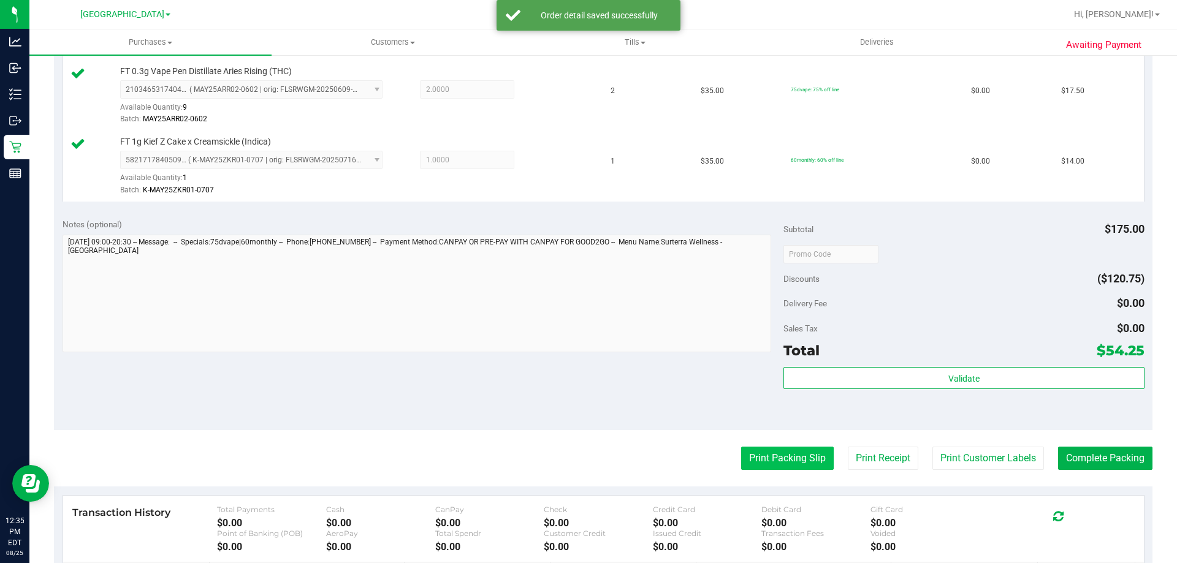
click at [796, 452] on button "Print Packing Slip" at bounding box center [787, 458] width 93 height 23
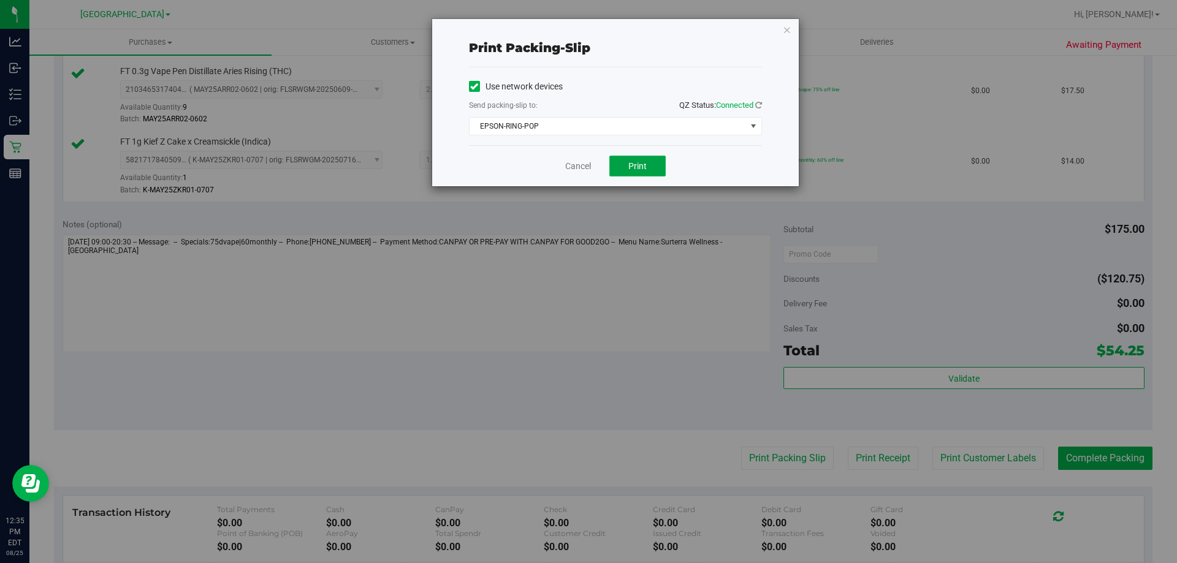
click at [634, 169] on span "Print" at bounding box center [637, 166] width 18 height 10
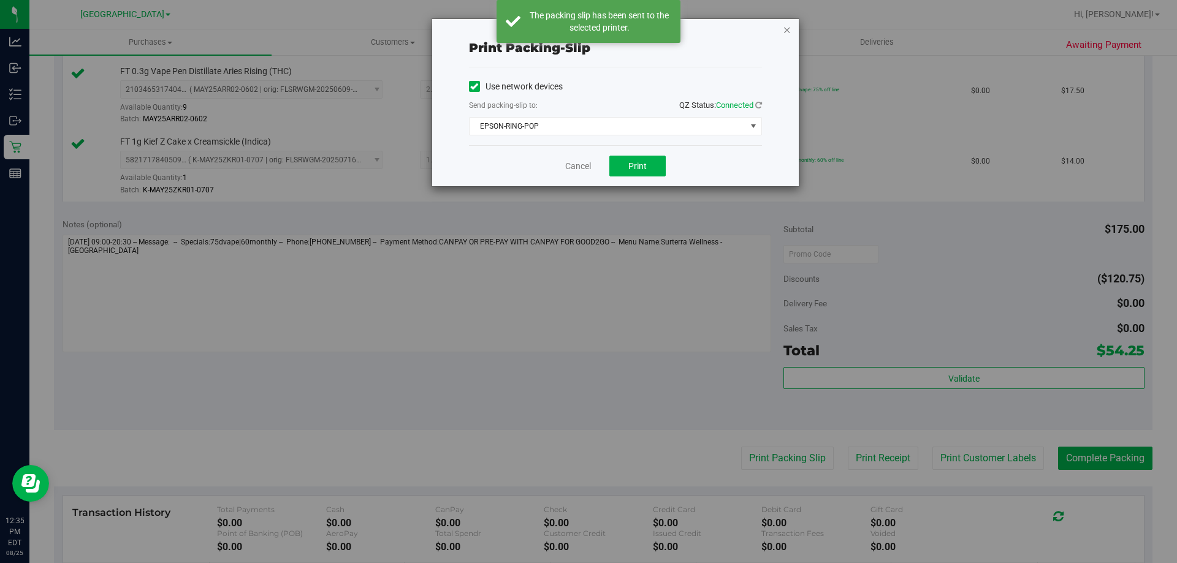
click at [783, 30] on icon "button" at bounding box center [787, 29] width 9 height 15
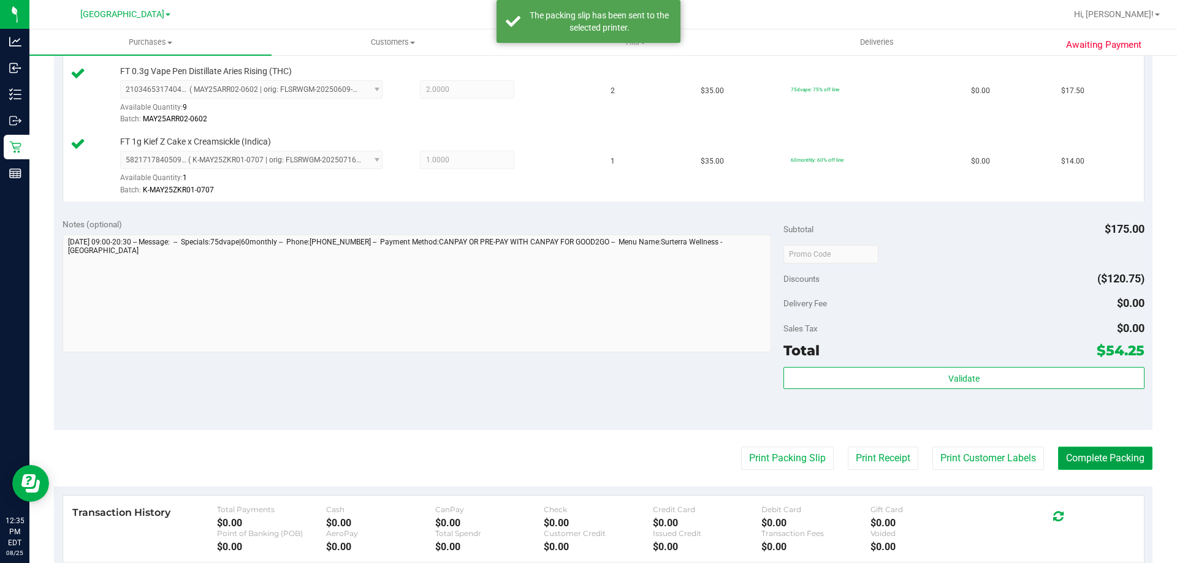
click at [1120, 460] on button "Complete Packing" at bounding box center [1105, 458] width 94 height 23
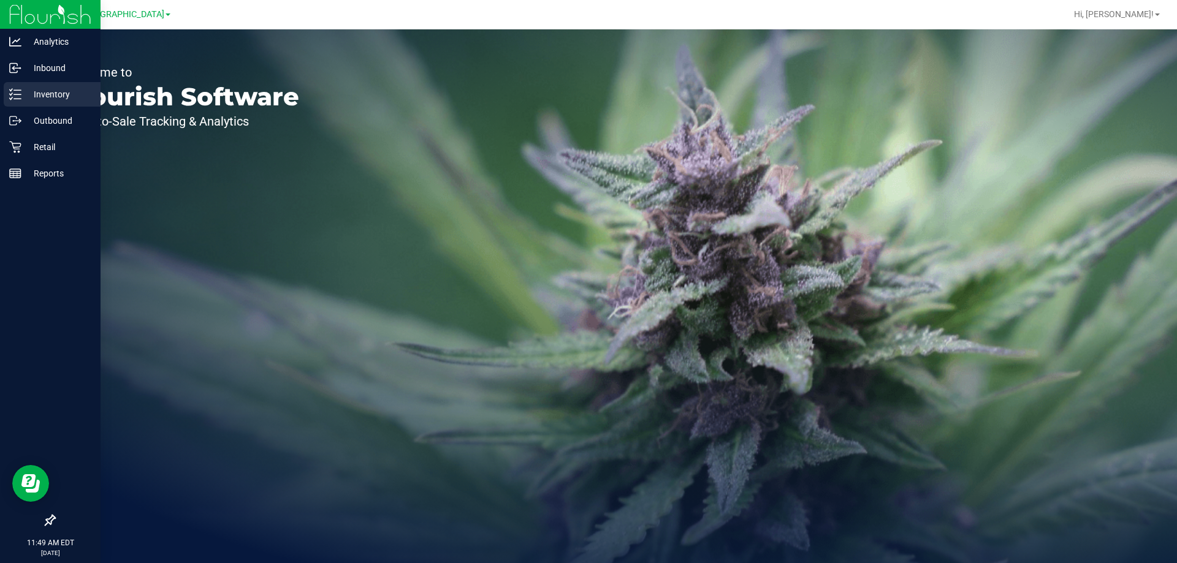
click at [15, 90] on line at bounding box center [17, 90] width 7 height 0
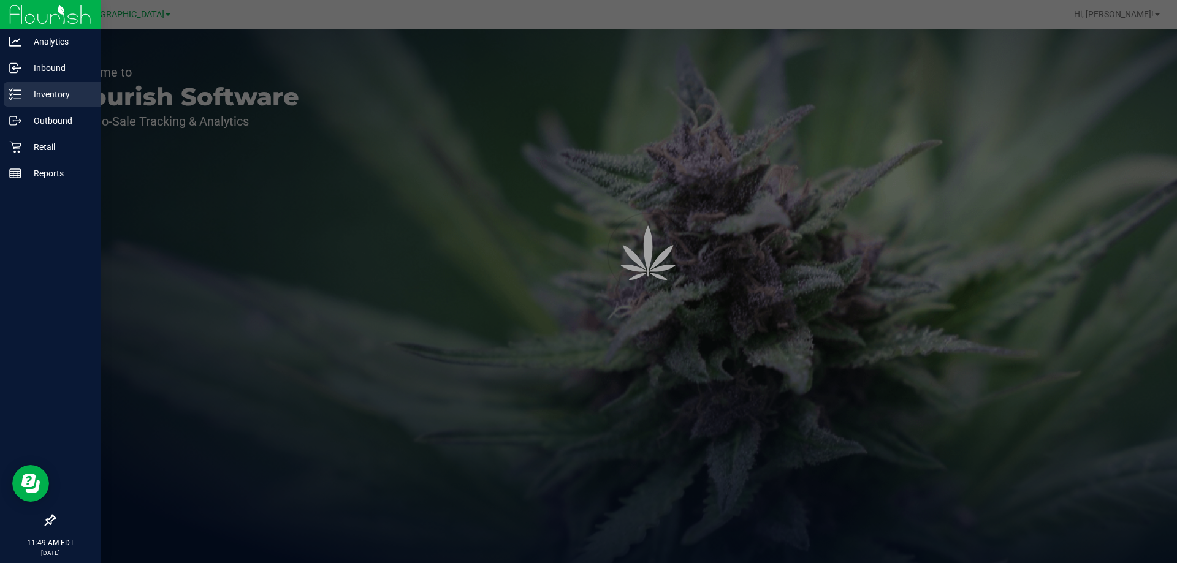
click at [42, 89] on p "Inventory" at bounding box center [58, 94] width 74 height 15
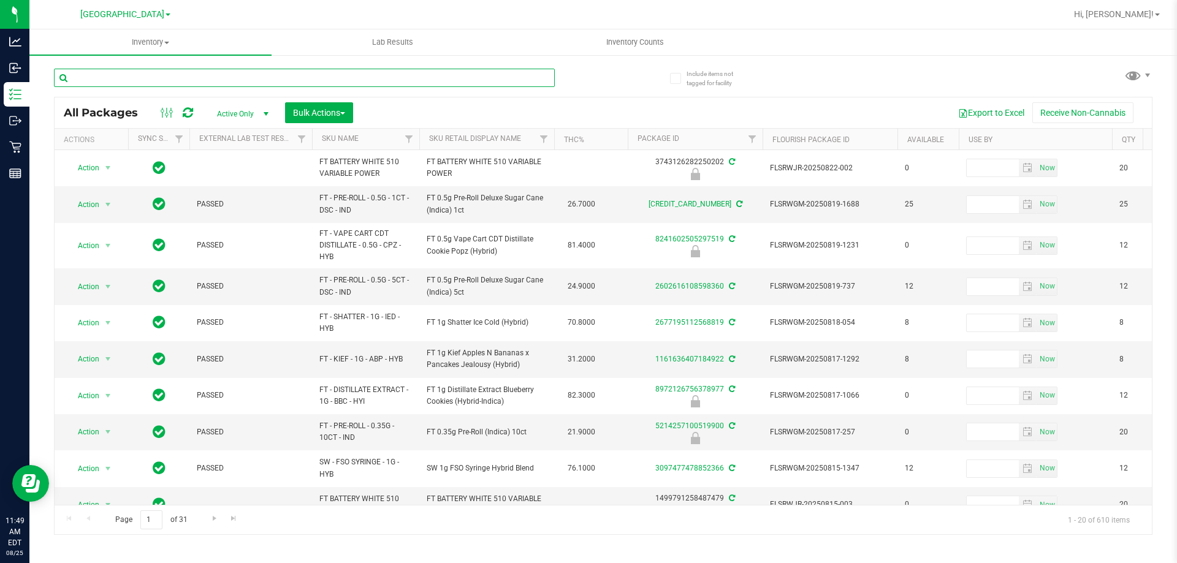
click at [223, 76] on input "text" at bounding box center [304, 78] width 501 height 18
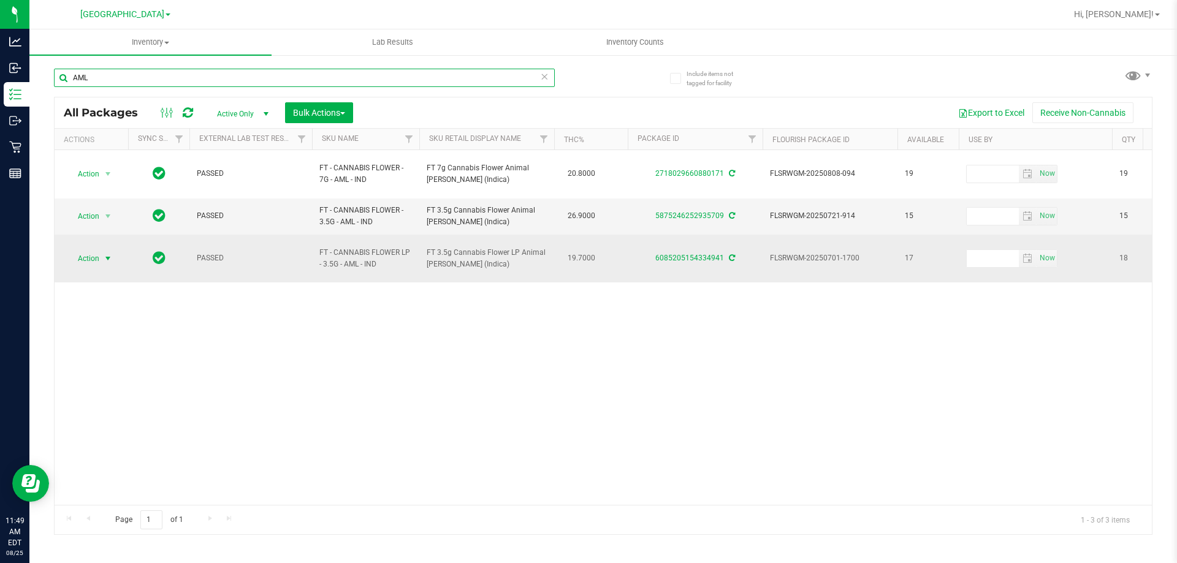
type input "AML"
click at [96, 250] on span "Action" at bounding box center [83, 258] width 33 height 17
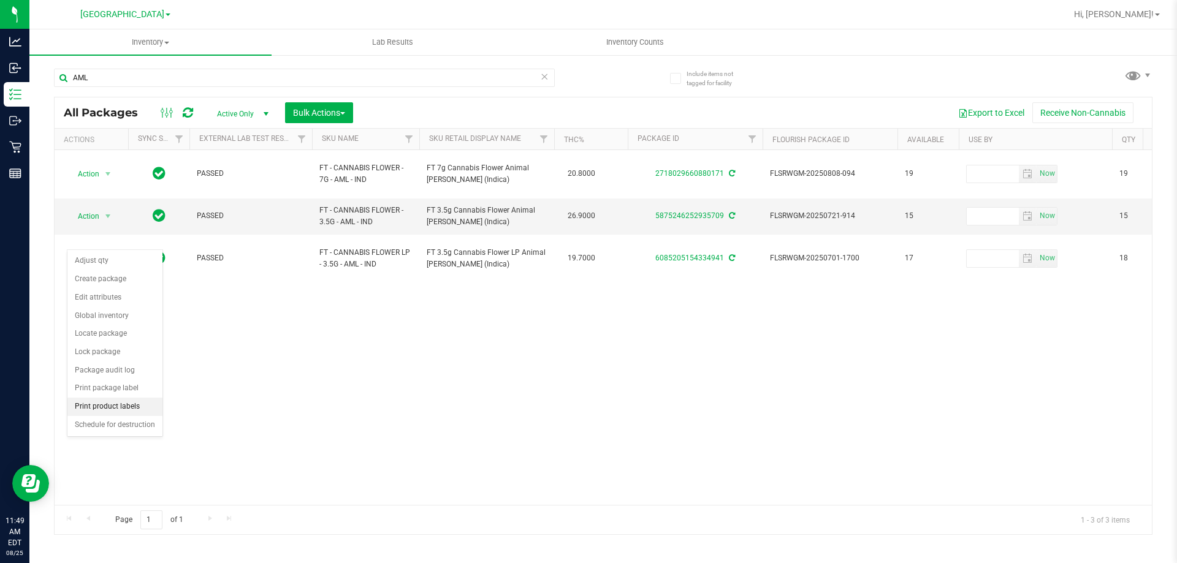
click at [121, 406] on li "Print product labels" at bounding box center [114, 407] width 95 height 18
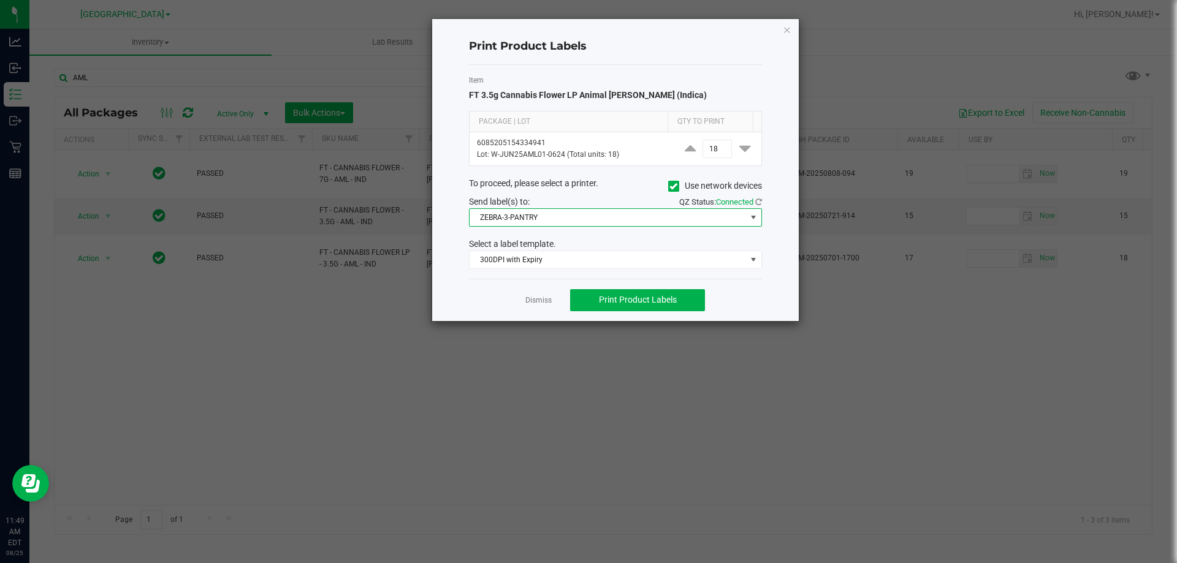
click at [549, 223] on span "ZEBRA-3-PANTRY" at bounding box center [608, 217] width 276 height 17
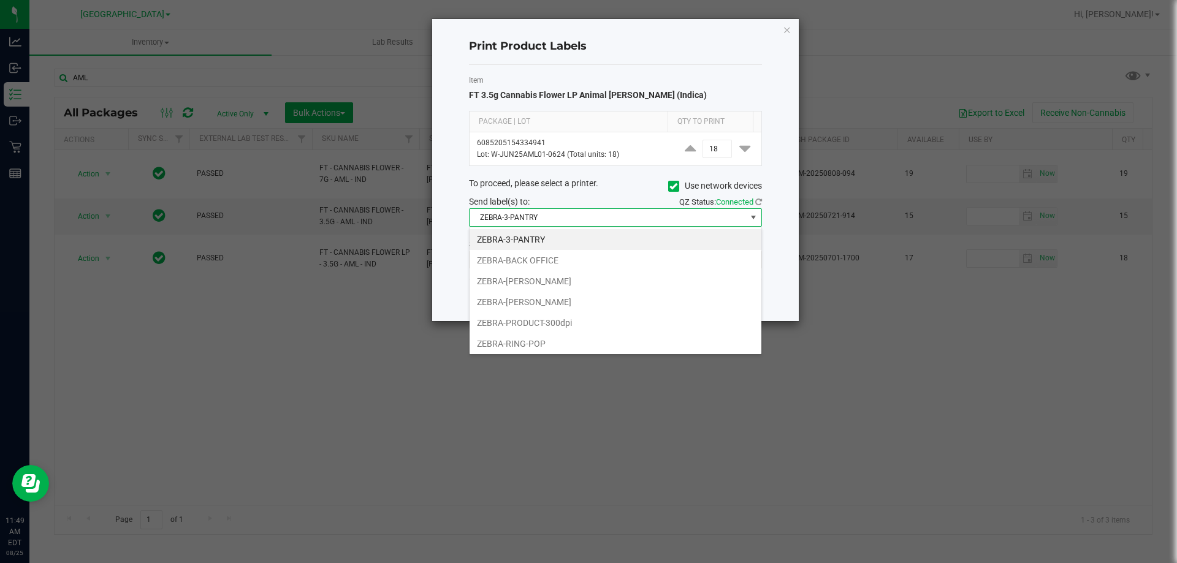
scroll to position [18, 293]
click at [533, 322] on li "ZEBRA-PRODUCT-300dpi" at bounding box center [616, 323] width 292 height 21
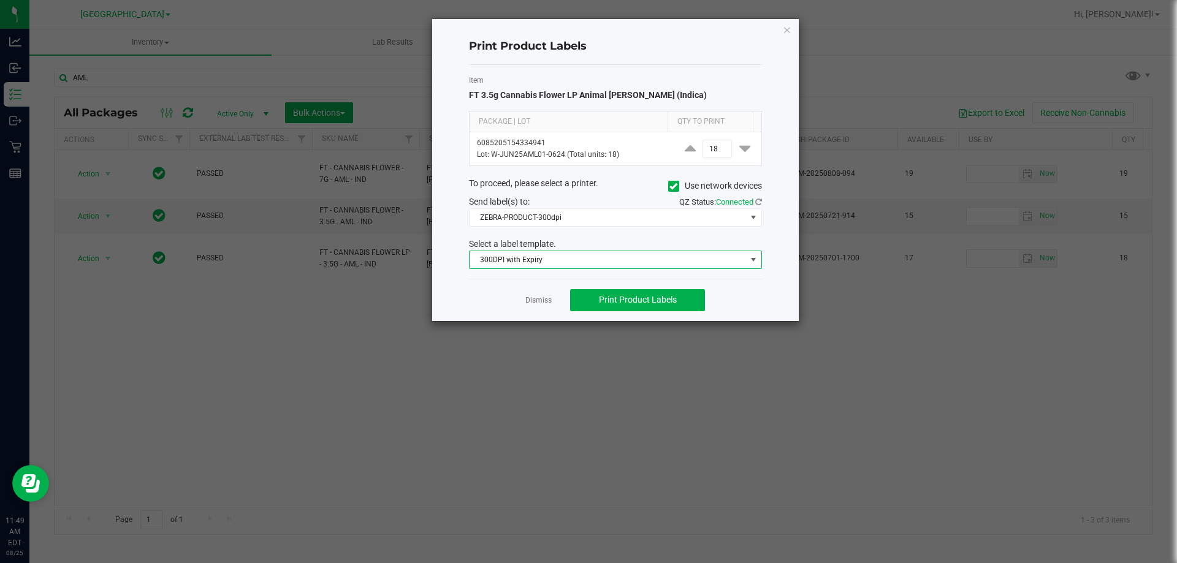
click at [540, 266] on span "300DPI with Expiry" at bounding box center [608, 259] width 276 height 17
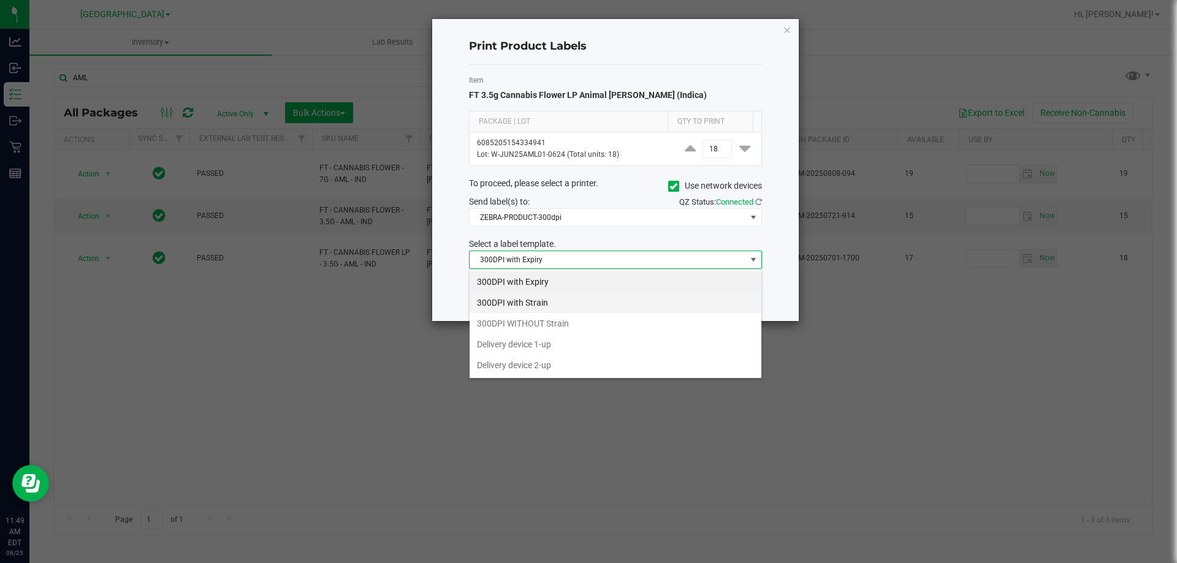
click at [553, 302] on li "300DPI with Strain" at bounding box center [616, 302] width 292 height 21
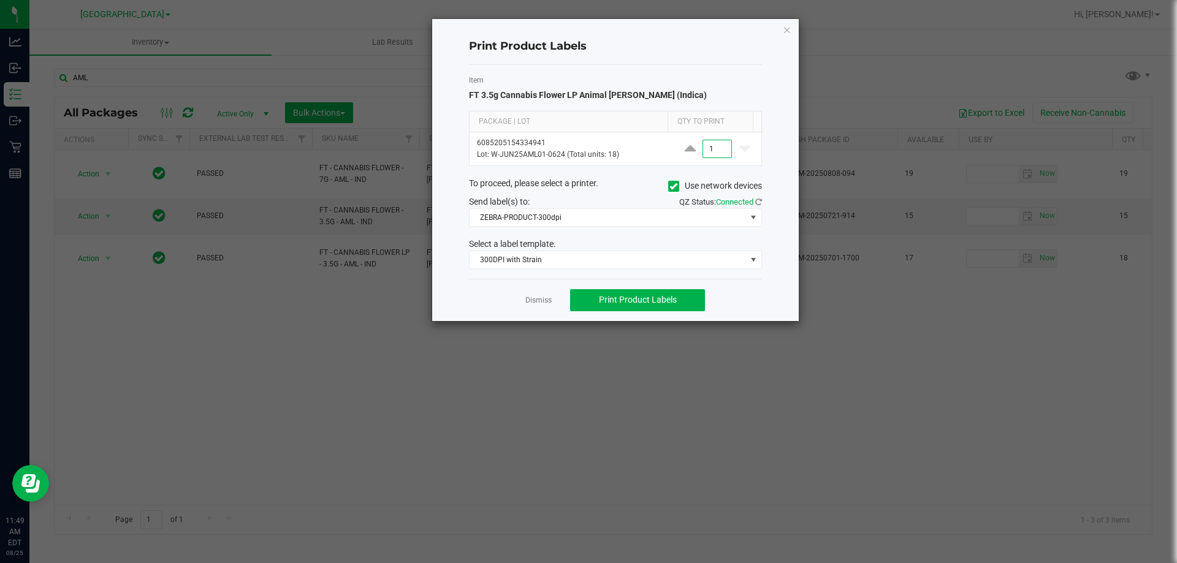
type input "1"
click at [744, 308] on div "Dismiss Print Product Labels" at bounding box center [615, 300] width 293 height 42
click at [661, 296] on span "Print Product Labels" at bounding box center [638, 300] width 78 height 10
click at [787, 31] on icon "button" at bounding box center [787, 29] width 9 height 15
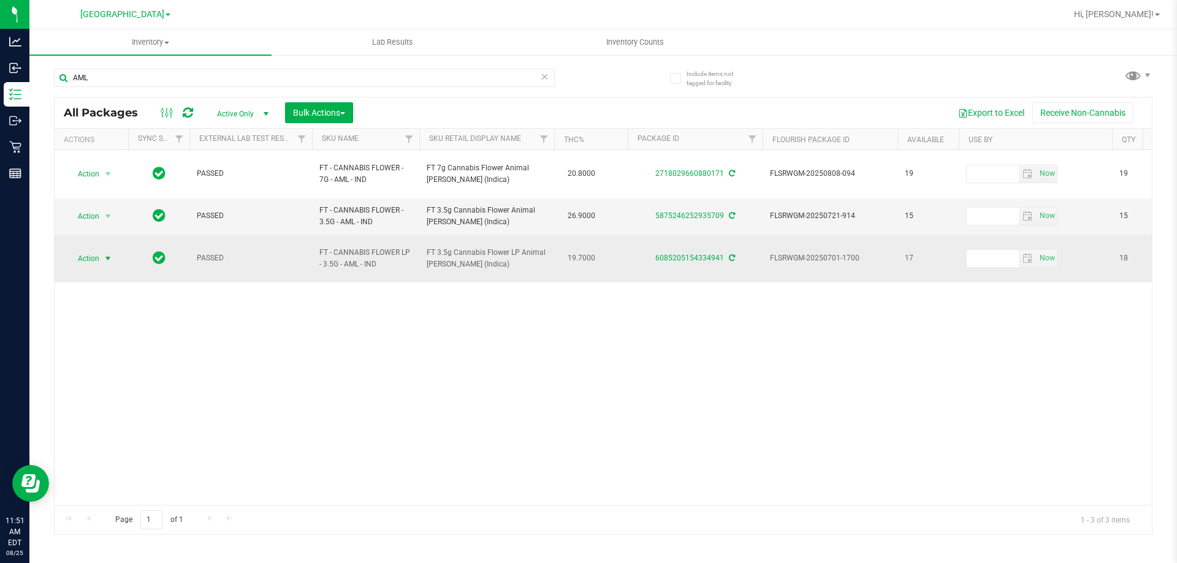
click at [86, 250] on span "Action" at bounding box center [83, 258] width 33 height 17
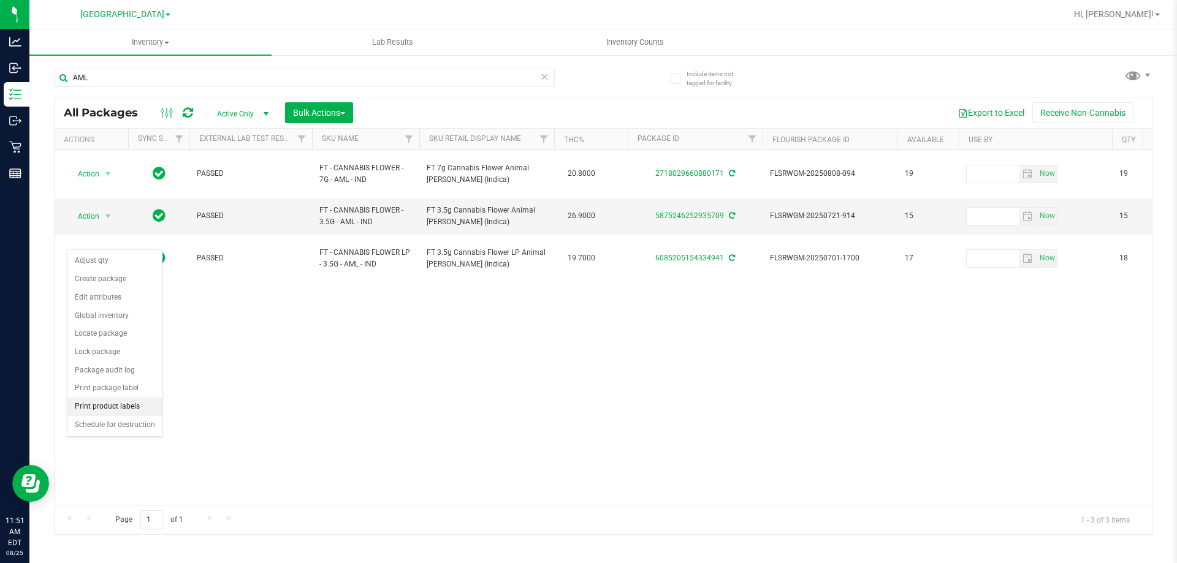
click at [126, 401] on li "Print product labels" at bounding box center [114, 407] width 95 height 18
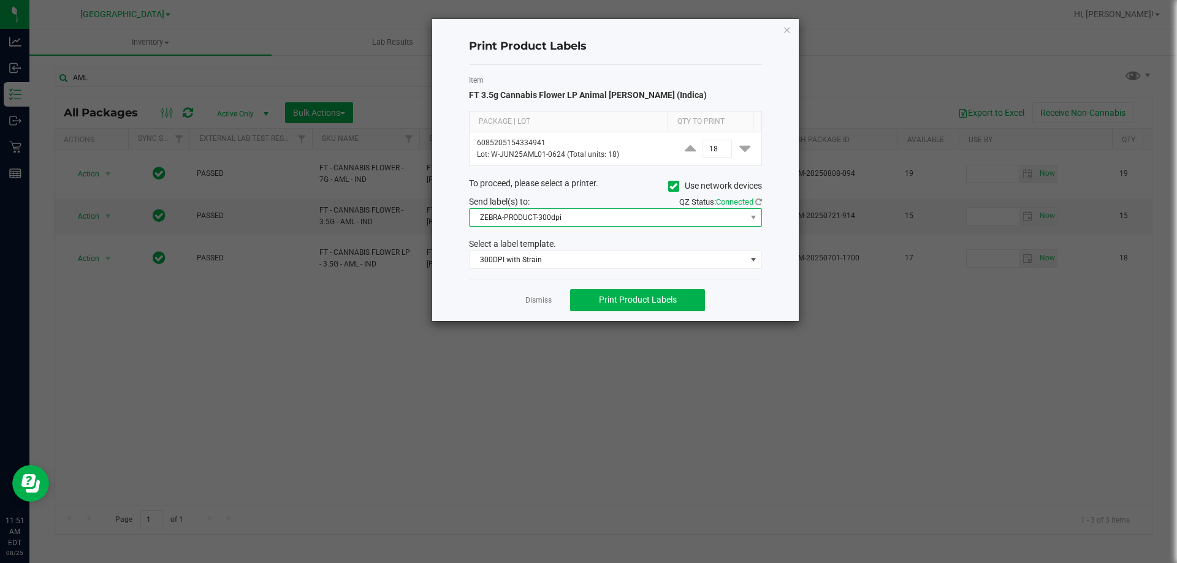
click at [615, 215] on span "ZEBRA-PRODUCT-300dpi" at bounding box center [608, 217] width 276 height 17
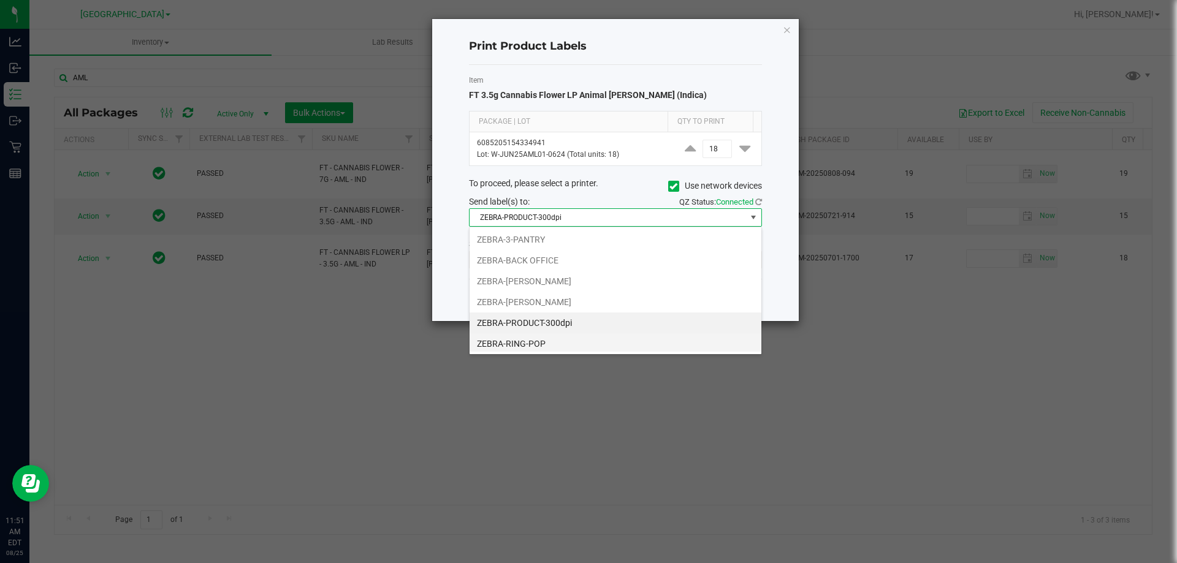
click at [569, 343] on li "ZEBRA-RING-POP" at bounding box center [616, 343] width 292 height 21
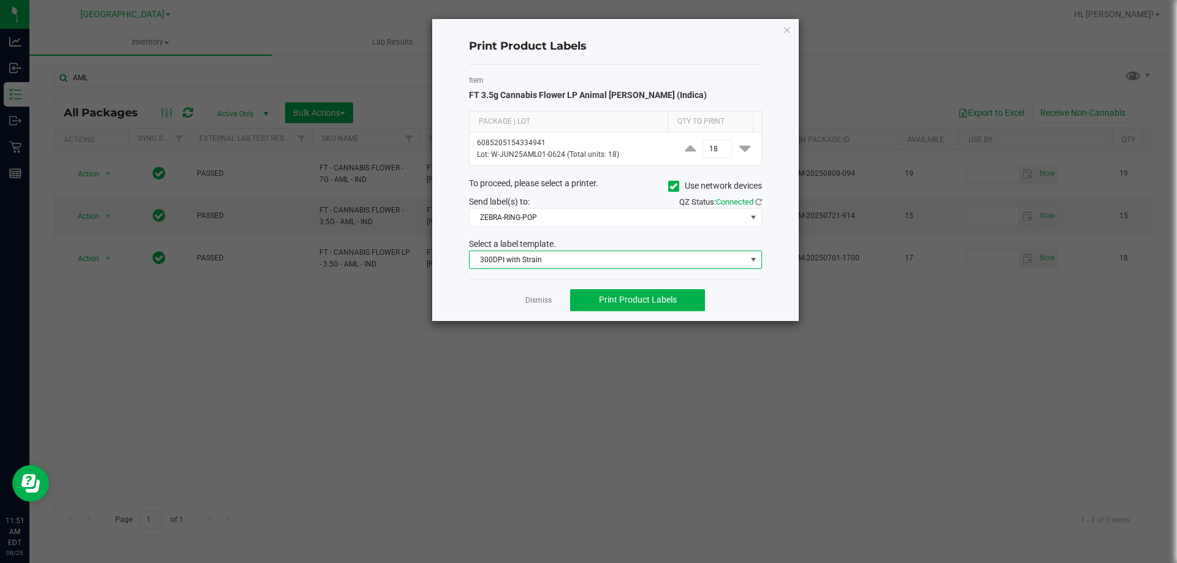
click at [555, 262] on span "300DPI with Strain" at bounding box center [608, 259] width 276 height 17
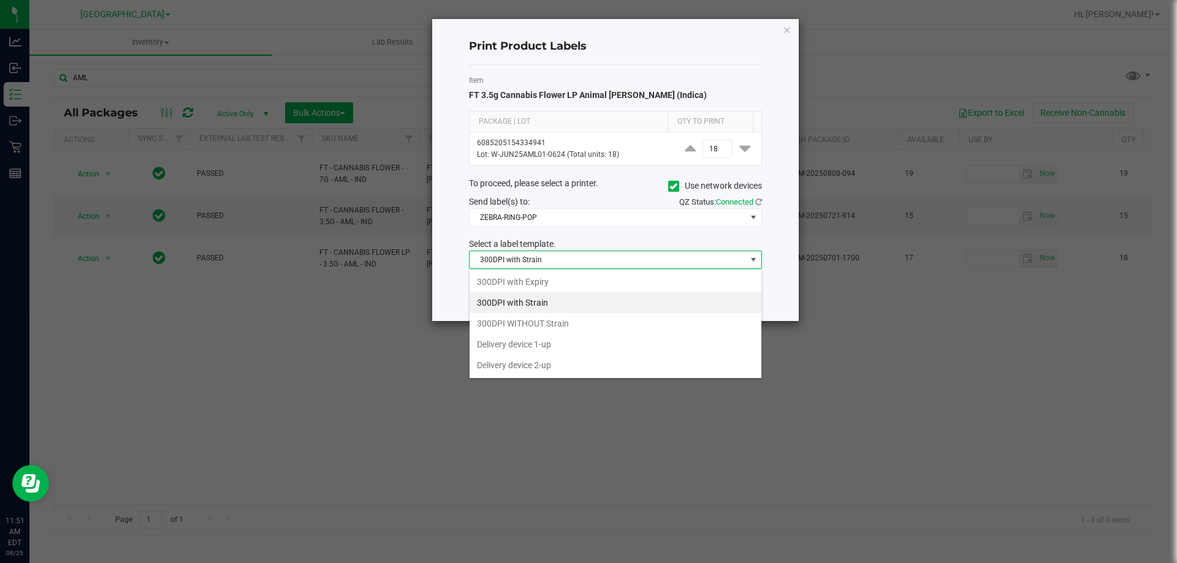
click at [556, 302] on li "300DPI with Strain" at bounding box center [616, 302] width 292 height 21
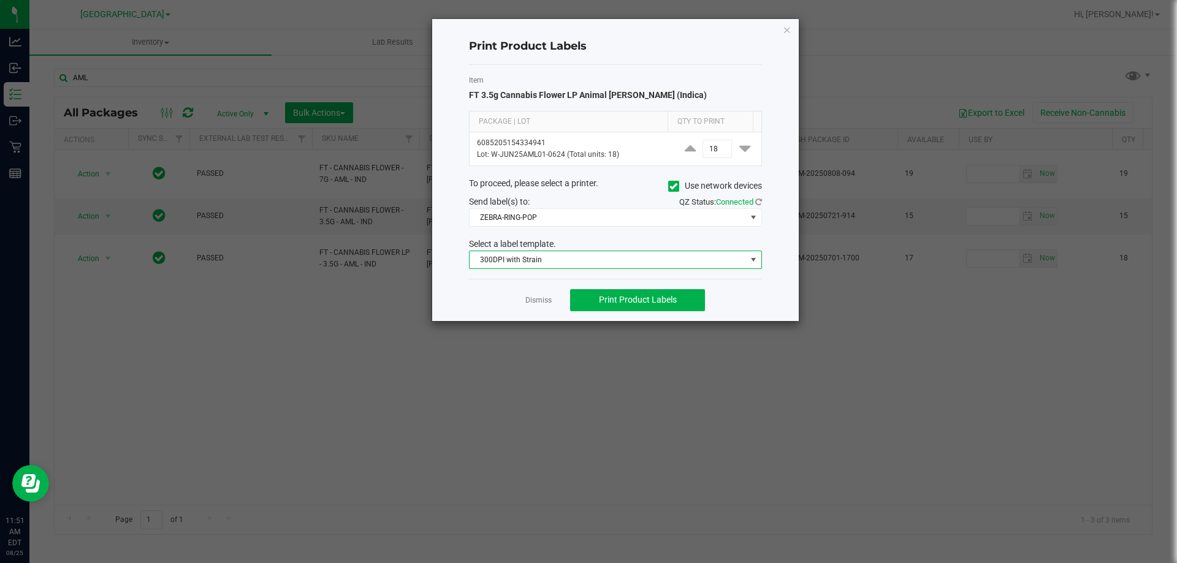
click at [470, 294] on div "Dismiss Print Product Labels" at bounding box center [615, 300] width 293 height 42
type input "1"
click at [731, 303] on div "Dismiss Print Product Labels" at bounding box center [615, 300] width 293 height 42
click at [647, 297] on span "Print Product Labels" at bounding box center [638, 300] width 78 height 10
click at [786, 34] on icon "button" at bounding box center [787, 29] width 9 height 15
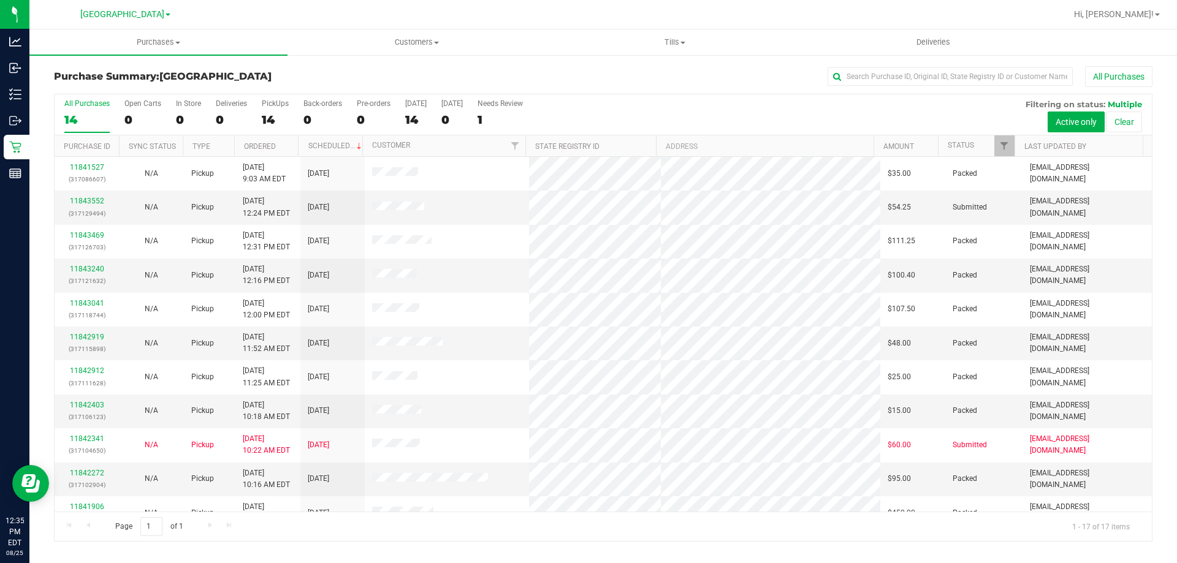
click at [674, 94] on div "All Purchases 14 Open Carts 0 In Store 0 Deliveries 0 PickUps 14 Back-orders 0 …" at bounding box center [603, 99] width 1097 height 10
click at [1153, 7] on div "Hi, [PERSON_NAME]!" at bounding box center [1117, 14] width 96 height 21
click at [1152, 9] on link "Hi, [PERSON_NAME]!" at bounding box center [1117, 14] width 96 height 13
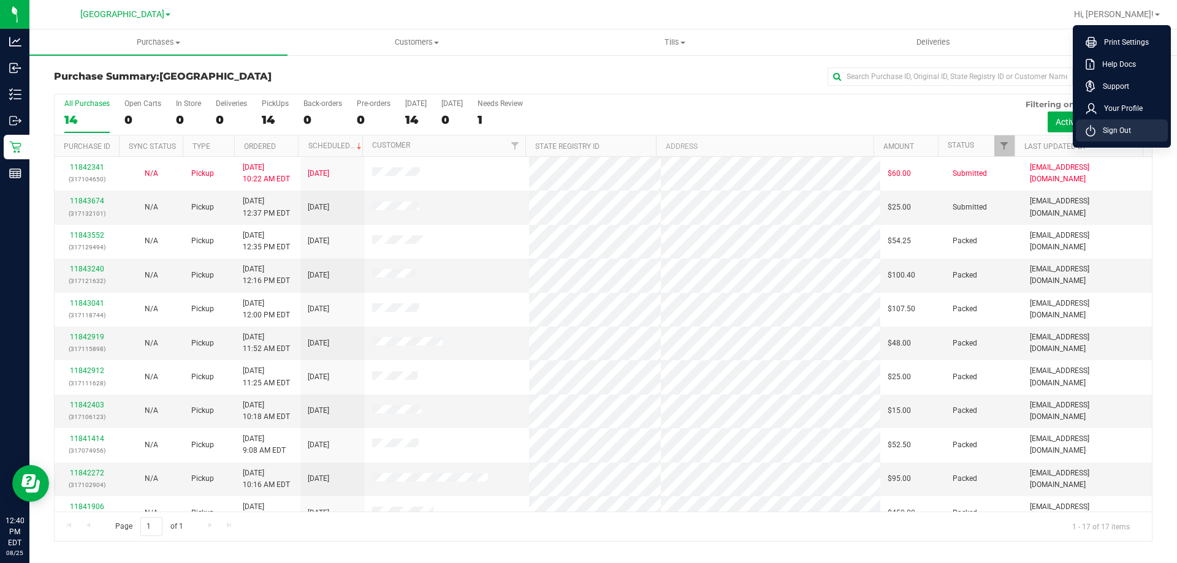
click at [1127, 135] on span "Sign Out" at bounding box center [1113, 130] width 36 height 12
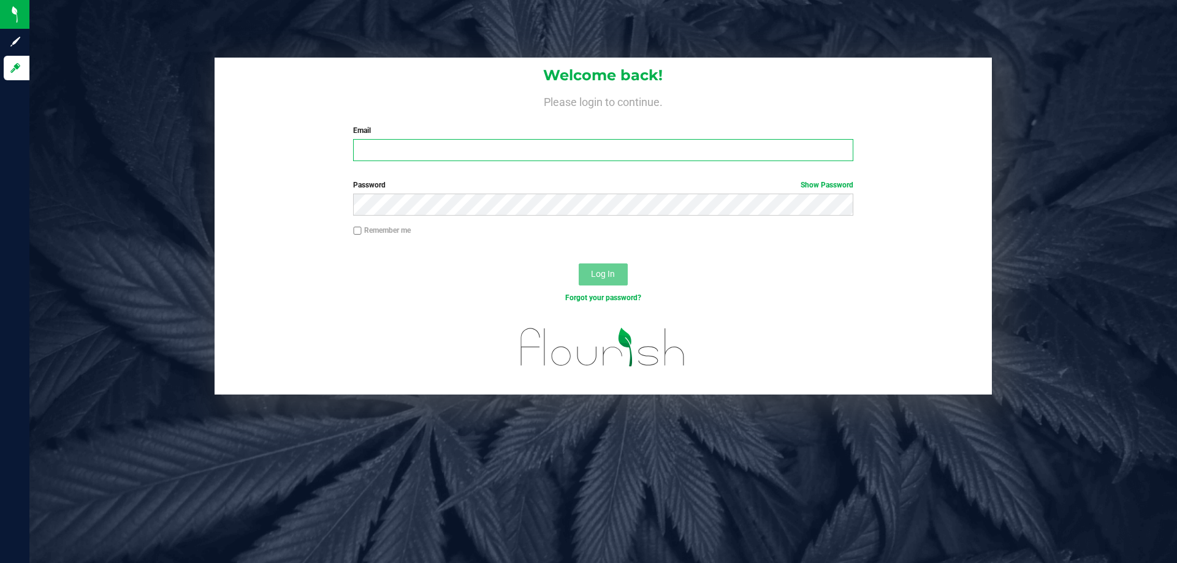
click at [558, 153] on input "Email" at bounding box center [603, 150] width 500 height 22
type input "[EMAIL_ADDRESS][DOMAIN_NAME]"
click at [579, 264] on button "Log In" at bounding box center [603, 275] width 49 height 22
